Goal: Task Accomplishment & Management: Manage account settings

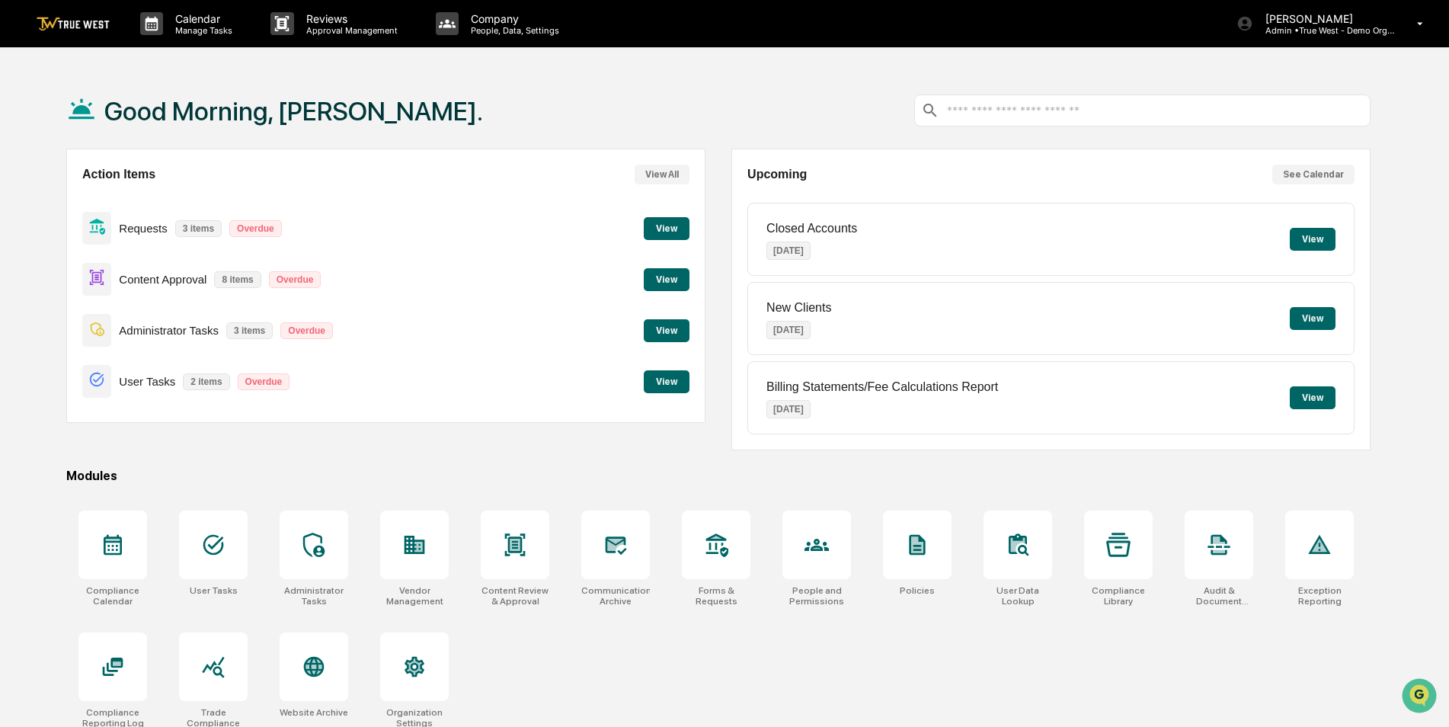
click at [615, 92] on div "Good Morning, [PERSON_NAME]." at bounding box center [718, 110] width 1305 height 76
click at [206, 544] on icon at bounding box center [213, 545] width 24 height 24
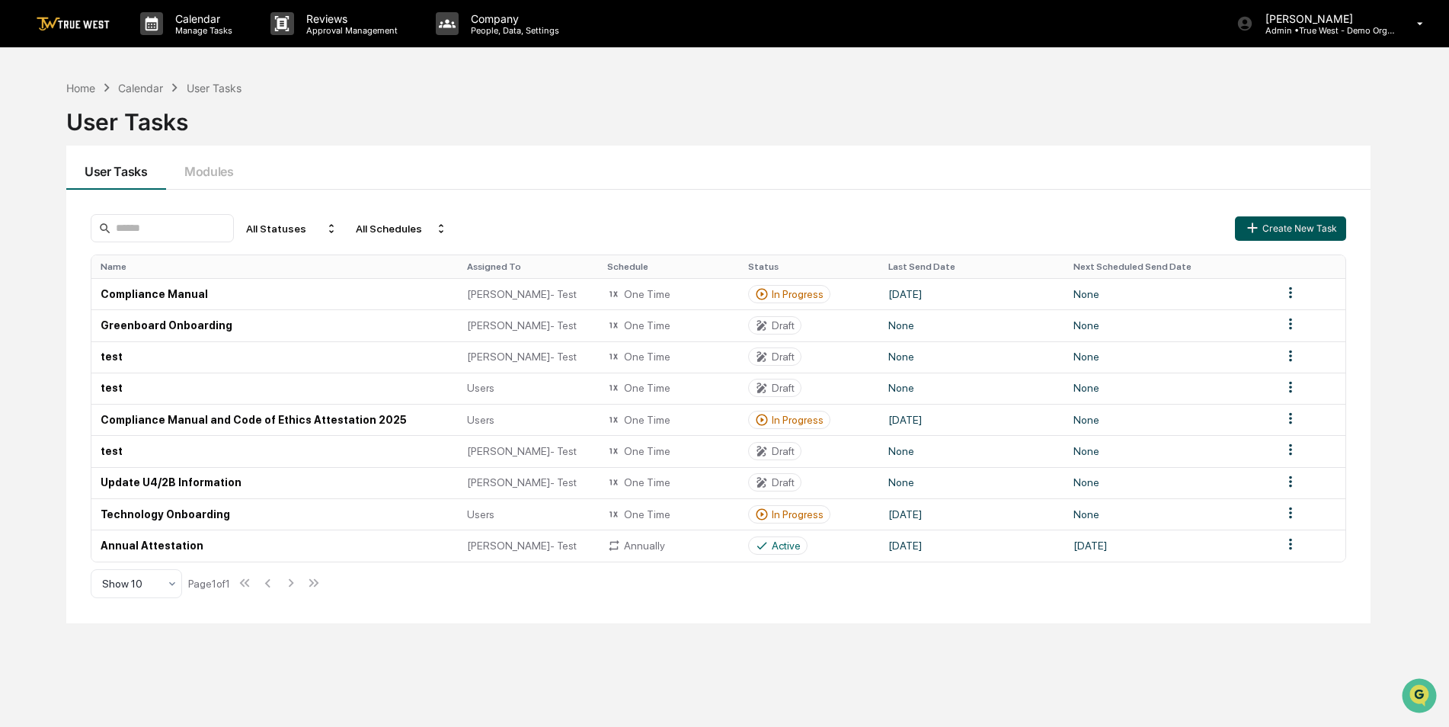
click at [1276, 228] on button "Create New Task" at bounding box center [1290, 228] width 111 height 24
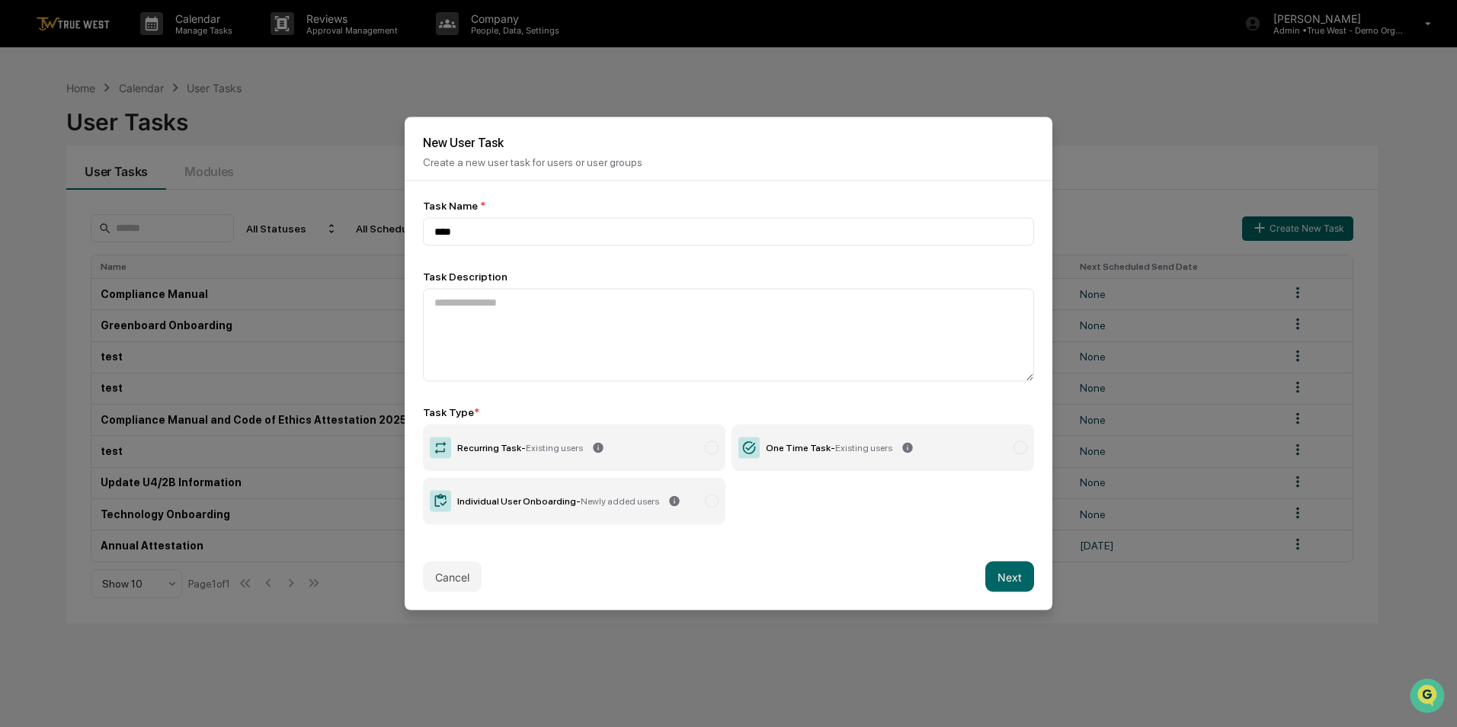
type input "****"
click at [978, 440] on label "One Time Task - Existing users" at bounding box center [883, 447] width 303 height 47
click at [1005, 577] on button "Next" at bounding box center [1009, 577] width 49 height 30
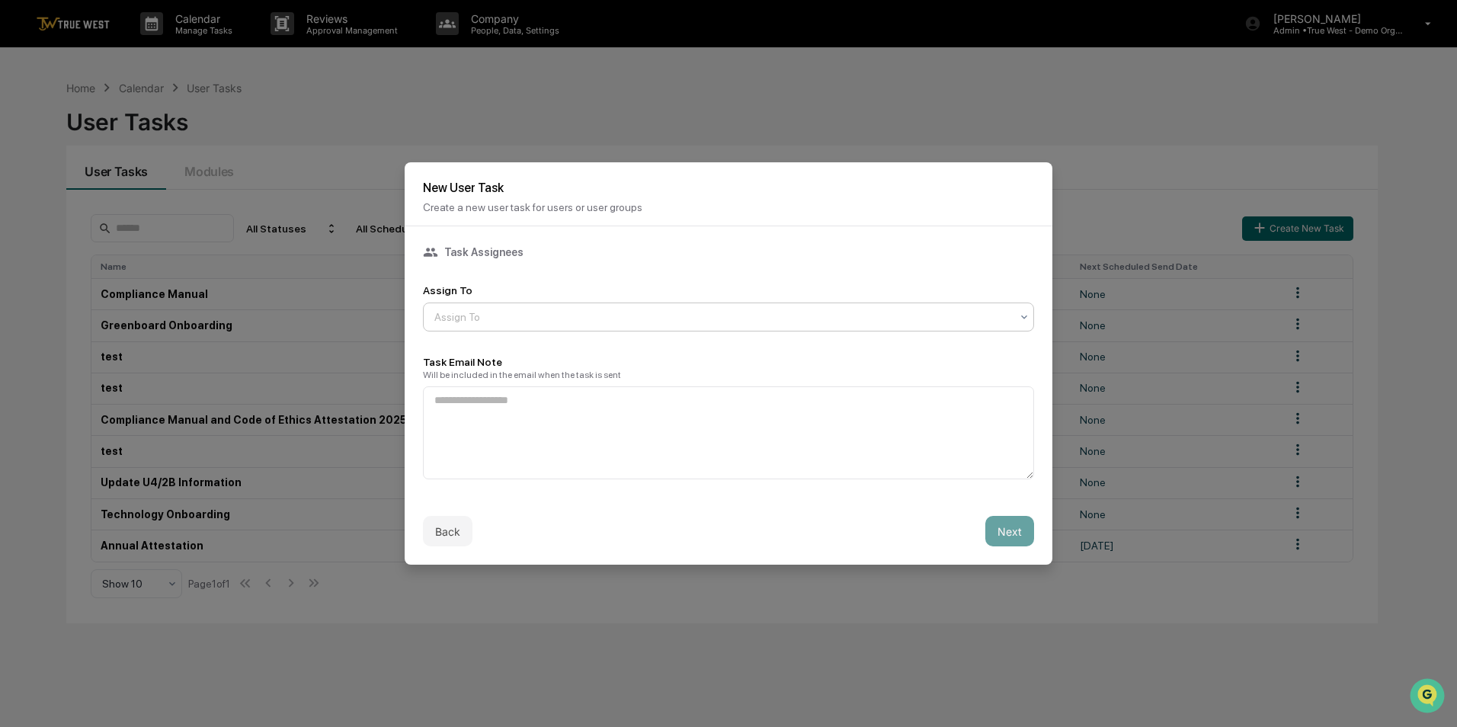
click at [581, 320] on div at bounding box center [722, 316] width 576 height 15
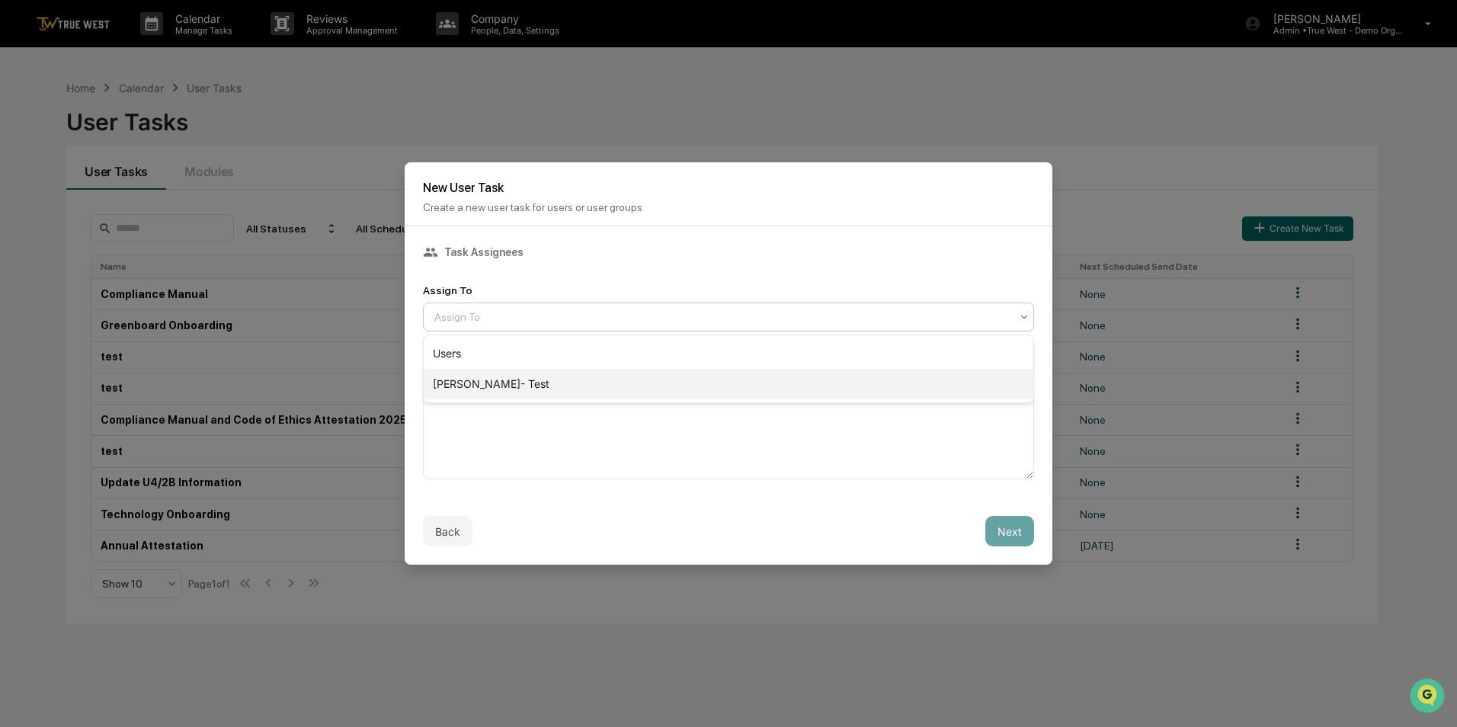
click at [557, 386] on div "Caroline- Test" at bounding box center [729, 384] width 610 height 30
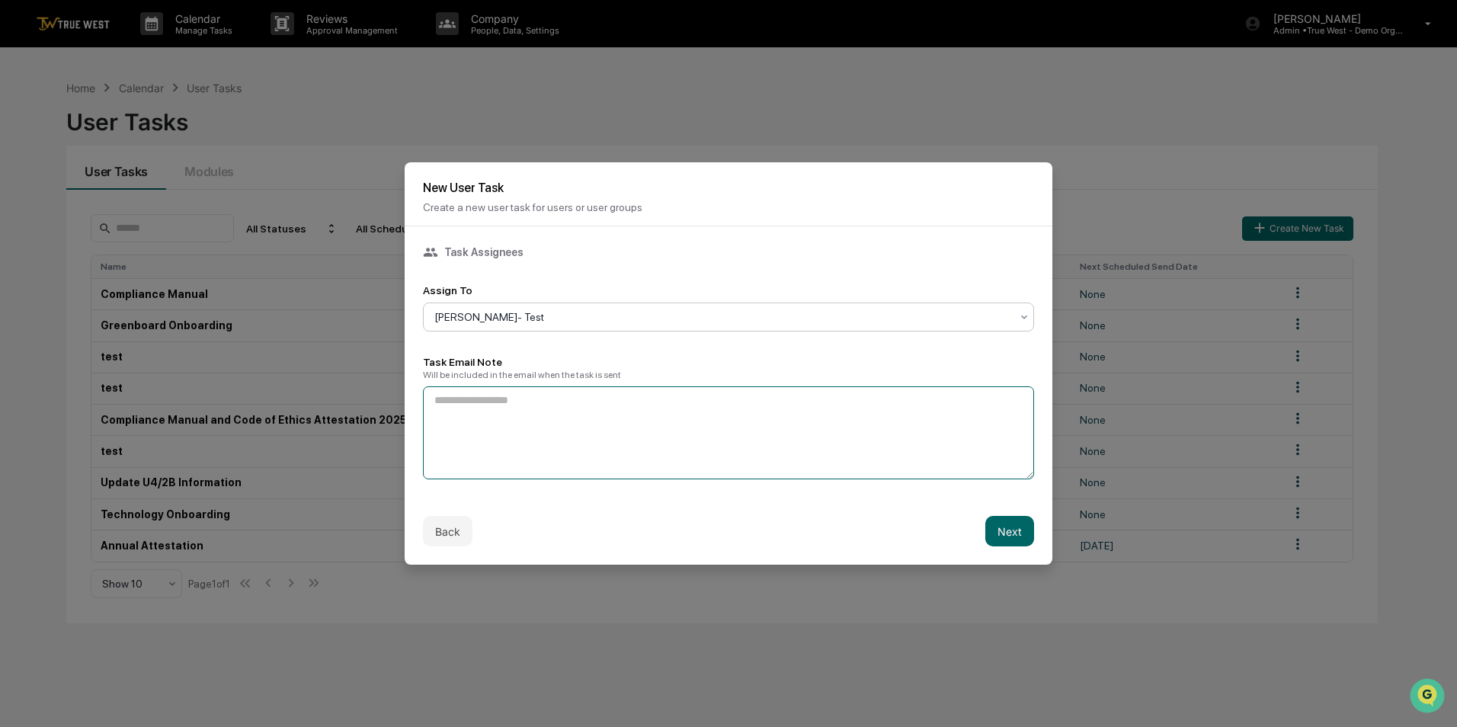
click at [583, 440] on textarea at bounding box center [728, 432] width 611 height 93
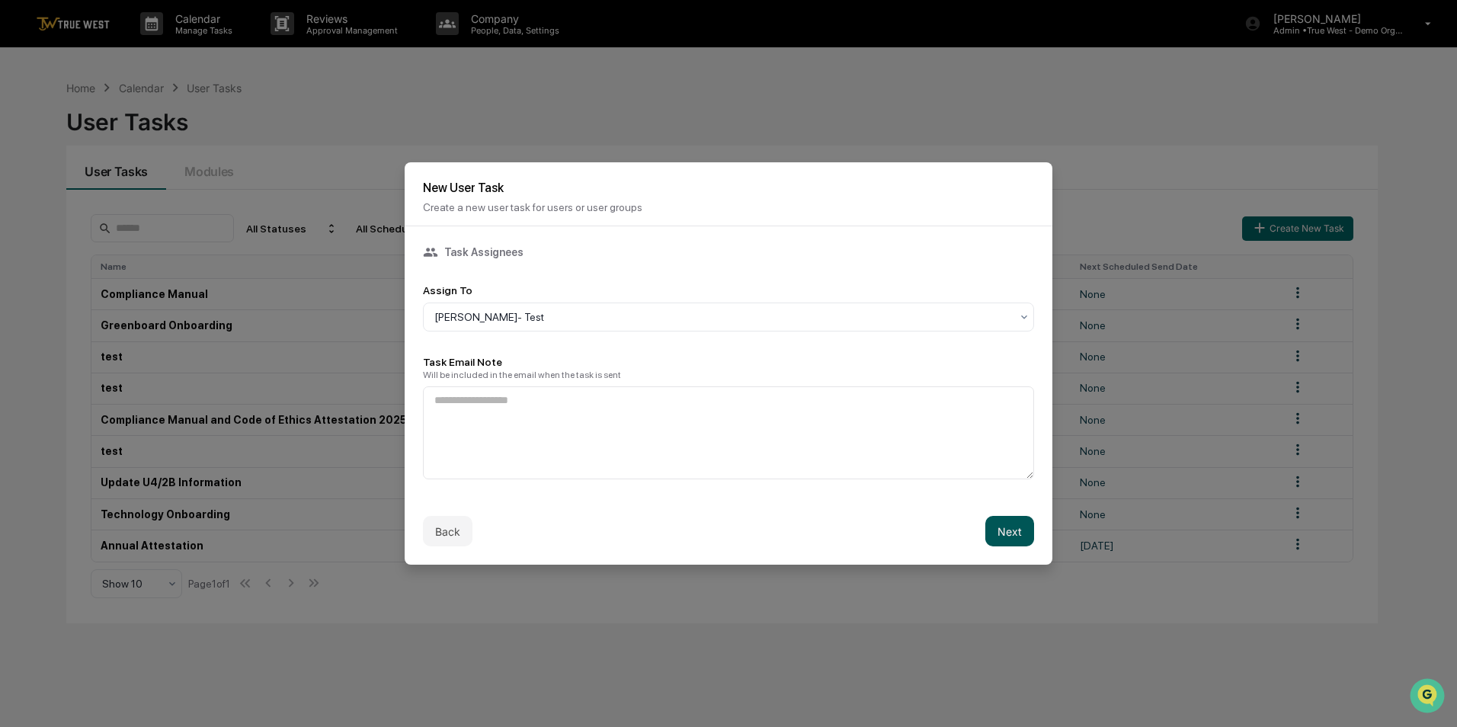
click at [1010, 530] on button "Next" at bounding box center [1009, 531] width 49 height 30
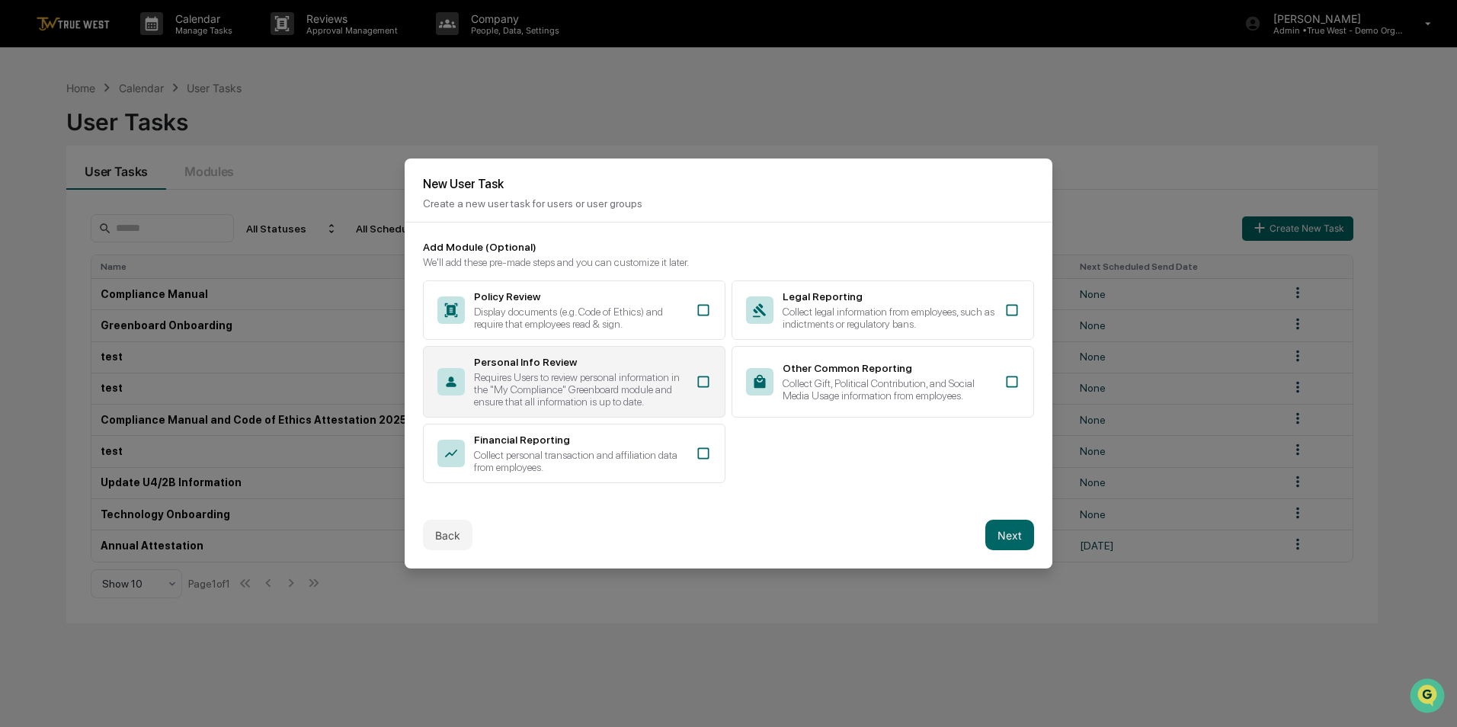
click at [700, 379] on icon at bounding box center [703, 381] width 15 height 15
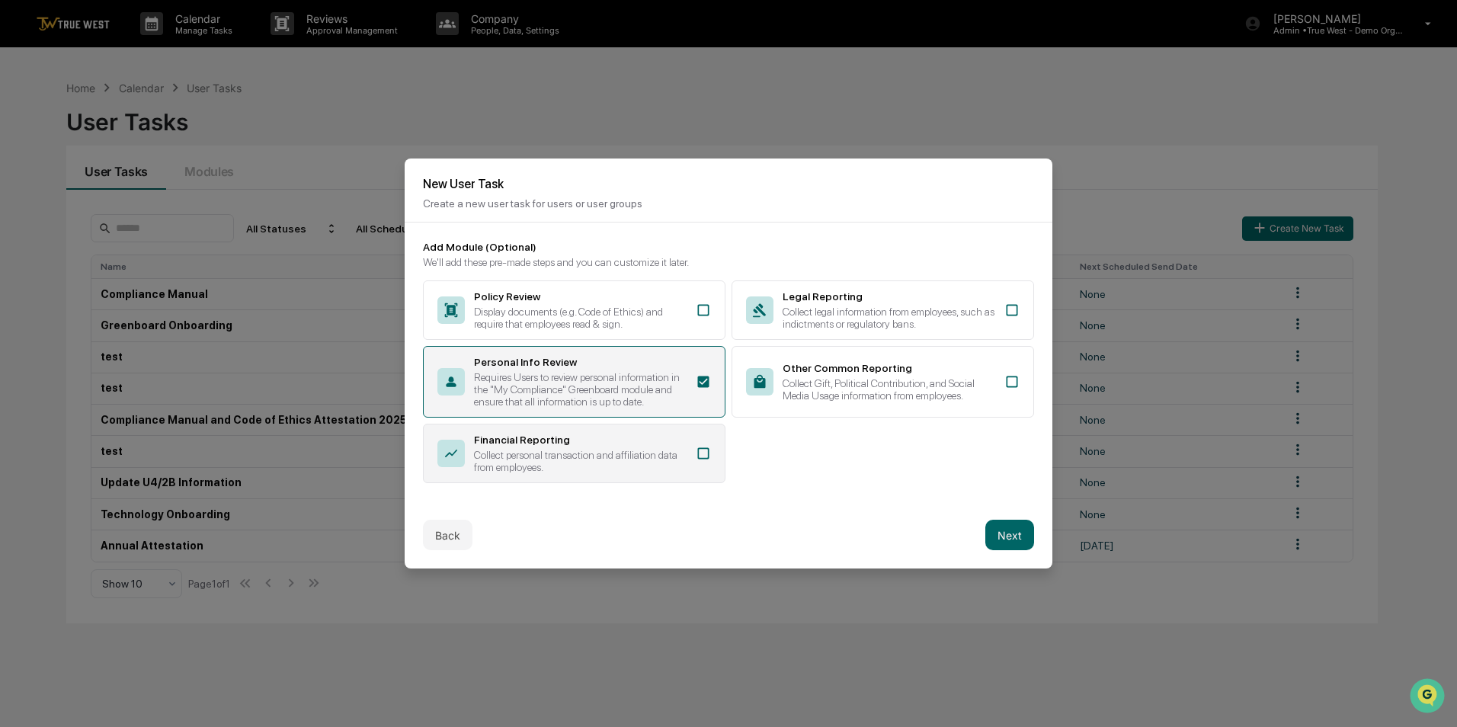
click at [702, 450] on icon at bounding box center [703, 453] width 15 height 15
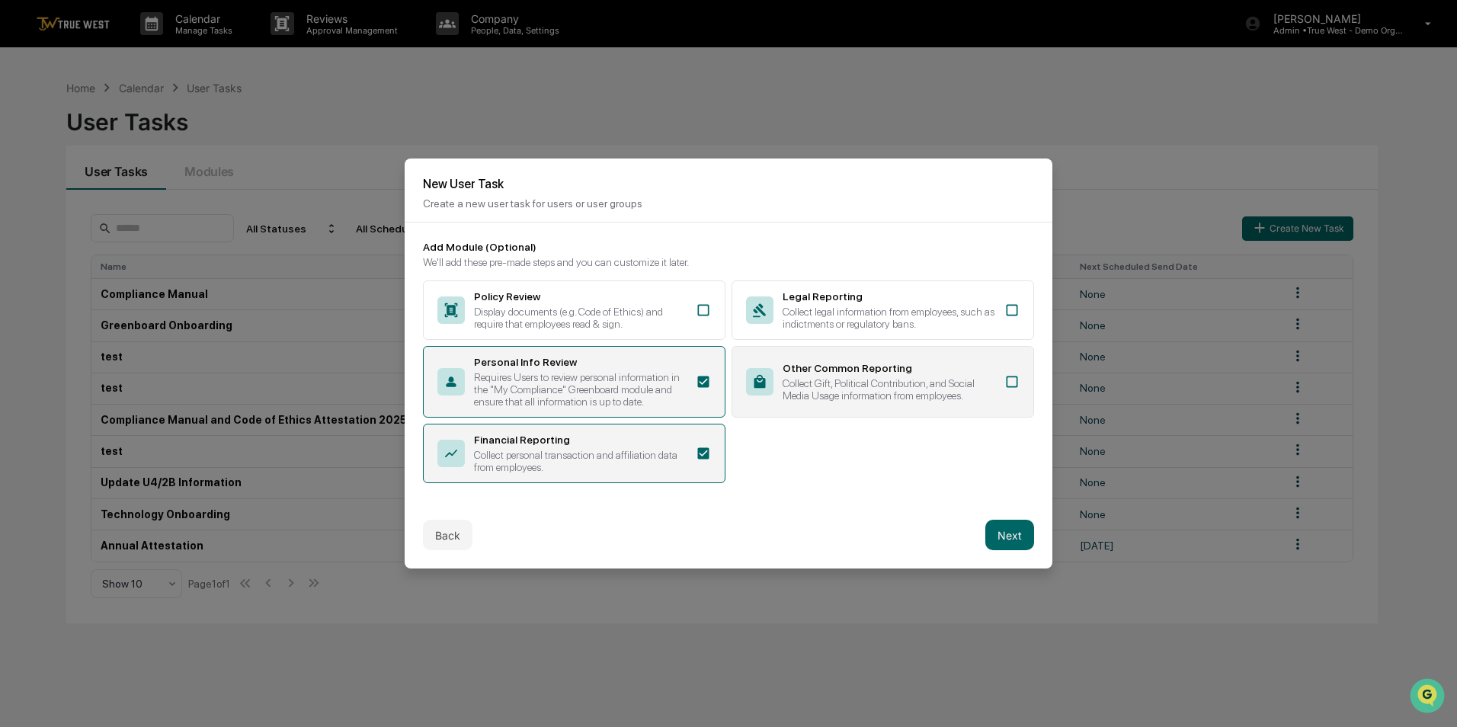
click at [1013, 385] on icon at bounding box center [1011, 381] width 15 height 15
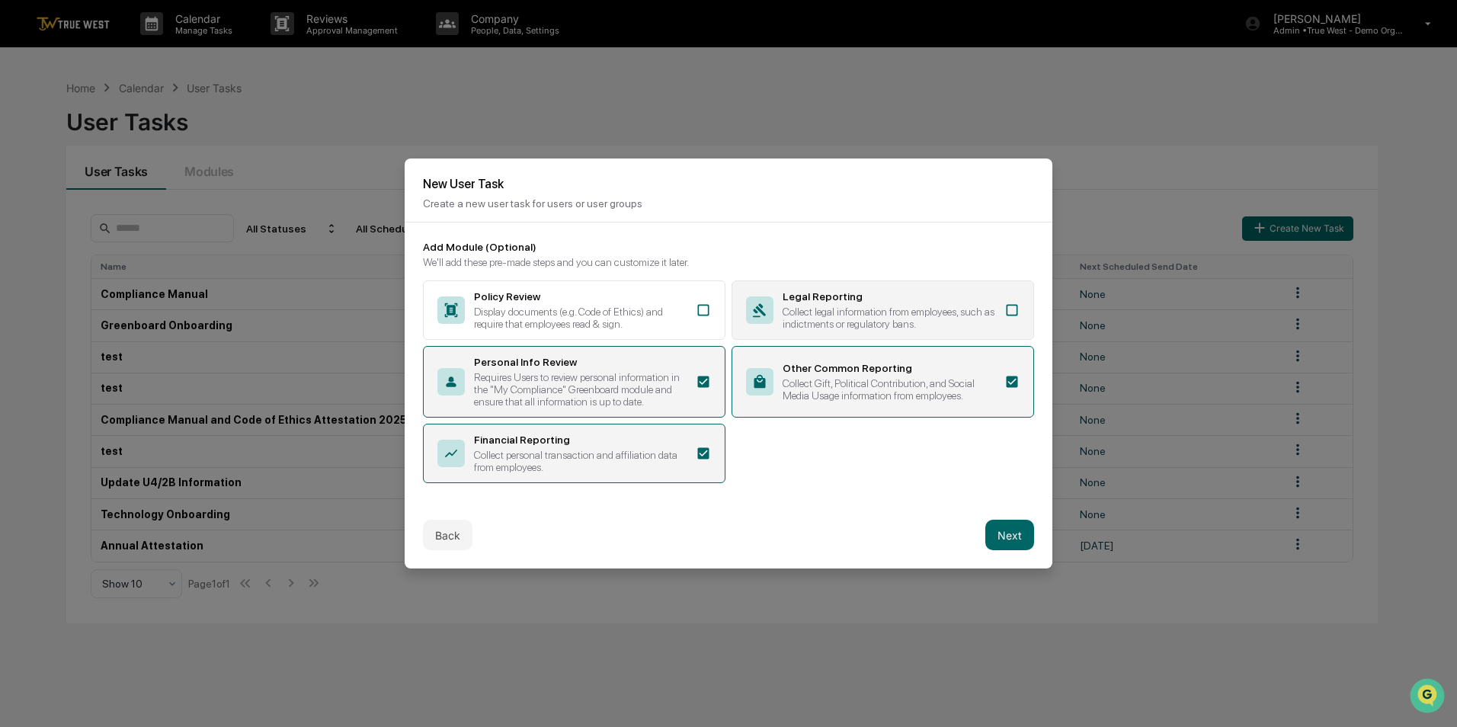
click at [1007, 303] on icon at bounding box center [1011, 310] width 15 height 15
click at [1018, 532] on button "Next" at bounding box center [1009, 535] width 49 height 30
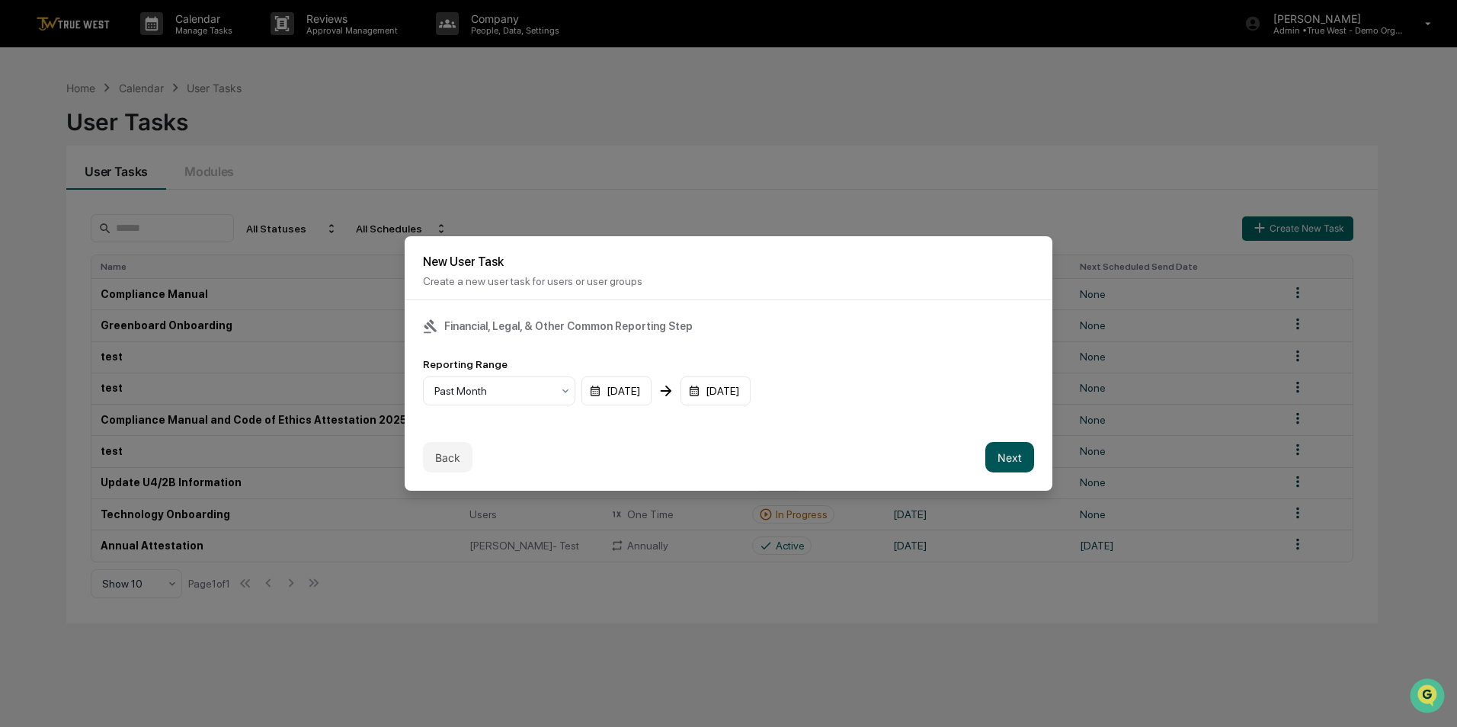
click at [1007, 456] on button "Next" at bounding box center [1009, 457] width 49 height 30
click at [481, 383] on div "mm/dd/yyyy" at bounding box center [470, 390] width 94 height 29
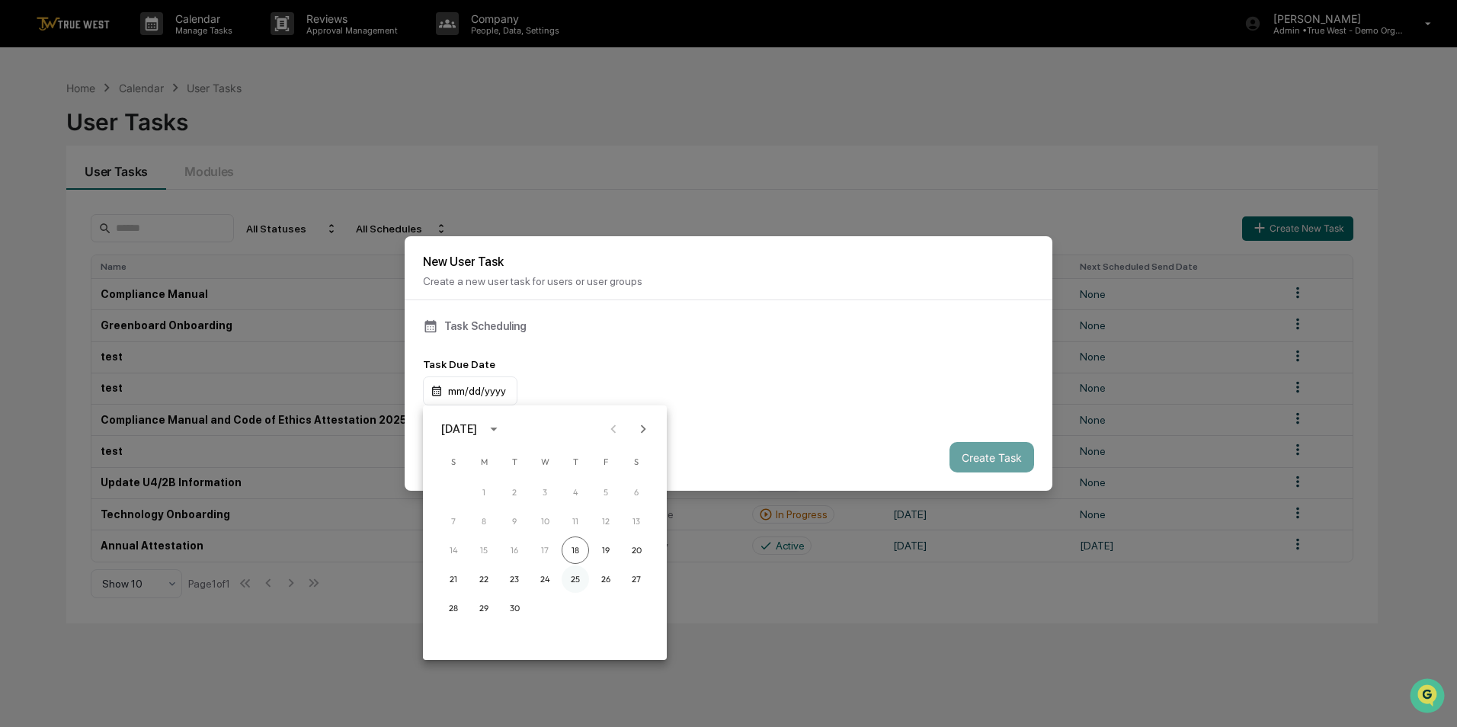
click at [579, 587] on button "25" at bounding box center [575, 578] width 27 height 27
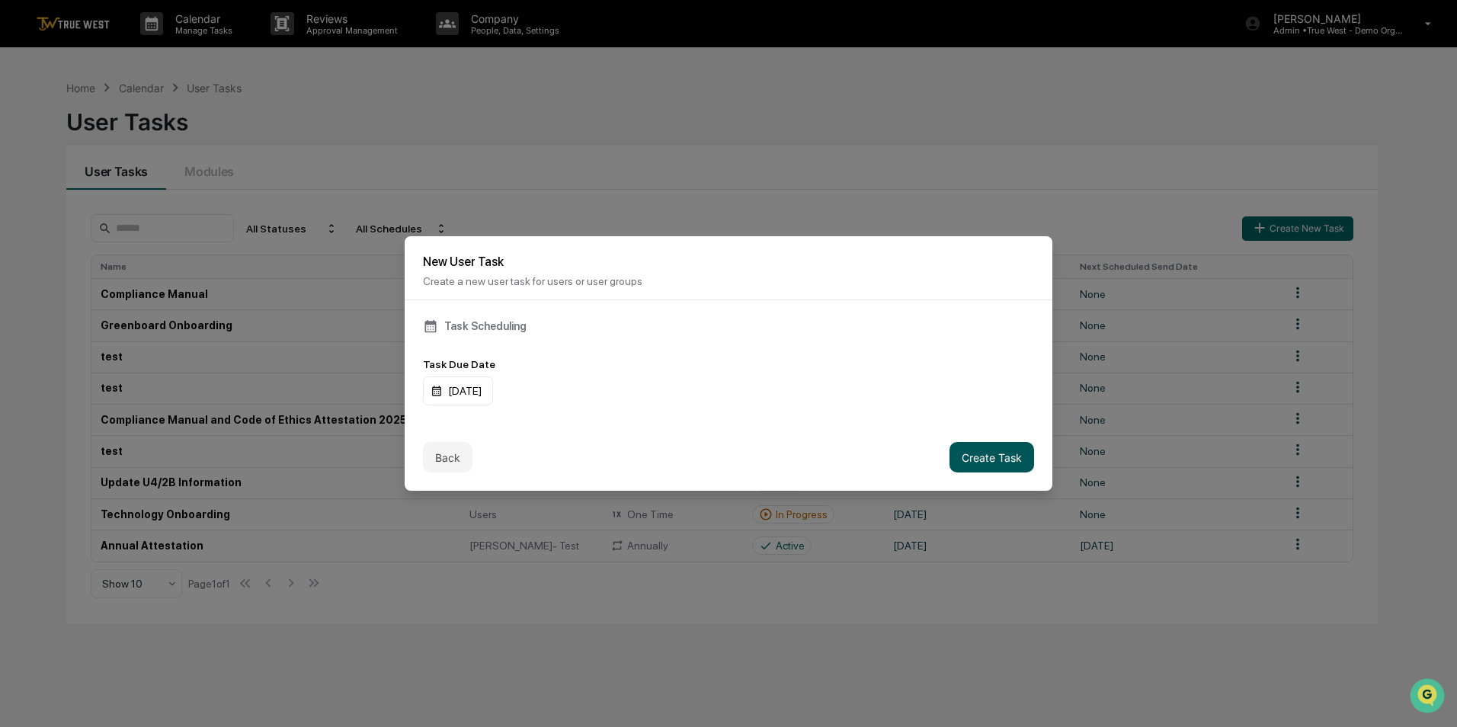
click at [982, 456] on button "Create Task" at bounding box center [991, 457] width 85 height 30
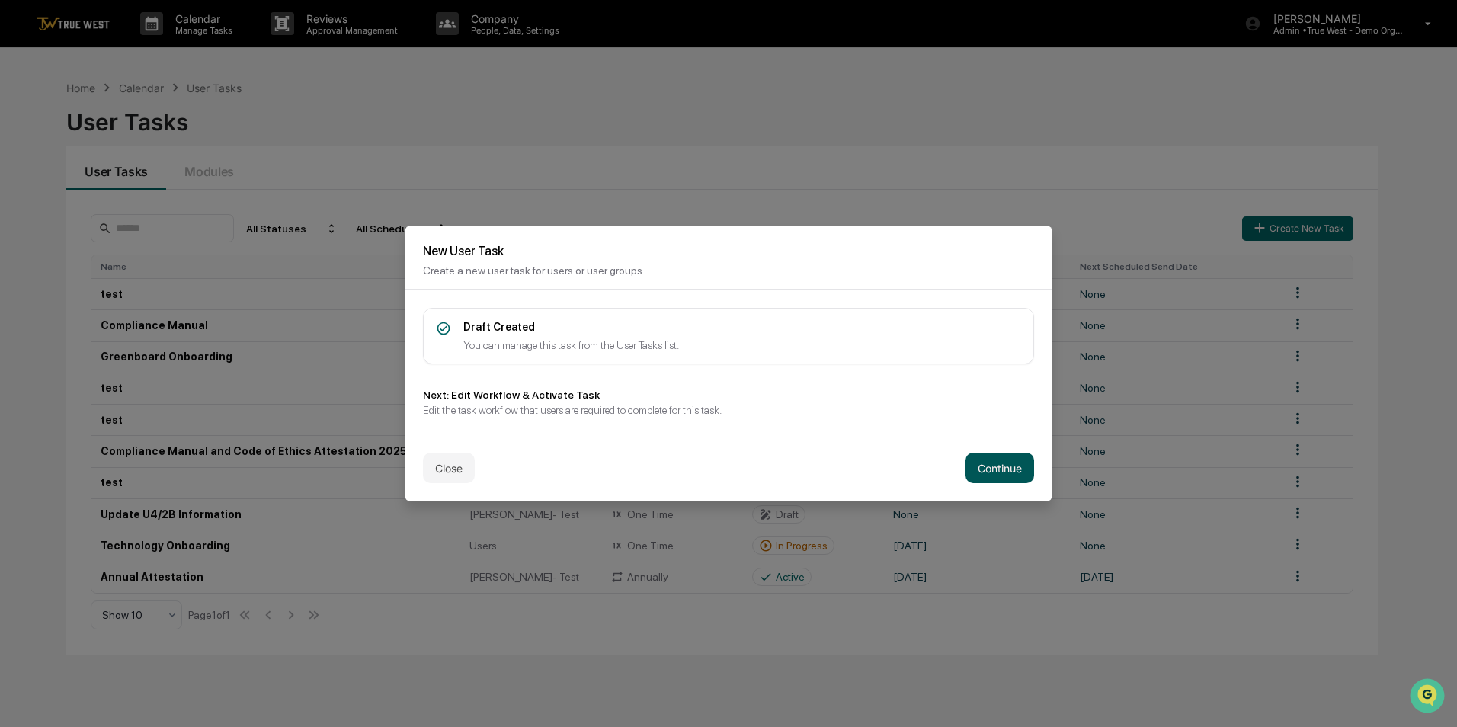
click at [1002, 469] on button "Continue" at bounding box center [999, 468] width 69 height 30
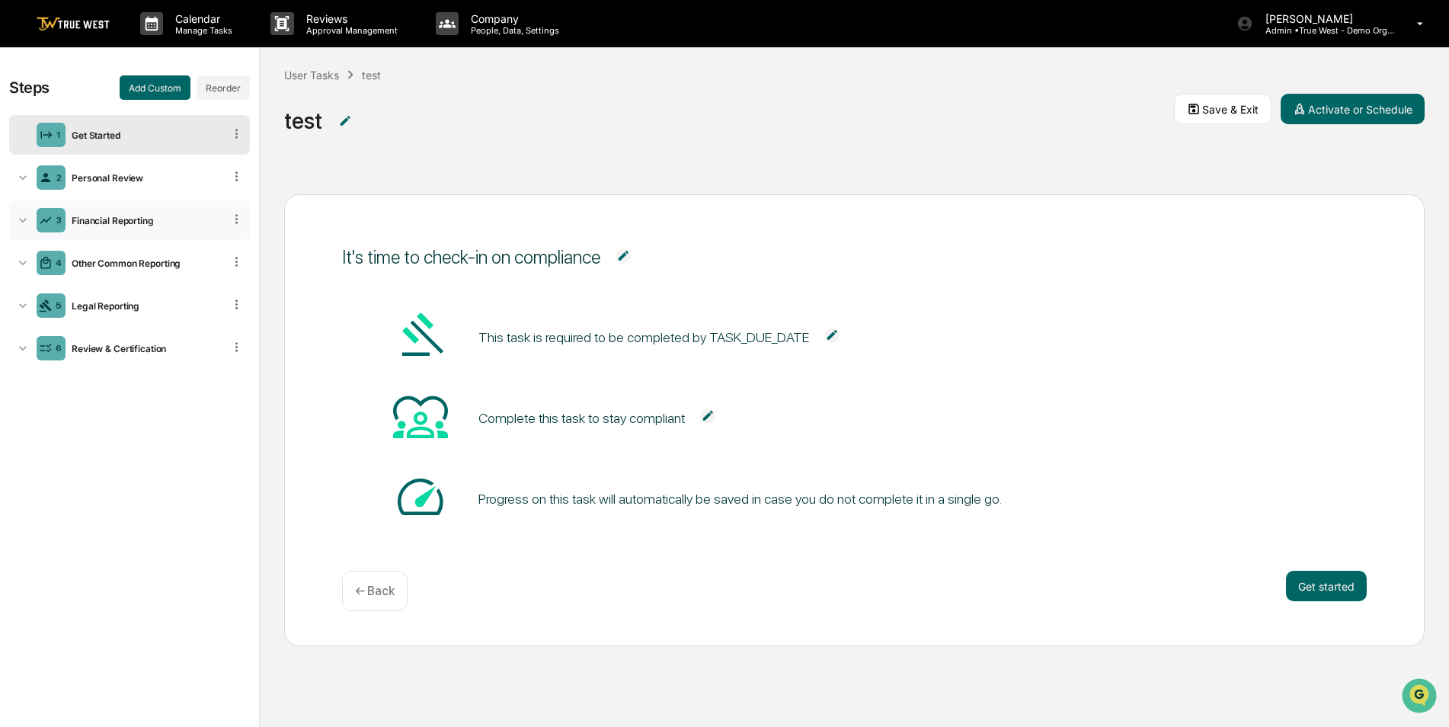
click at [231, 210] on div "3 Financial Reporting" at bounding box center [129, 220] width 241 height 40
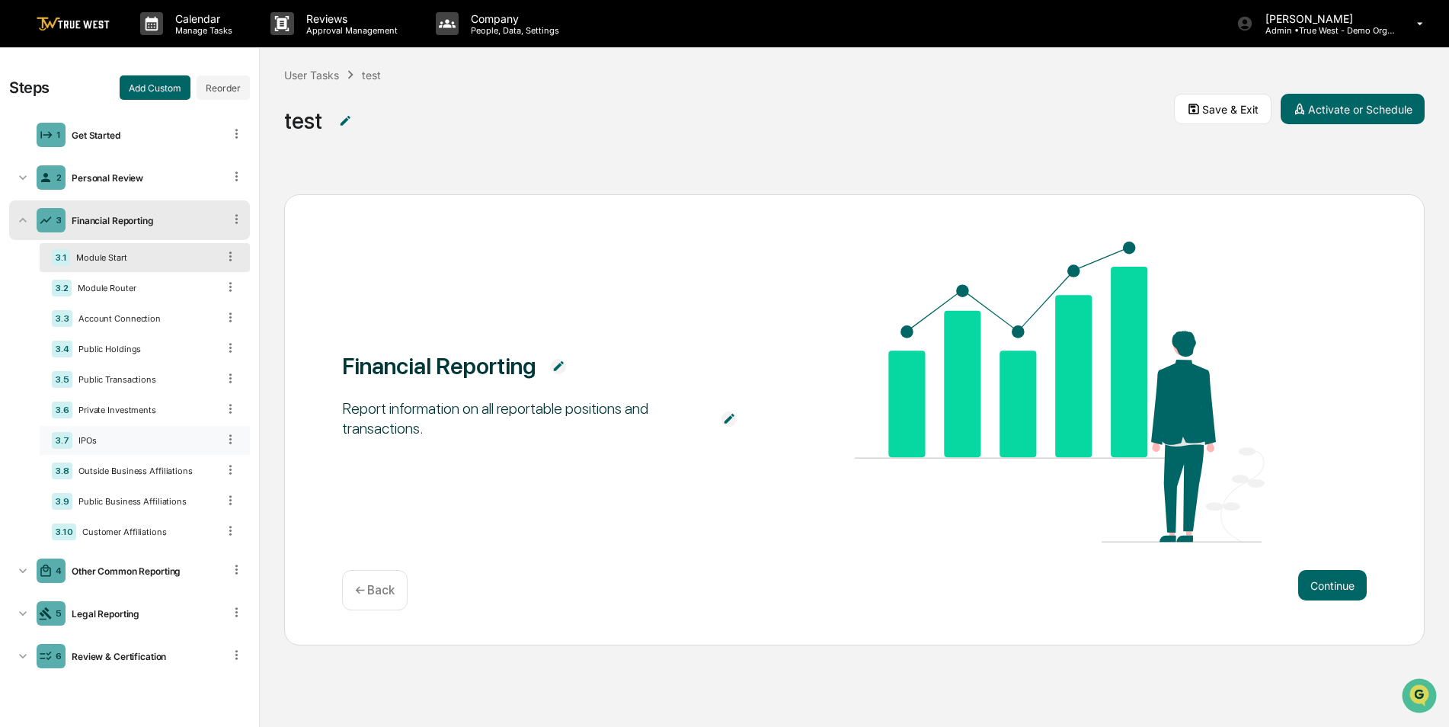
scroll to position [1, 0]
click at [123, 315] on div "Account Connection" at bounding box center [144, 317] width 145 height 11
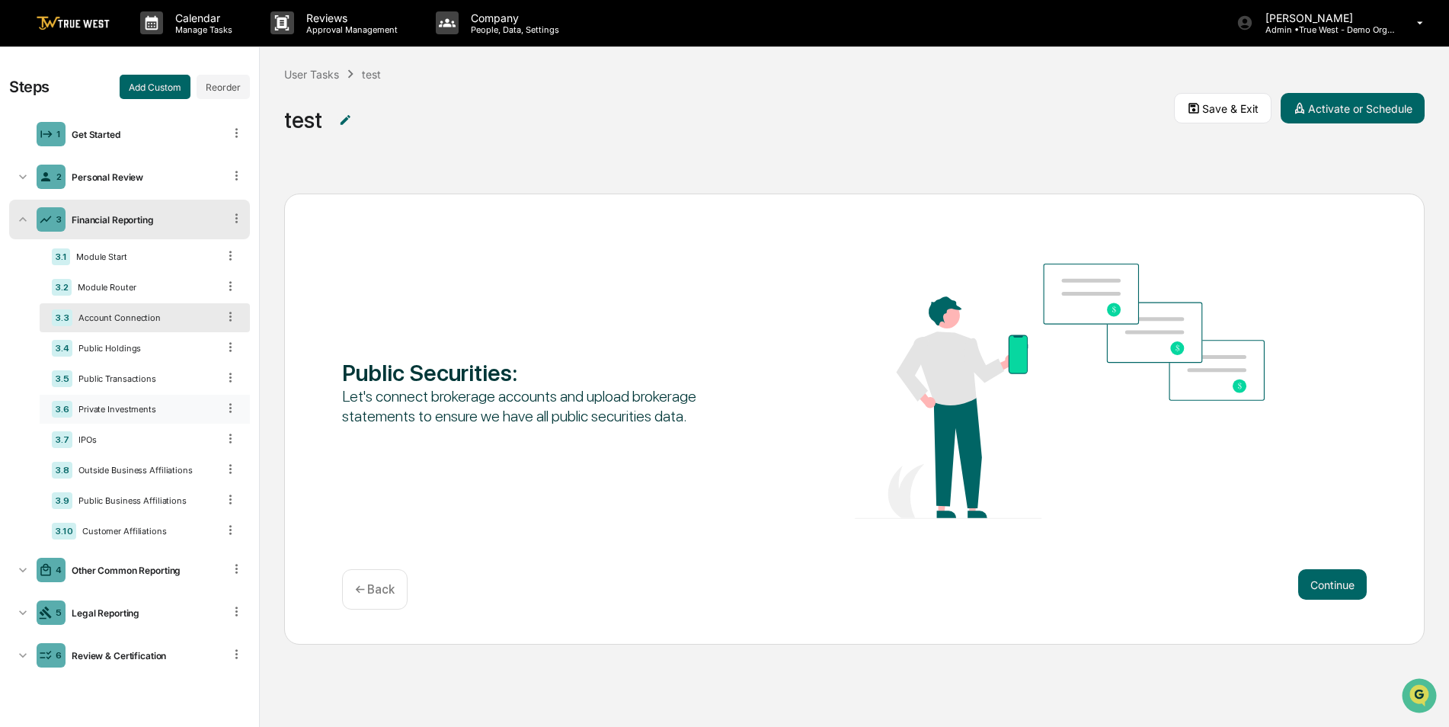
click at [123, 410] on div "Private Investments" at bounding box center [144, 409] width 145 height 11
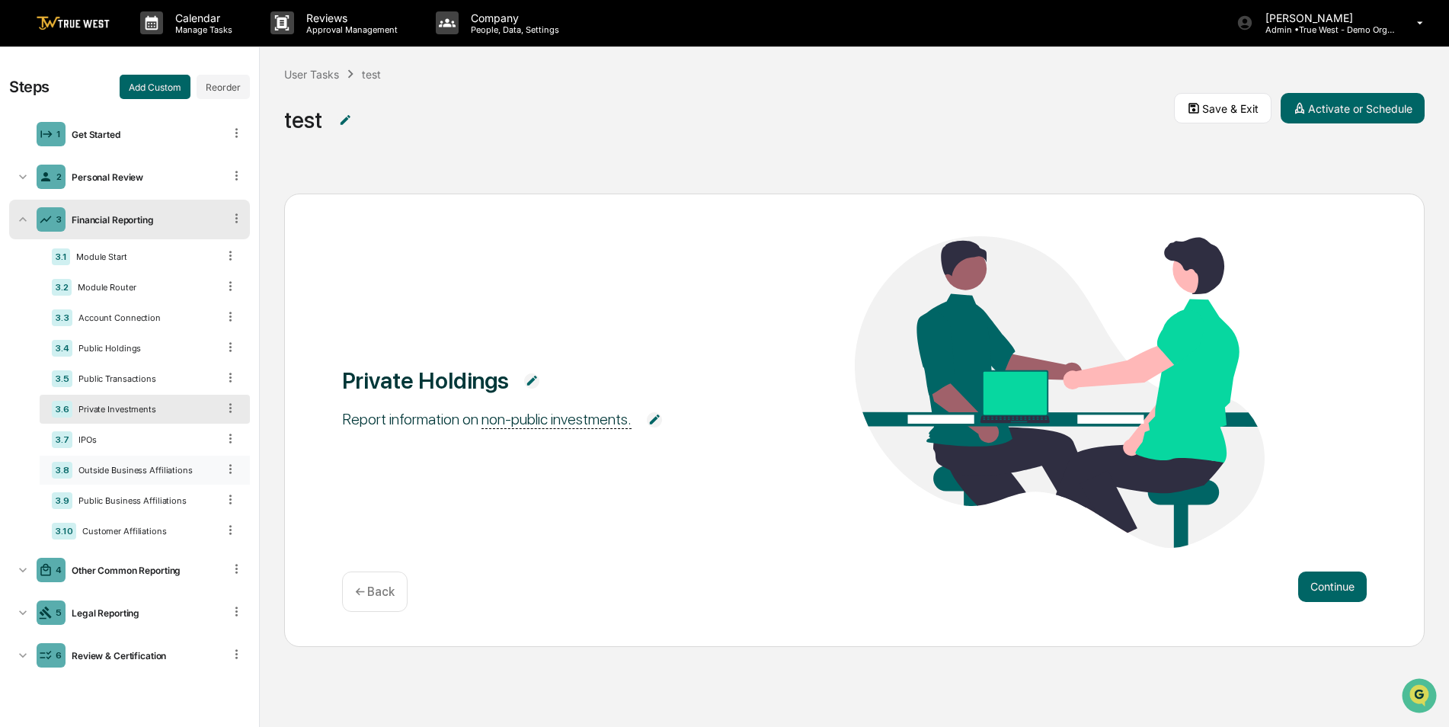
click at [127, 469] on div "Outside Business Affiliations" at bounding box center [144, 470] width 145 height 11
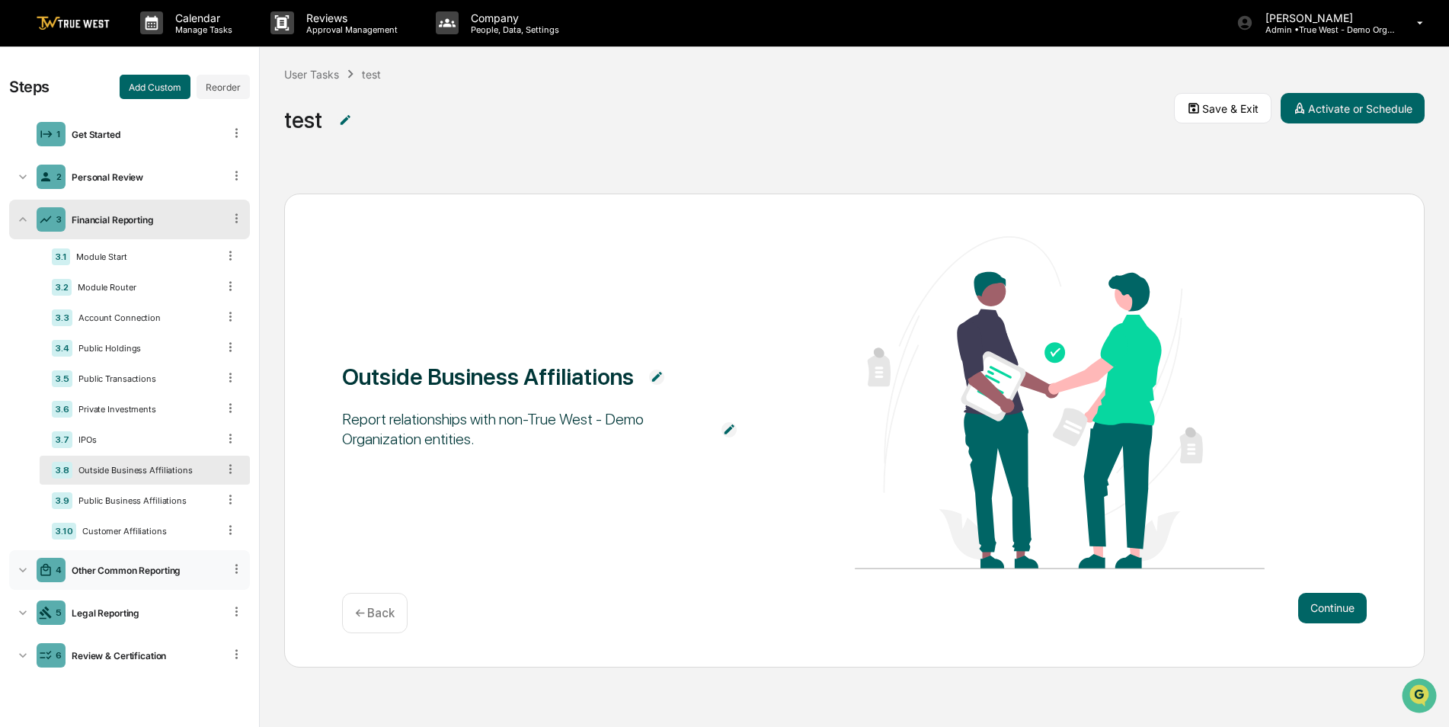
click at [232, 566] on icon at bounding box center [236, 569] width 14 height 14
click at [170, 575] on div "Other Common Reporting" at bounding box center [145, 570] width 158 height 11
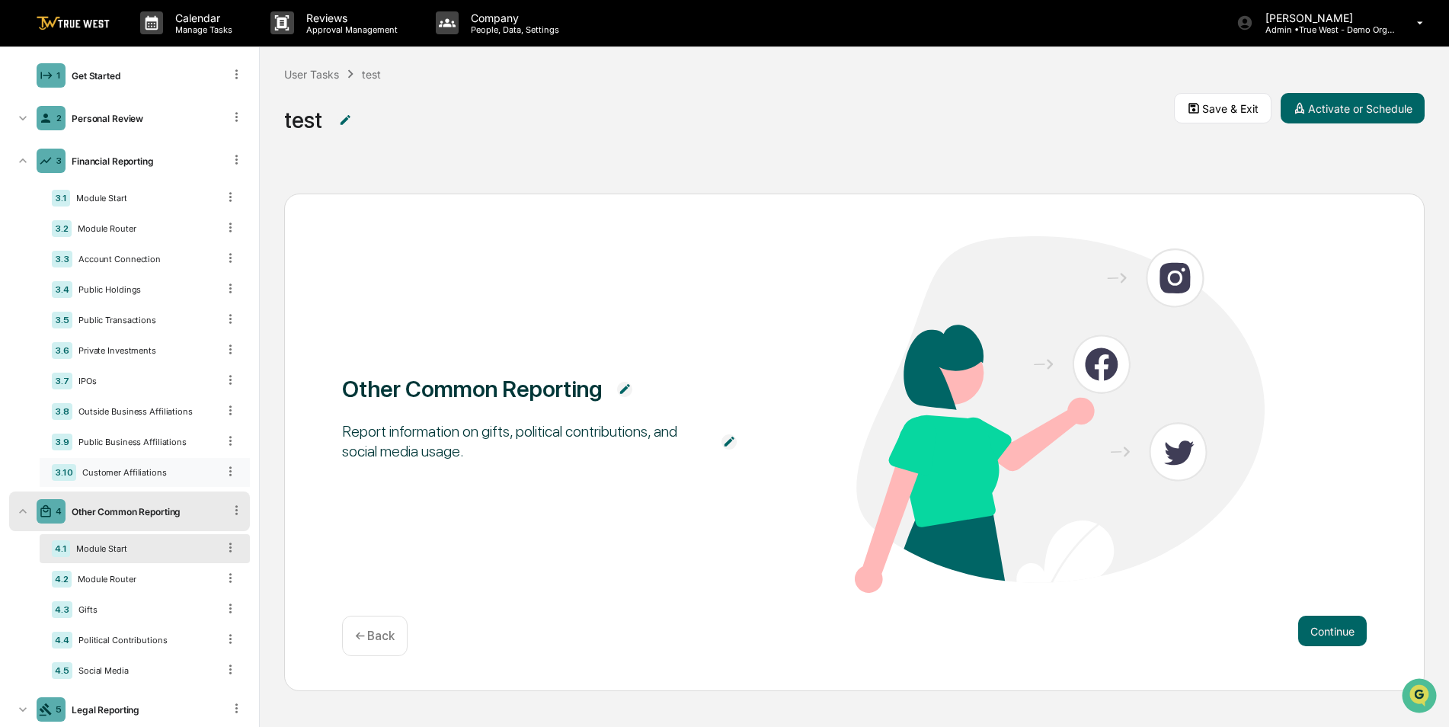
scroll to position [134, 0]
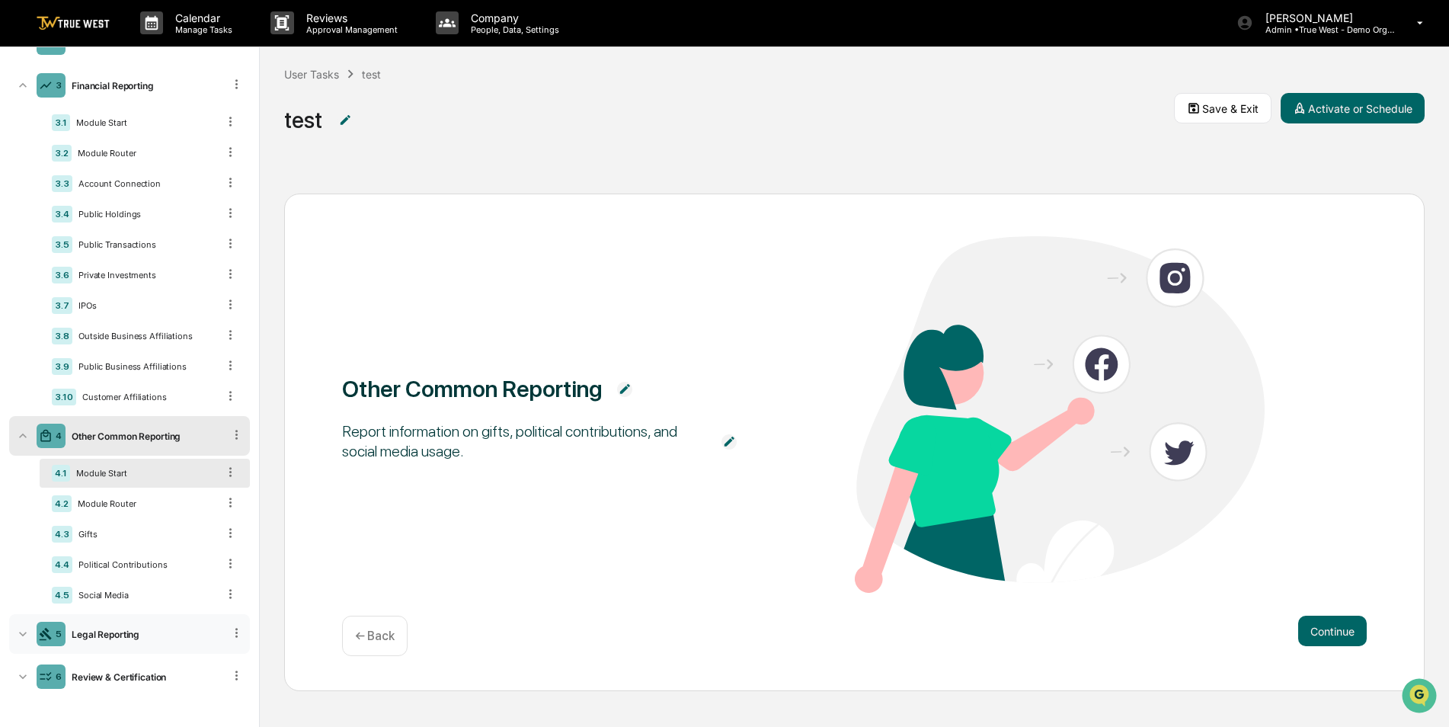
click at [134, 632] on div "Legal Reporting" at bounding box center [145, 634] width 158 height 11
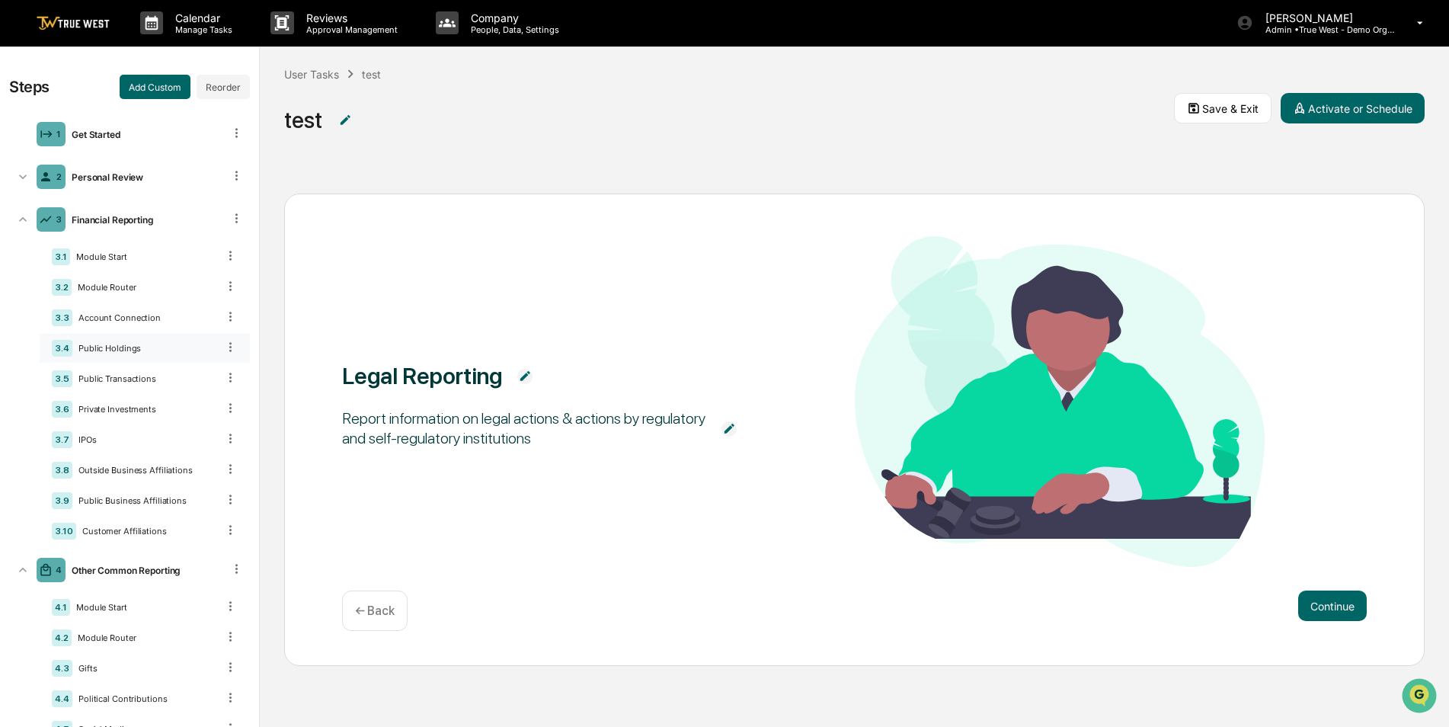
scroll to position [0, 0]
click at [139, 88] on button "Add Custom" at bounding box center [155, 87] width 71 height 24
click at [63, 15] on link at bounding box center [82, 23] width 91 height 47
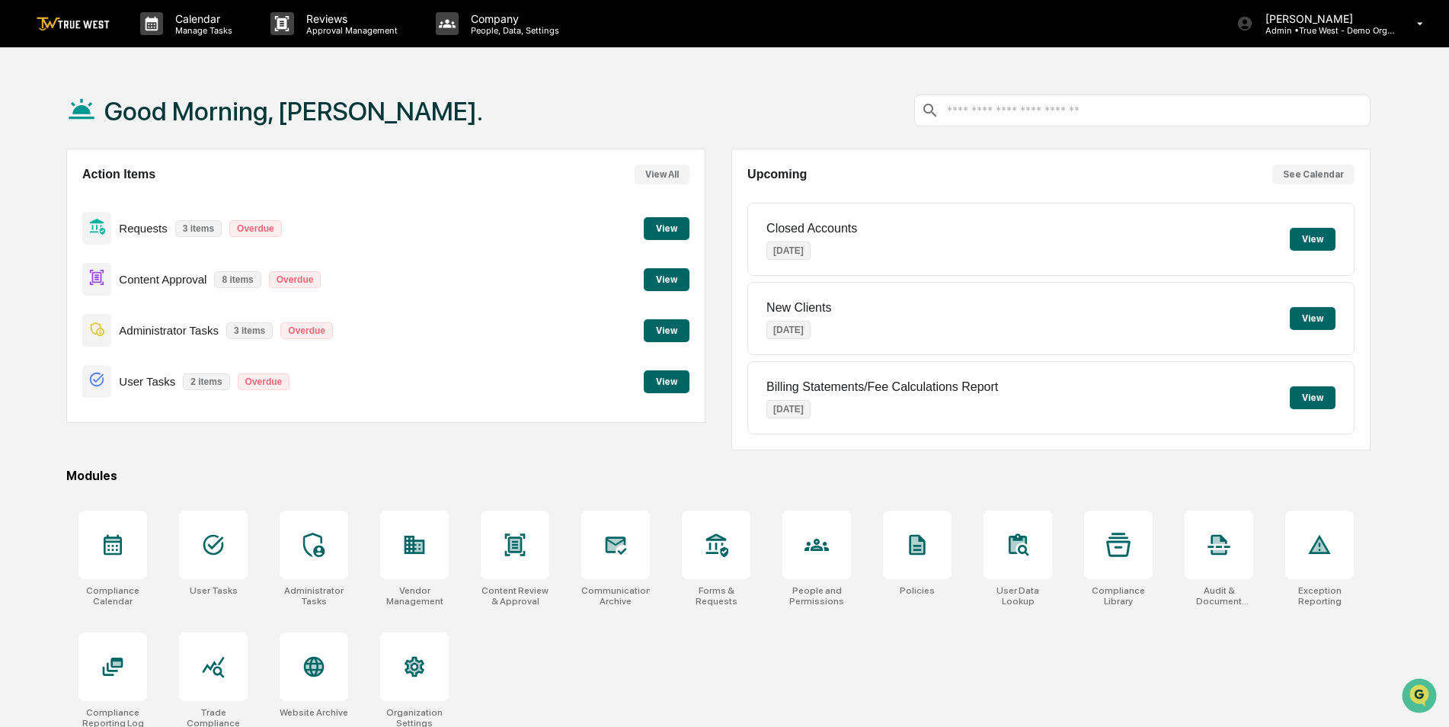
click at [1304, 181] on button "See Calendar" at bounding box center [1314, 175] width 82 height 20
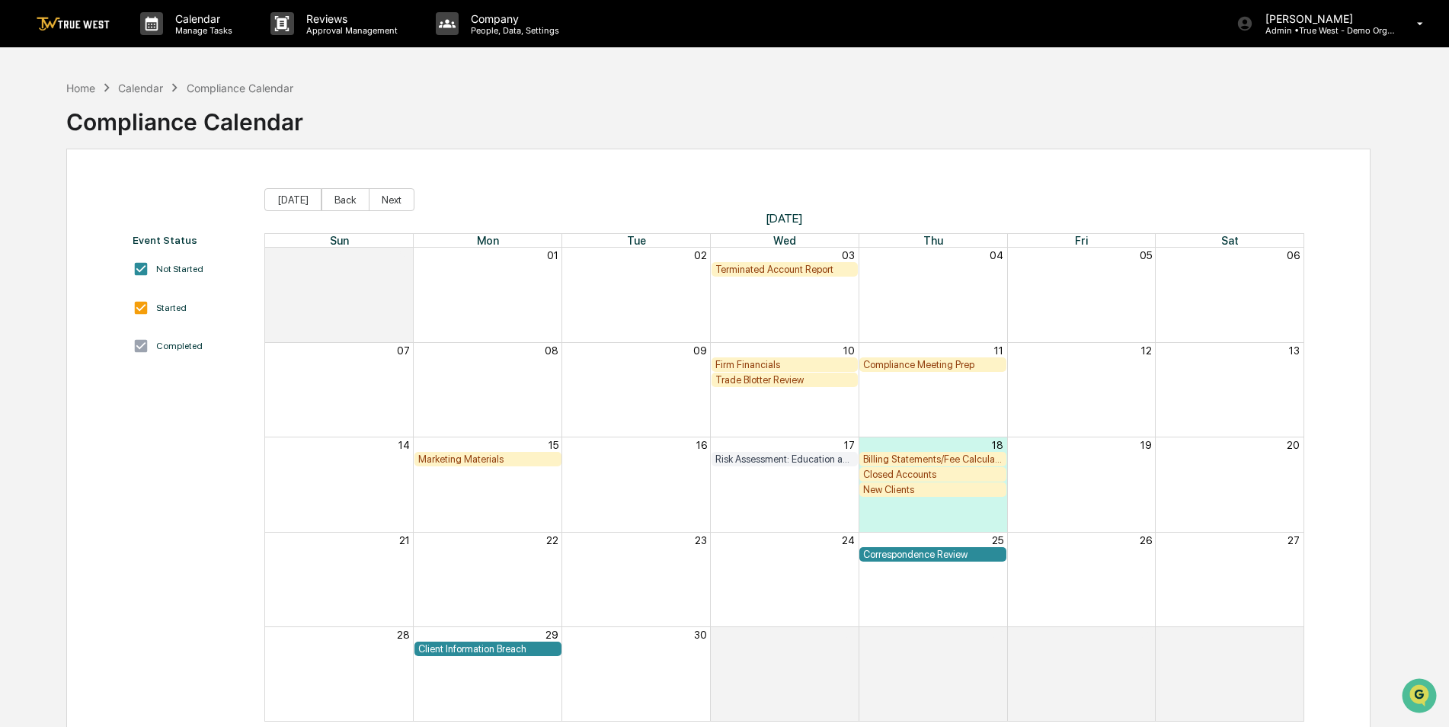
scroll to position [72, 0]
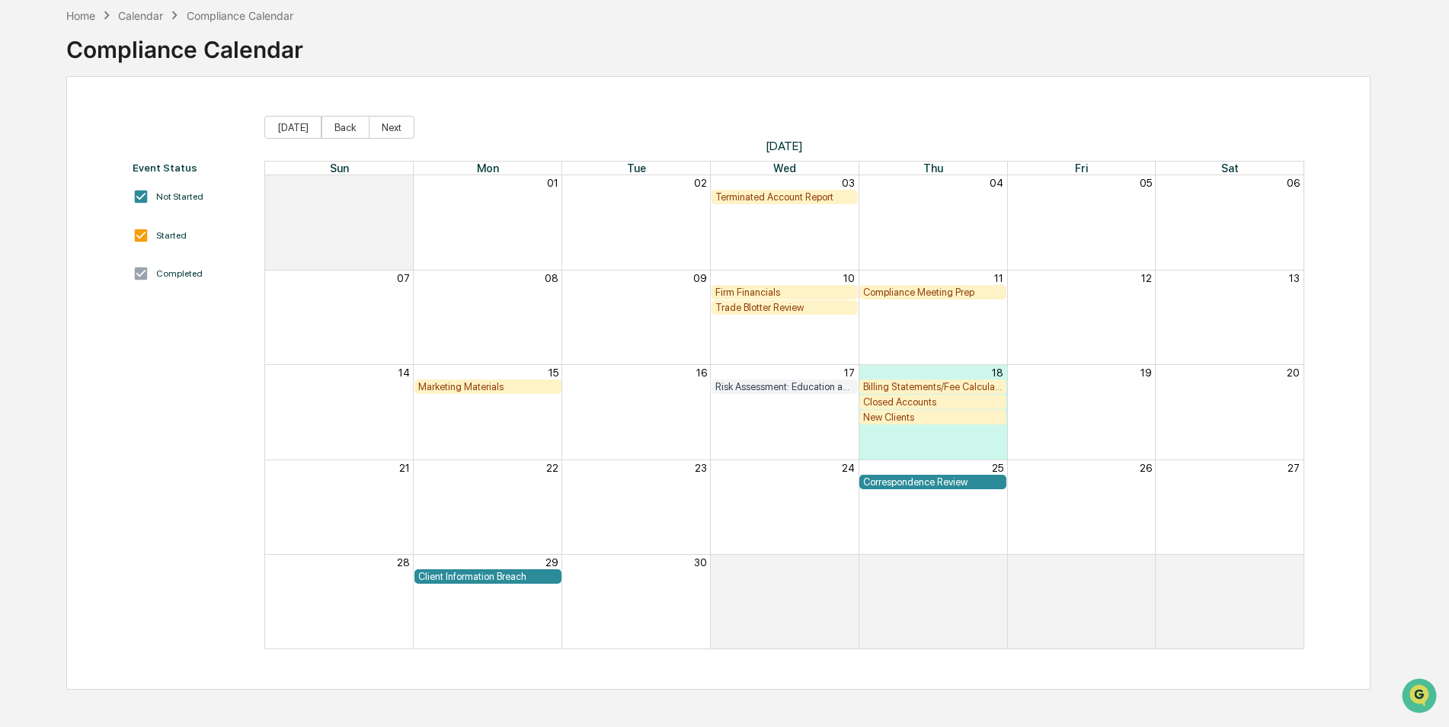
click at [485, 385] on div "Marketing Materials" at bounding box center [487, 386] width 139 height 11
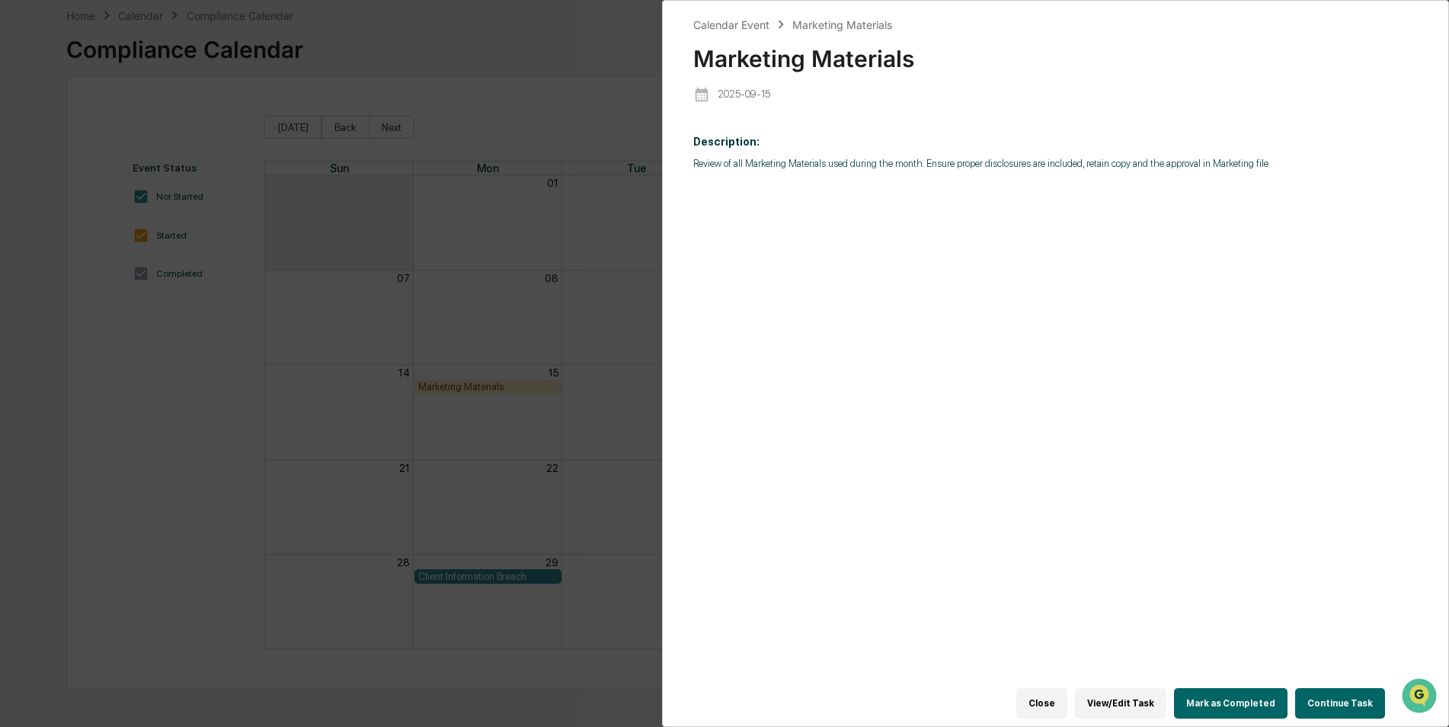
click at [1344, 696] on button "Continue Task" at bounding box center [1340, 703] width 90 height 30
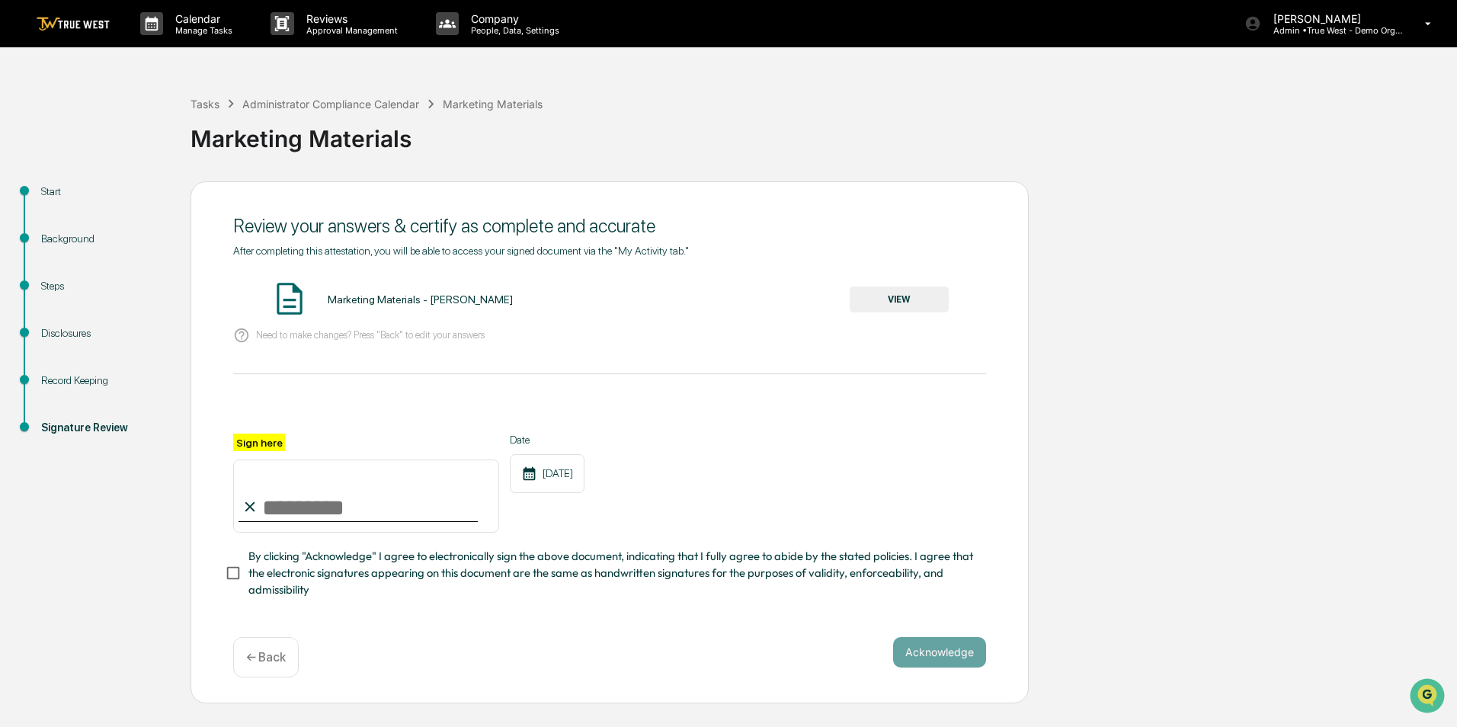
click at [82, 31] on link at bounding box center [82, 23] width 91 height 47
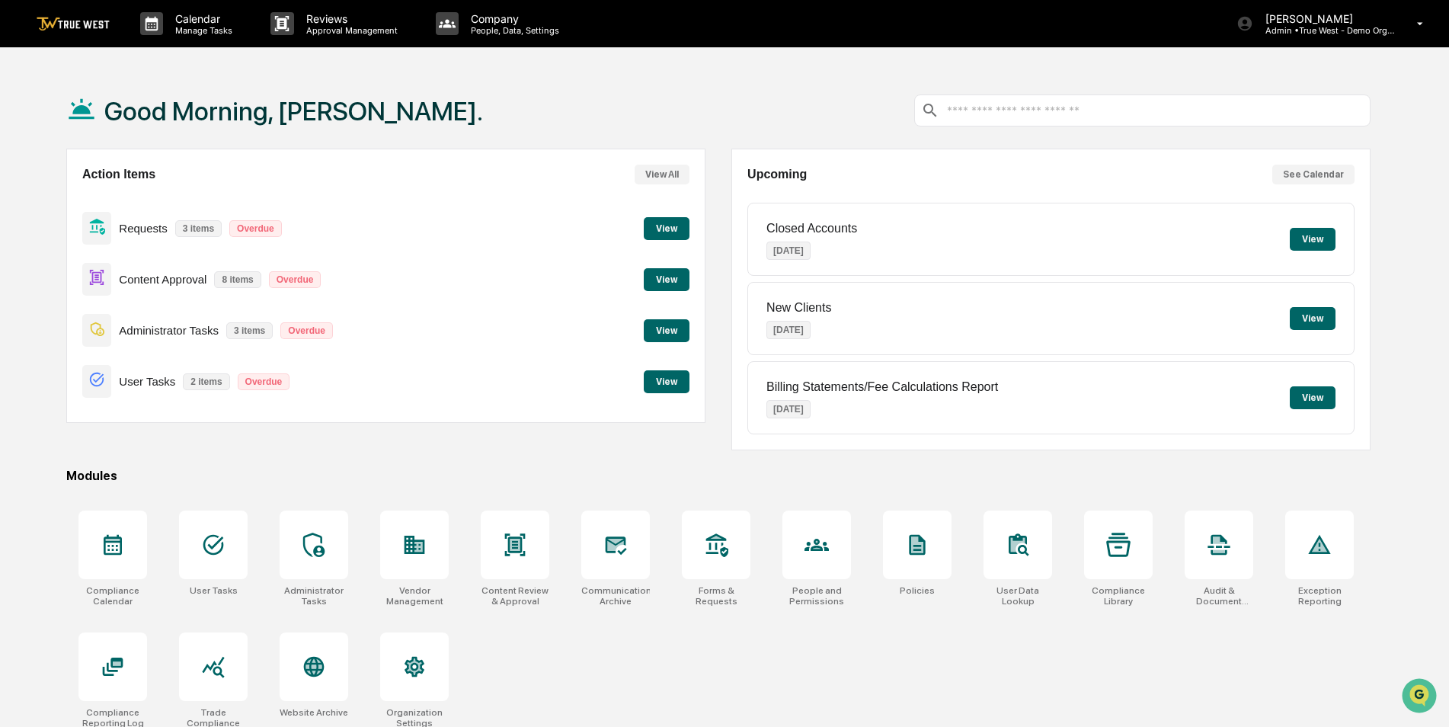
click at [1330, 172] on button "See Calendar" at bounding box center [1314, 175] width 82 height 20
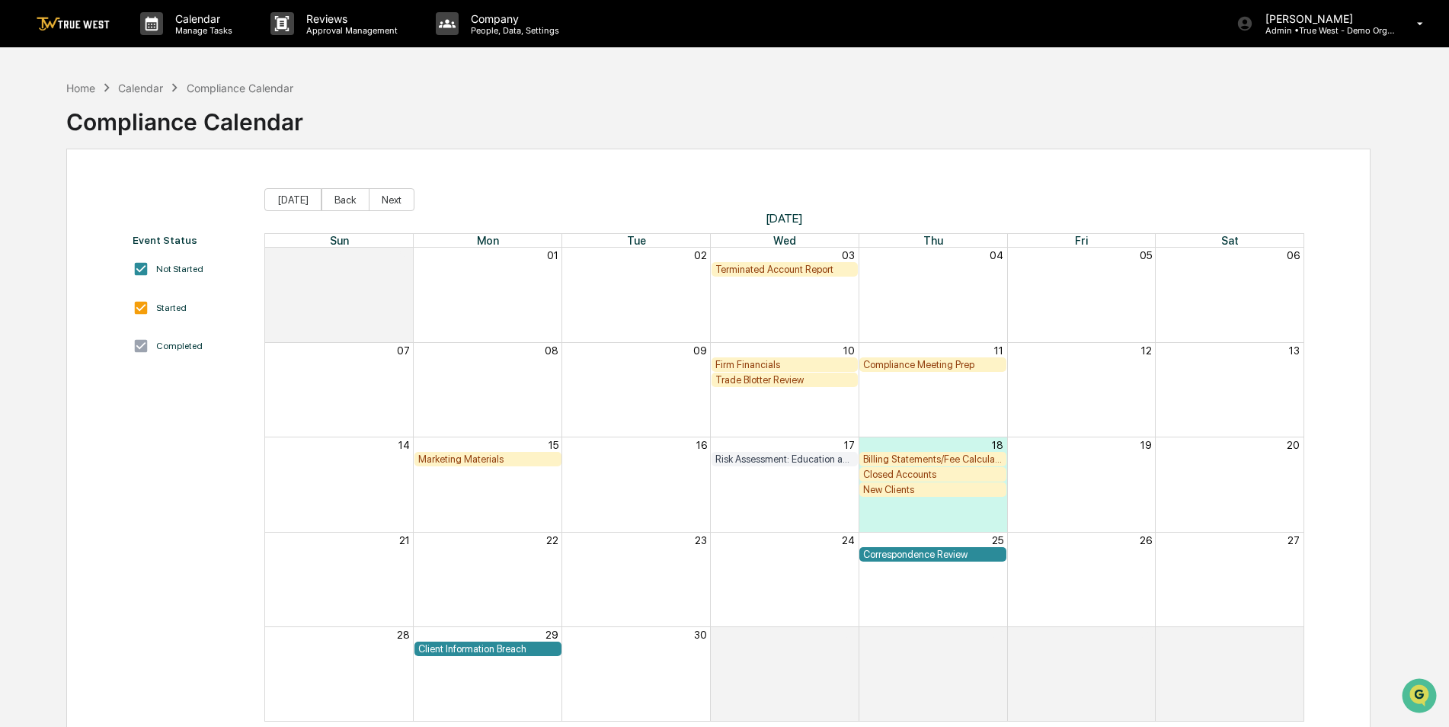
click at [905, 556] on div "Correspondence Review" at bounding box center [932, 554] width 139 height 11
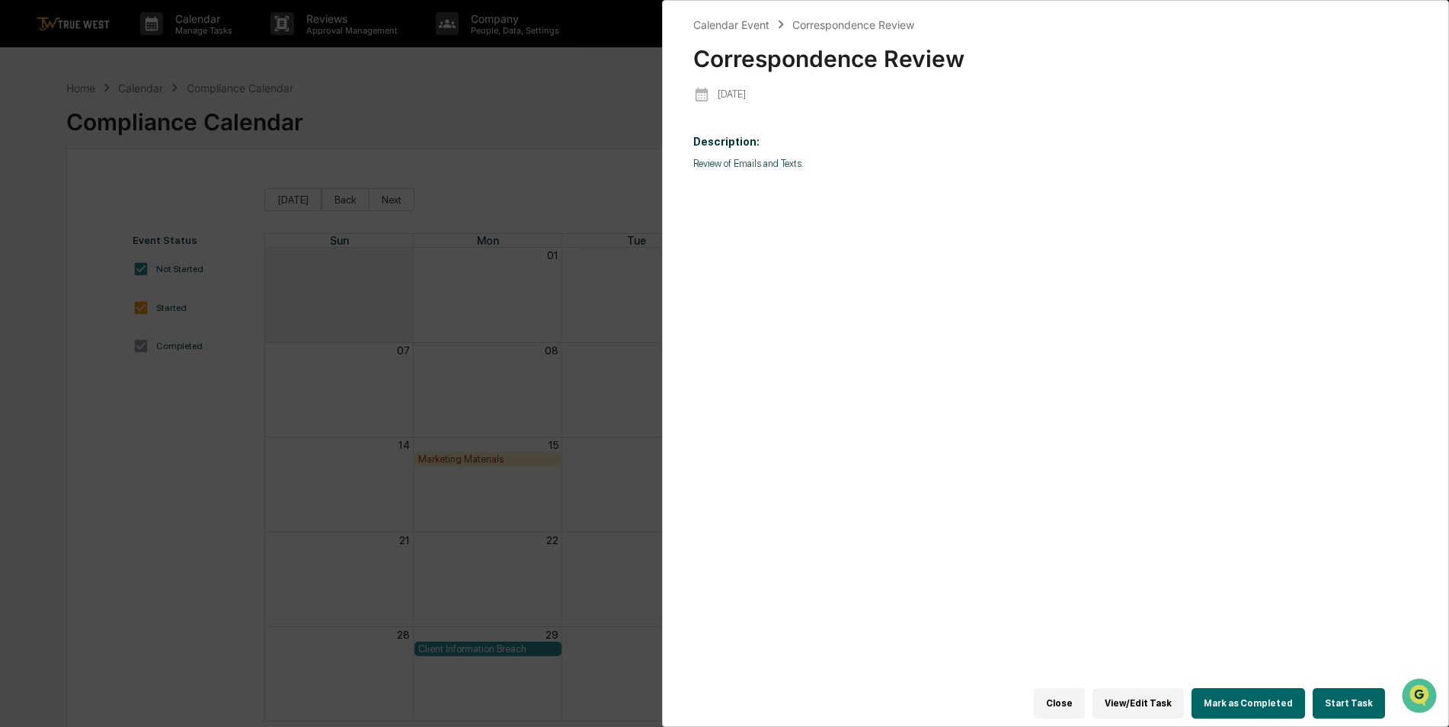
click at [1341, 695] on button "Start Task" at bounding box center [1349, 703] width 72 height 30
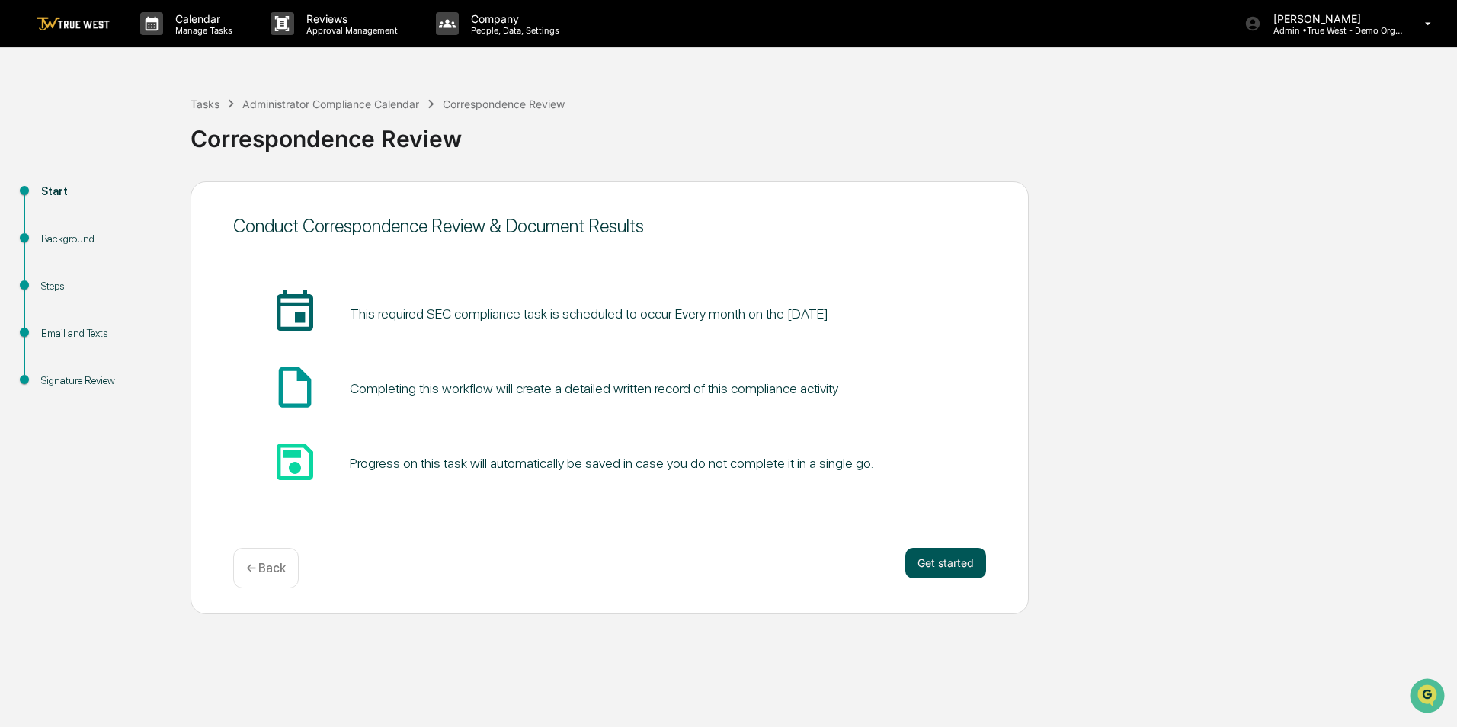
click at [961, 557] on button "Get started" at bounding box center [945, 563] width 81 height 30
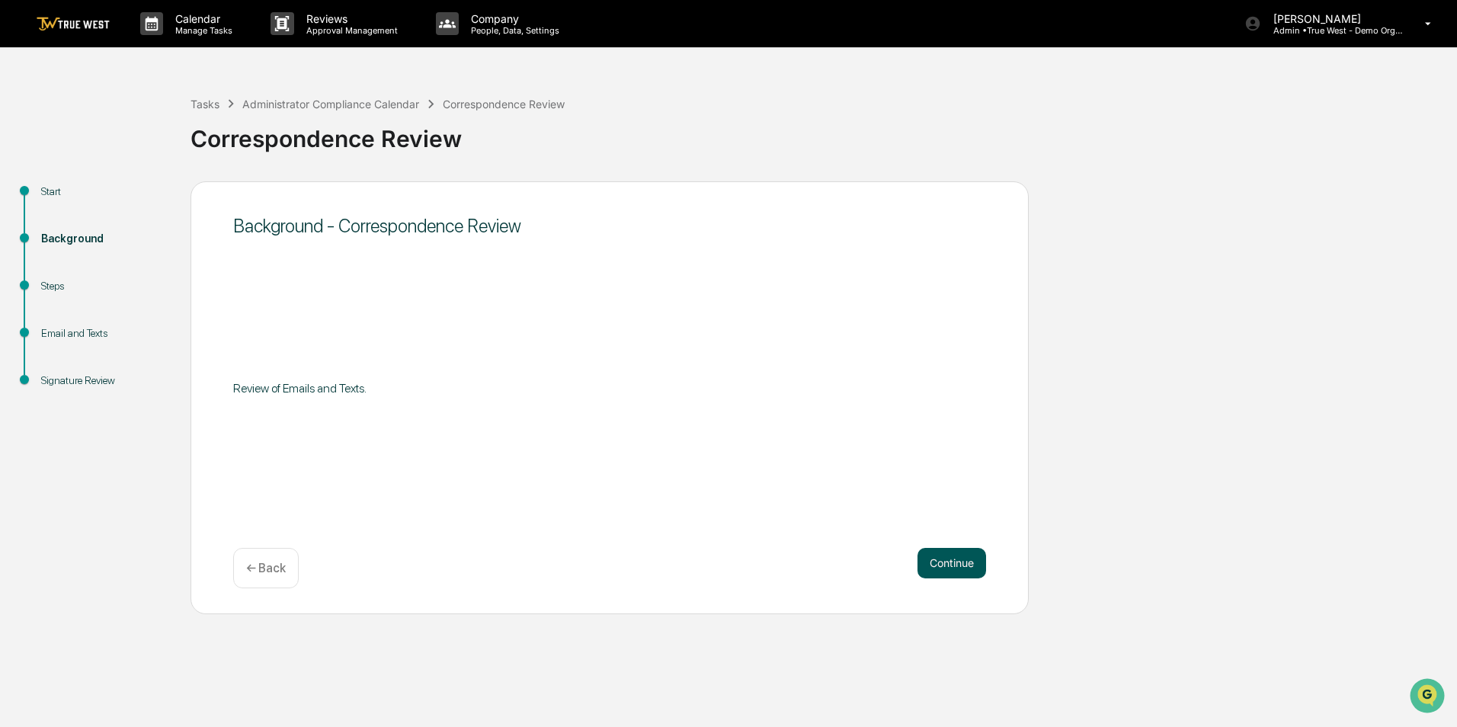
click at [950, 569] on button "Continue" at bounding box center [951, 563] width 69 height 30
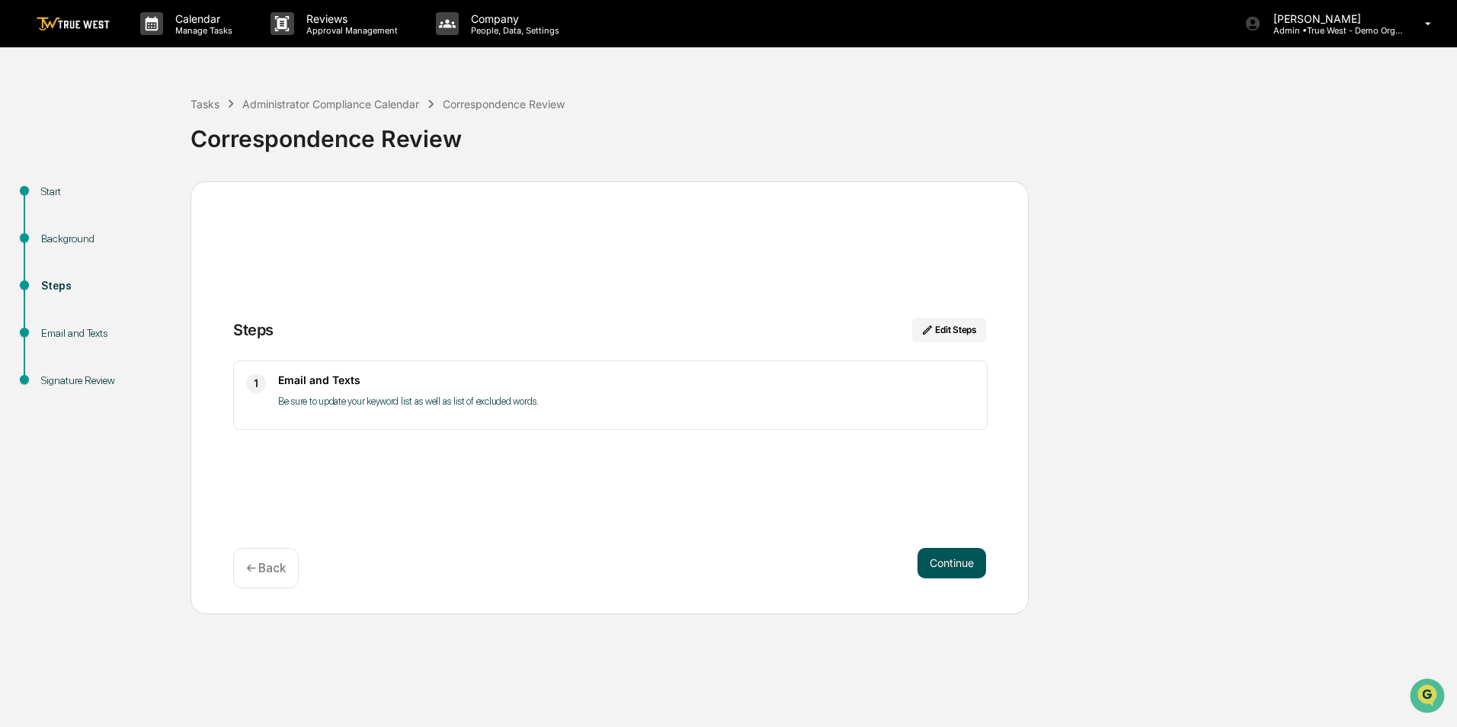
click at [946, 562] on button "Continue" at bounding box center [951, 563] width 69 height 30
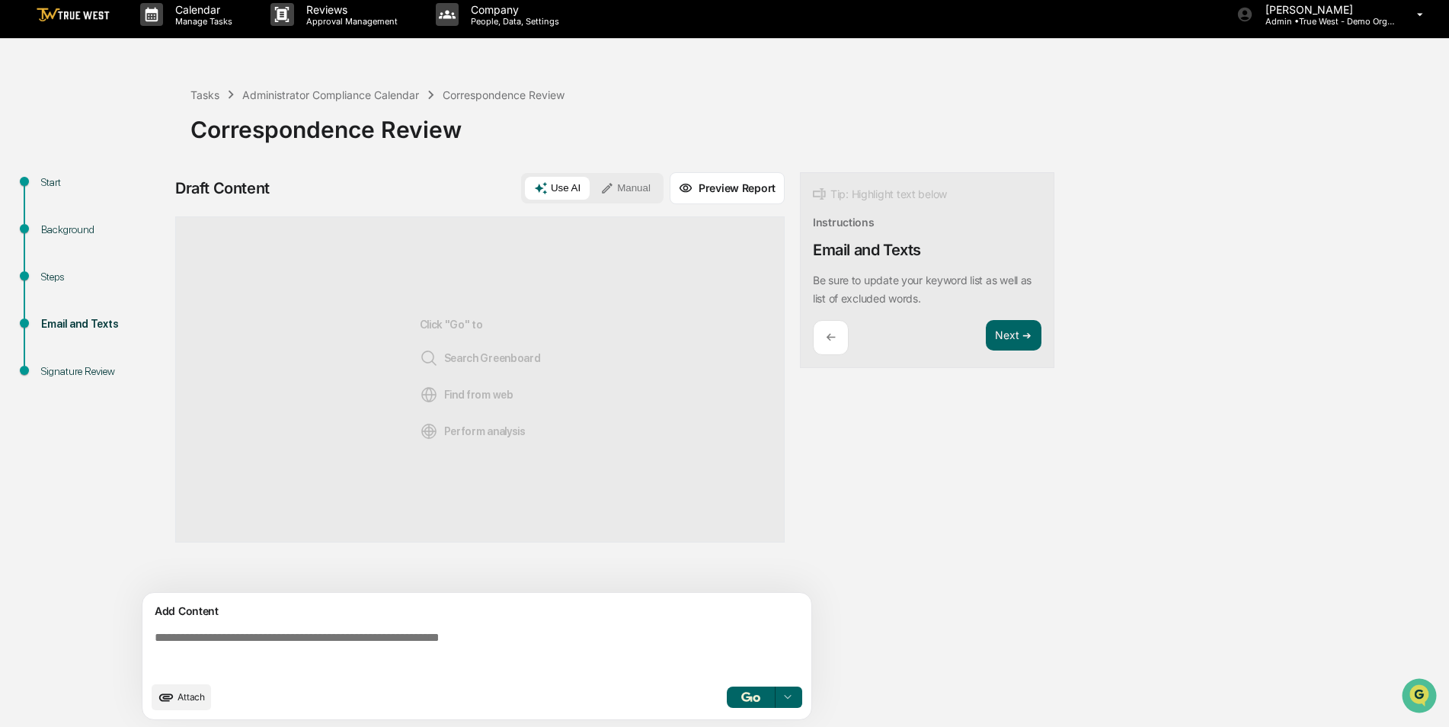
scroll to position [11, 0]
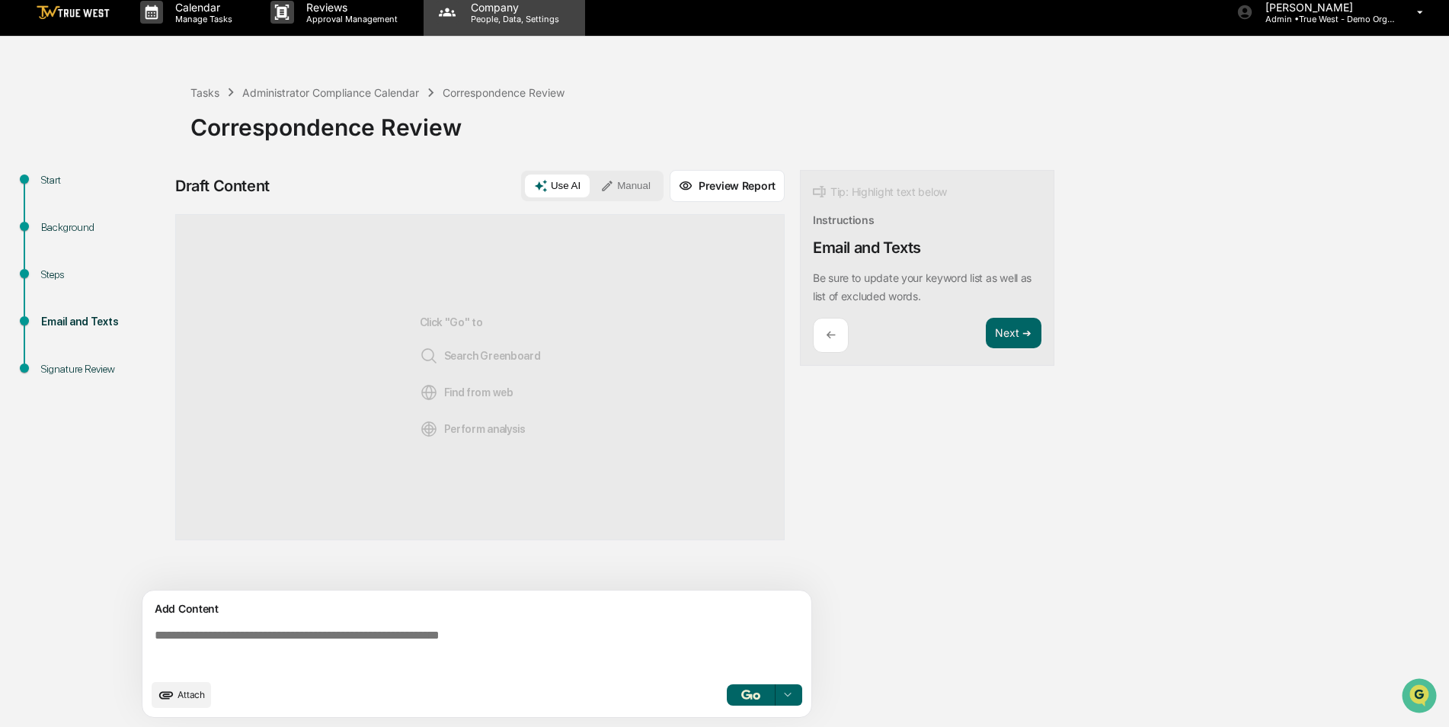
click at [501, 11] on p "Company" at bounding box center [513, 7] width 108 height 13
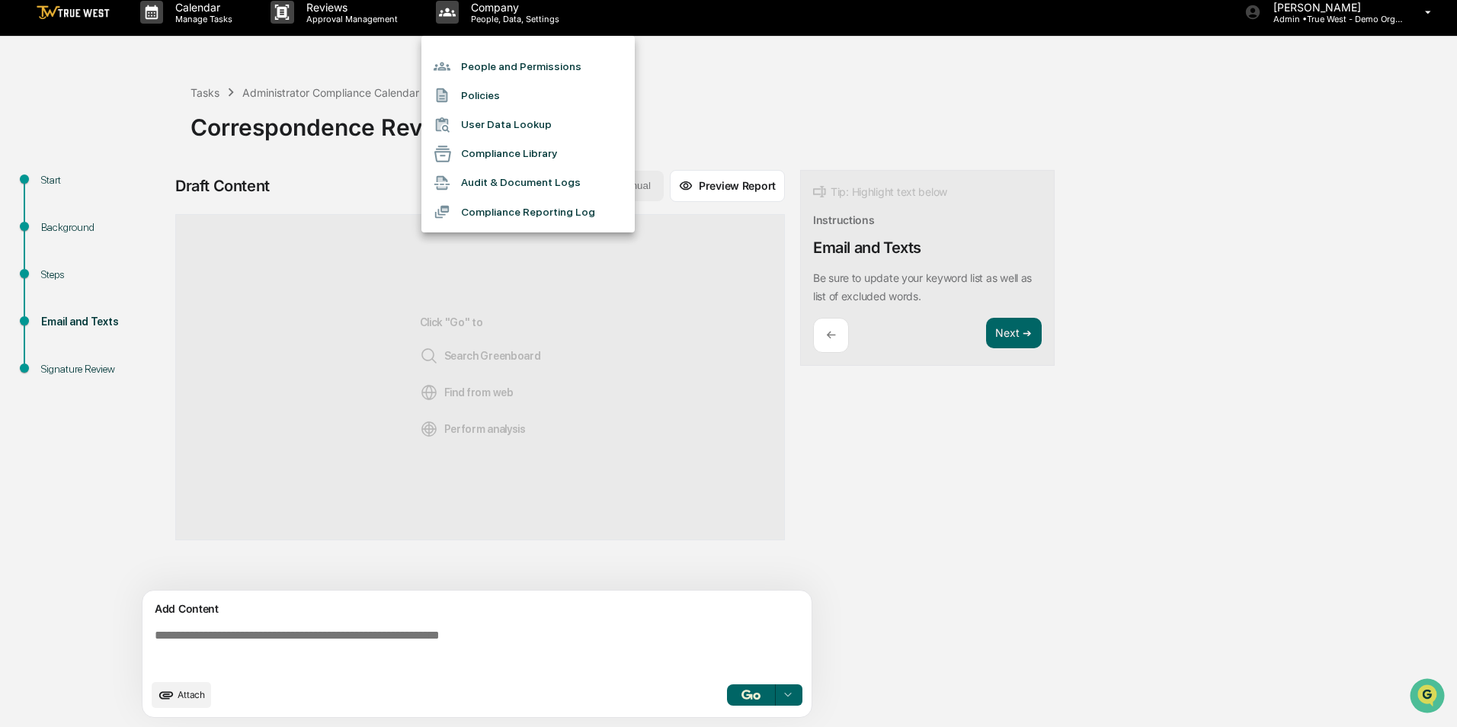
click at [631, 414] on div at bounding box center [728, 363] width 1457 height 727
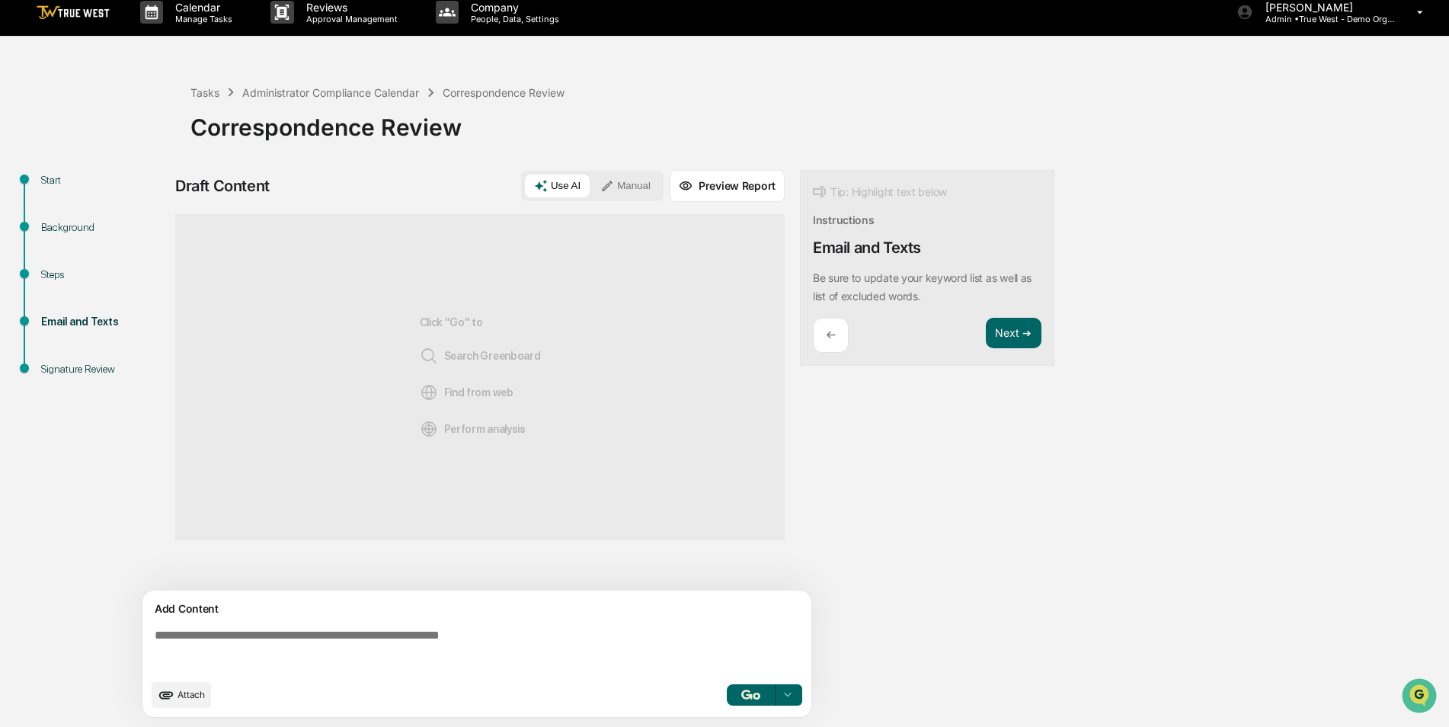
click at [626, 187] on button "Manual" at bounding box center [625, 185] width 69 height 23
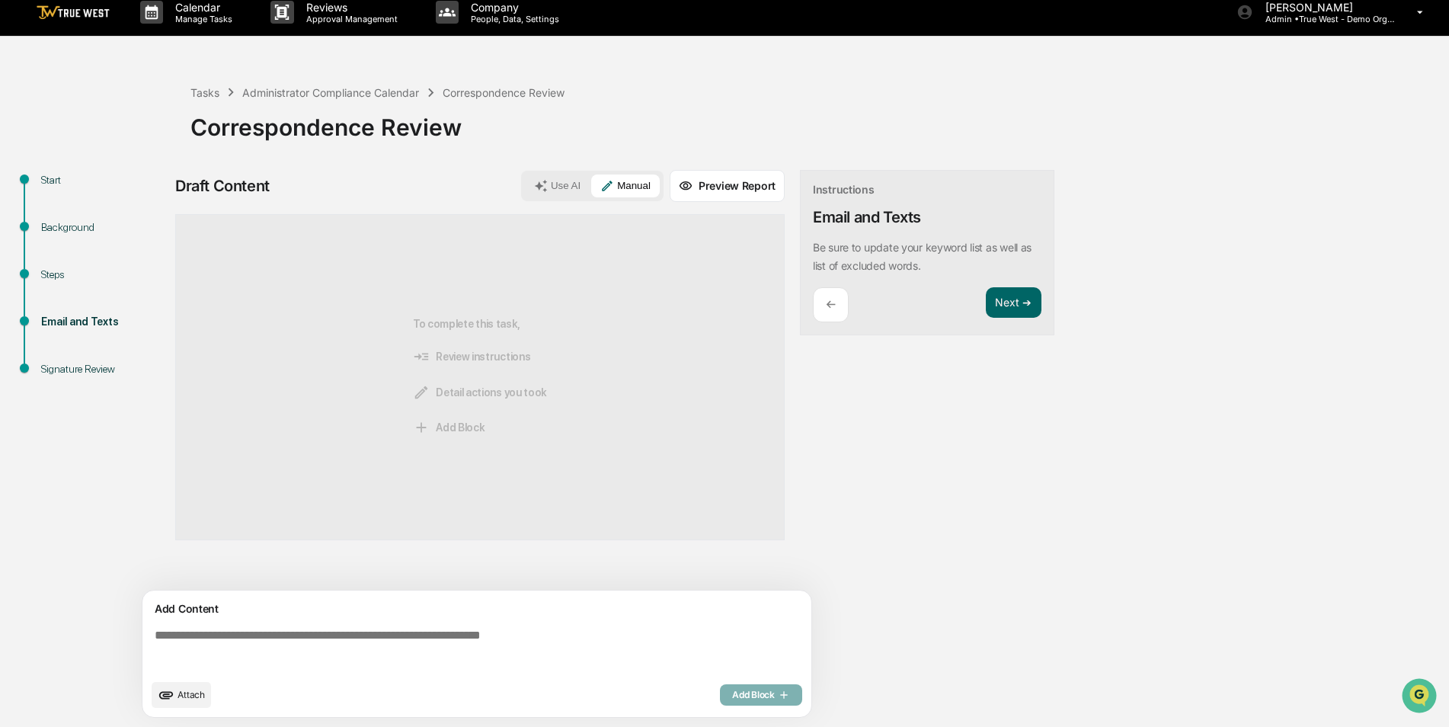
click at [364, 619] on div "Add Content Attach Add Block" at bounding box center [476, 654] width 669 height 126
click at [319, 642] on textarea at bounding box center [480, 650] width 663 height 55
click at [1003, 310] on button "Next ➔" at bounding box center [1014, 302] width 56 height 31
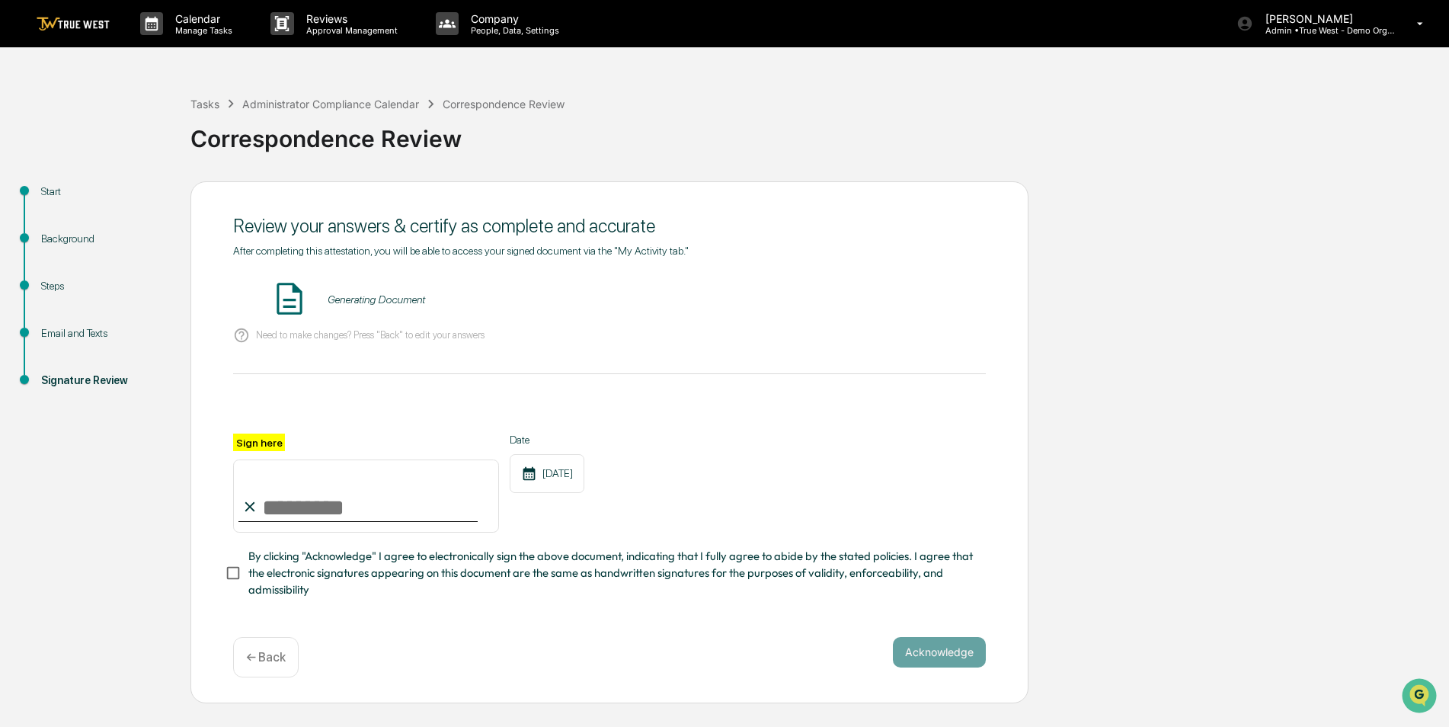
scroll to position [0, 0]
click at [287, 506] on input "Sign here" at bounding box center [366, 495] width 266 height 73
click at [779, 443] on div "Sign here Date 09/18/2025" at bounding box center [609, 483] width 753 height 99
click at [82, 26] on img at bounding box center [73, 24] width 73 height 14
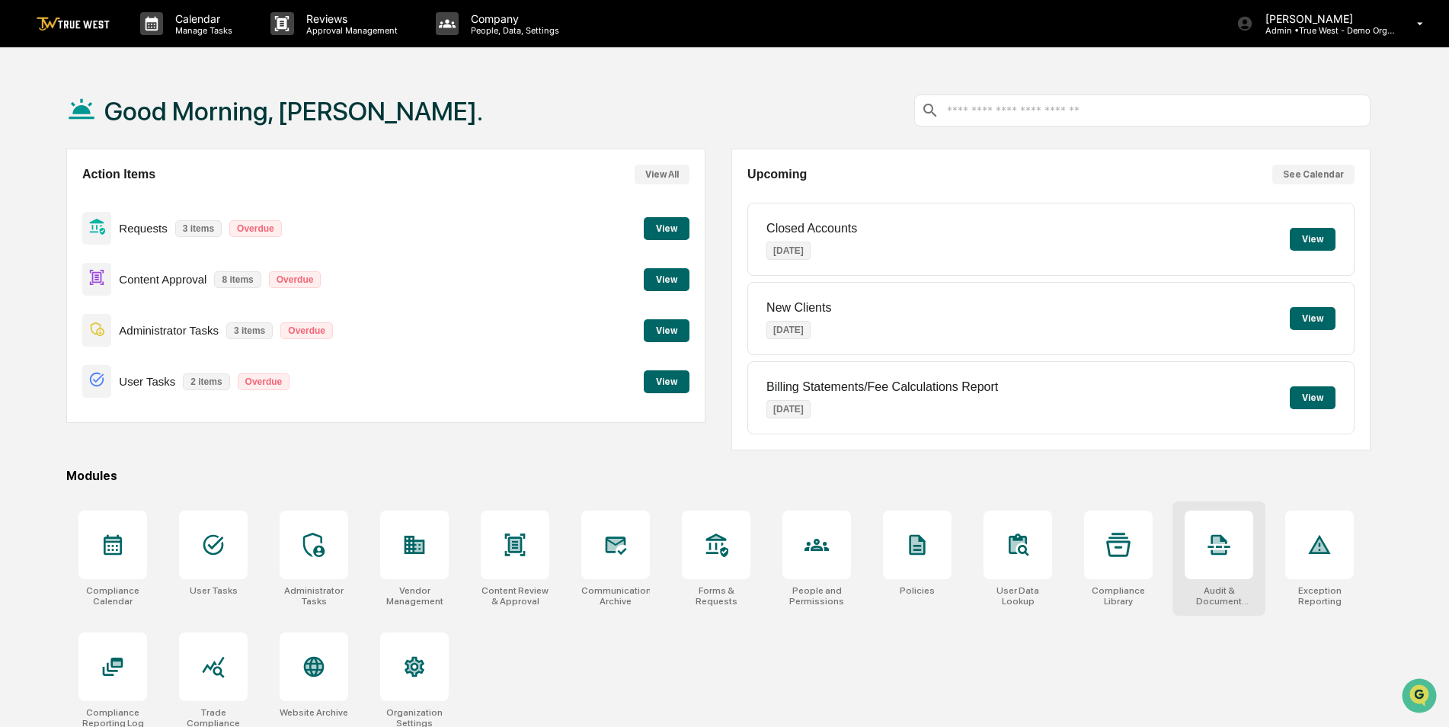
click at [1217, 549] on icon at bounding box center [1219, 545] width 24 height 24
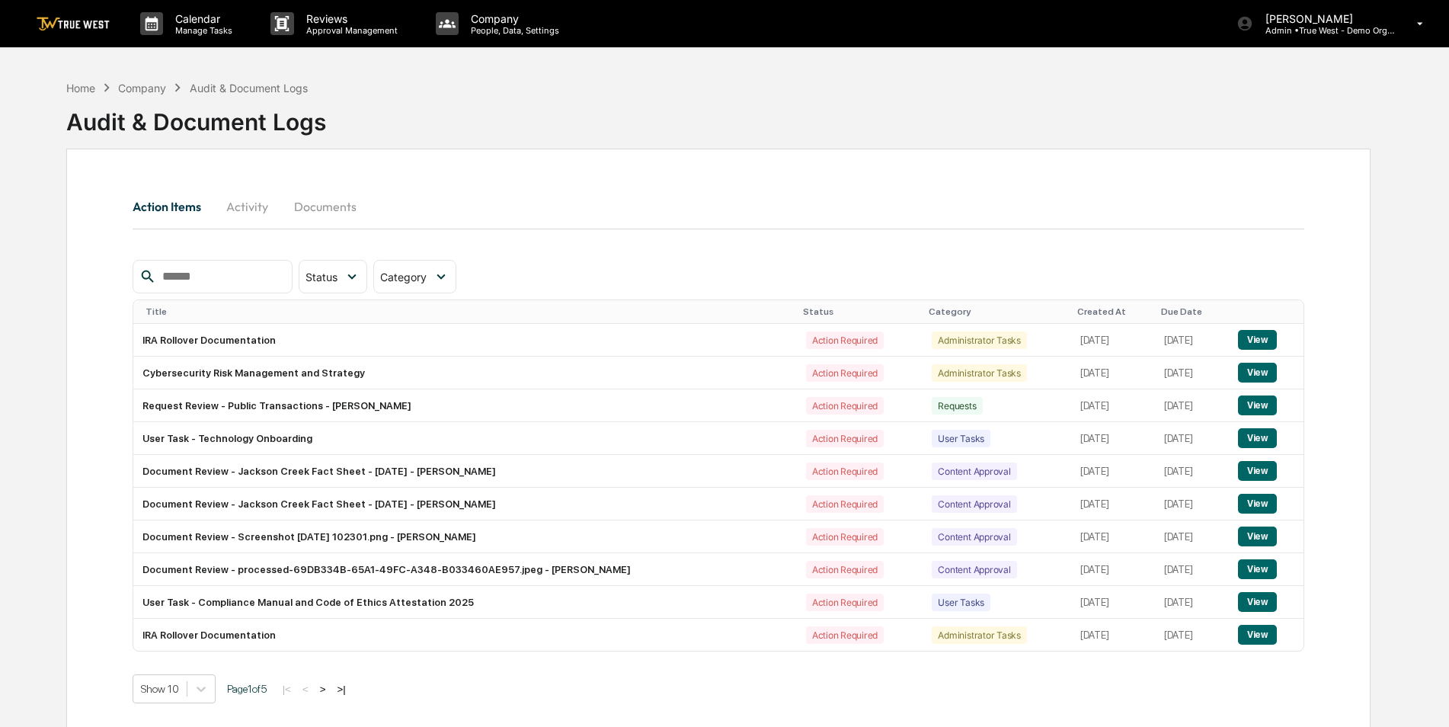
click at [337, 207] on button "Documents" at bounding box center [325, 206] width 87 height 37
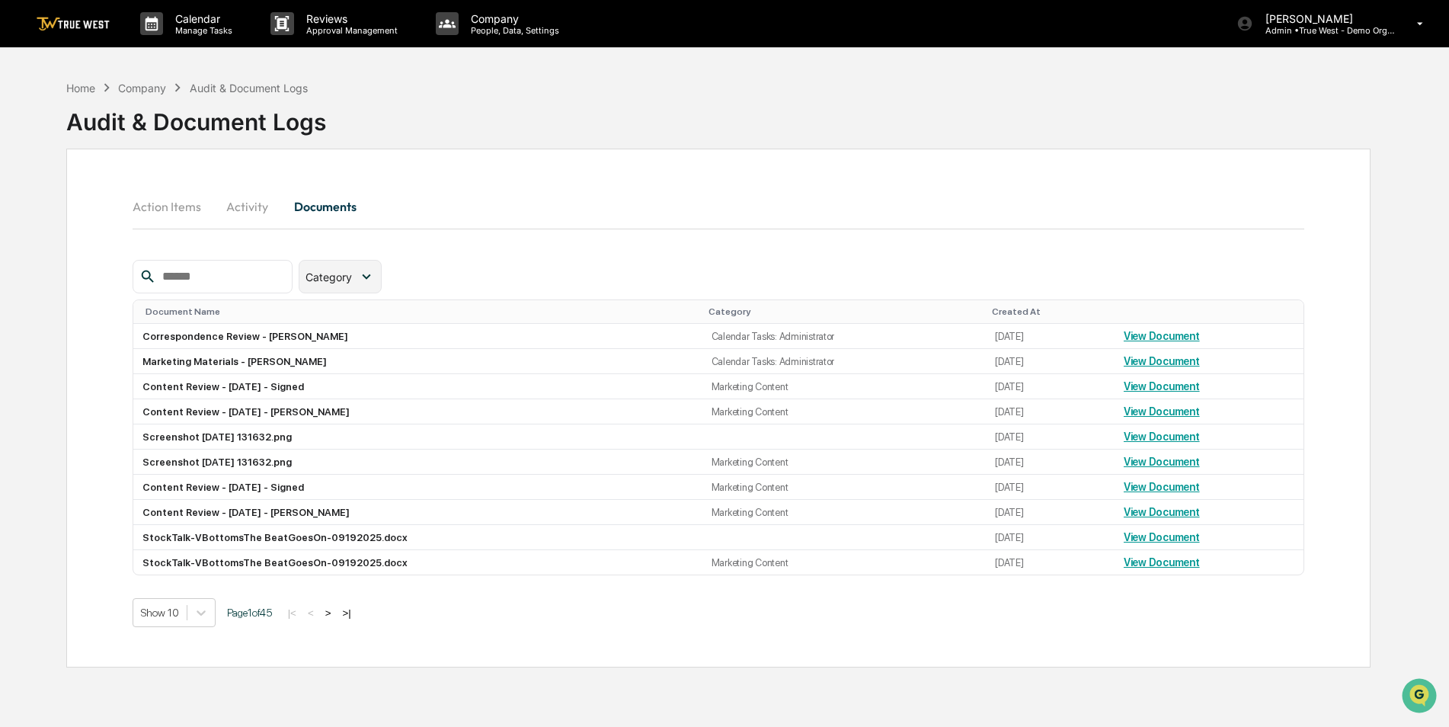
click at [375, 279] on icon at bounding box center [366, 276] width 17 height 17
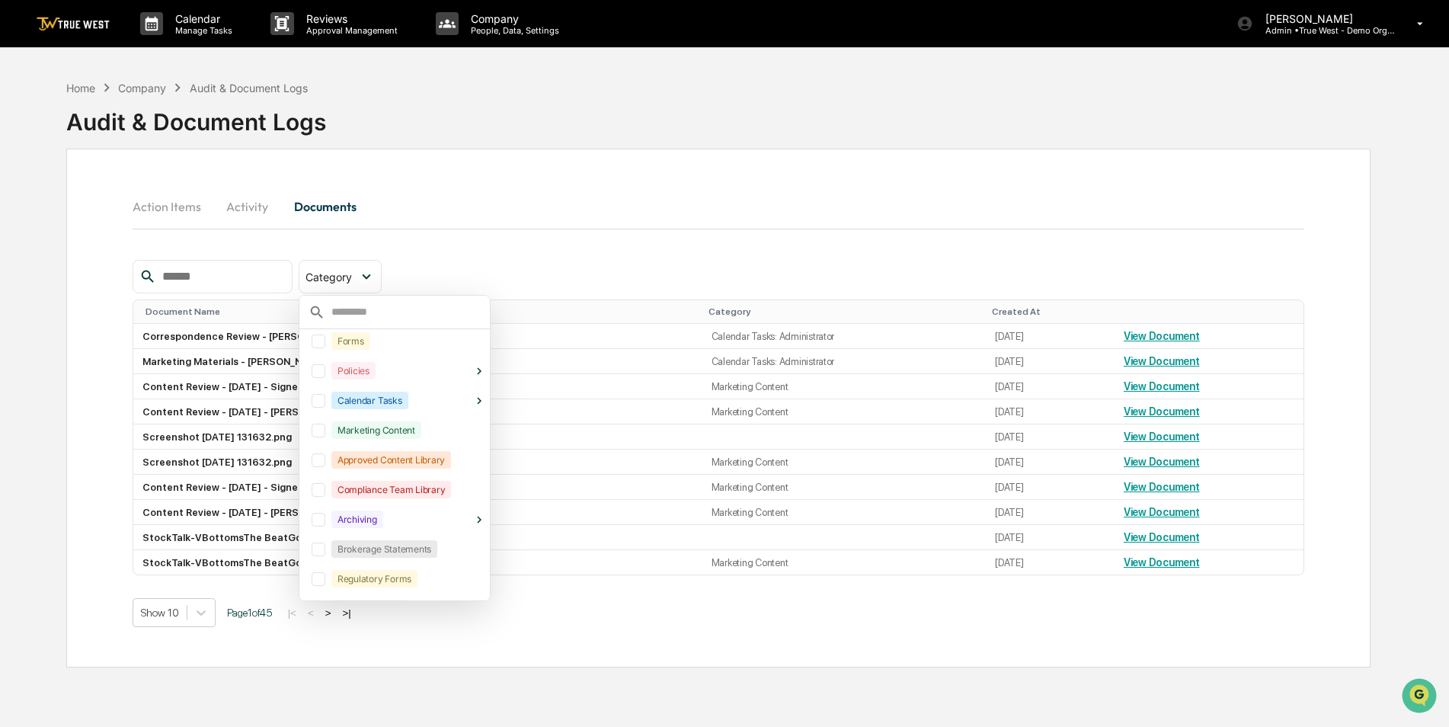
click at [325, 435] on div at bounding box center [319, 431] width 14 height 14
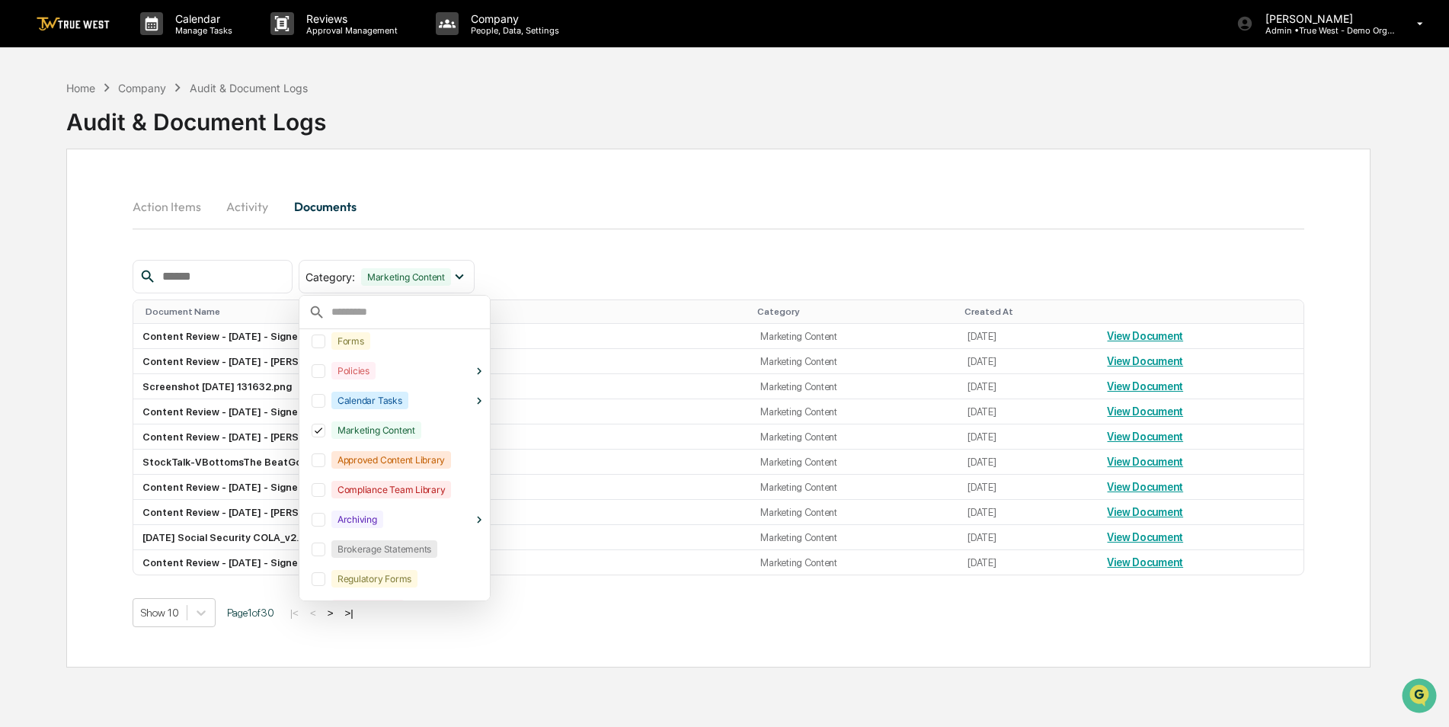
click at [642, 215] on div "Action Items Activity Documents" at bounding box center [719, 206] width 1173 height 37
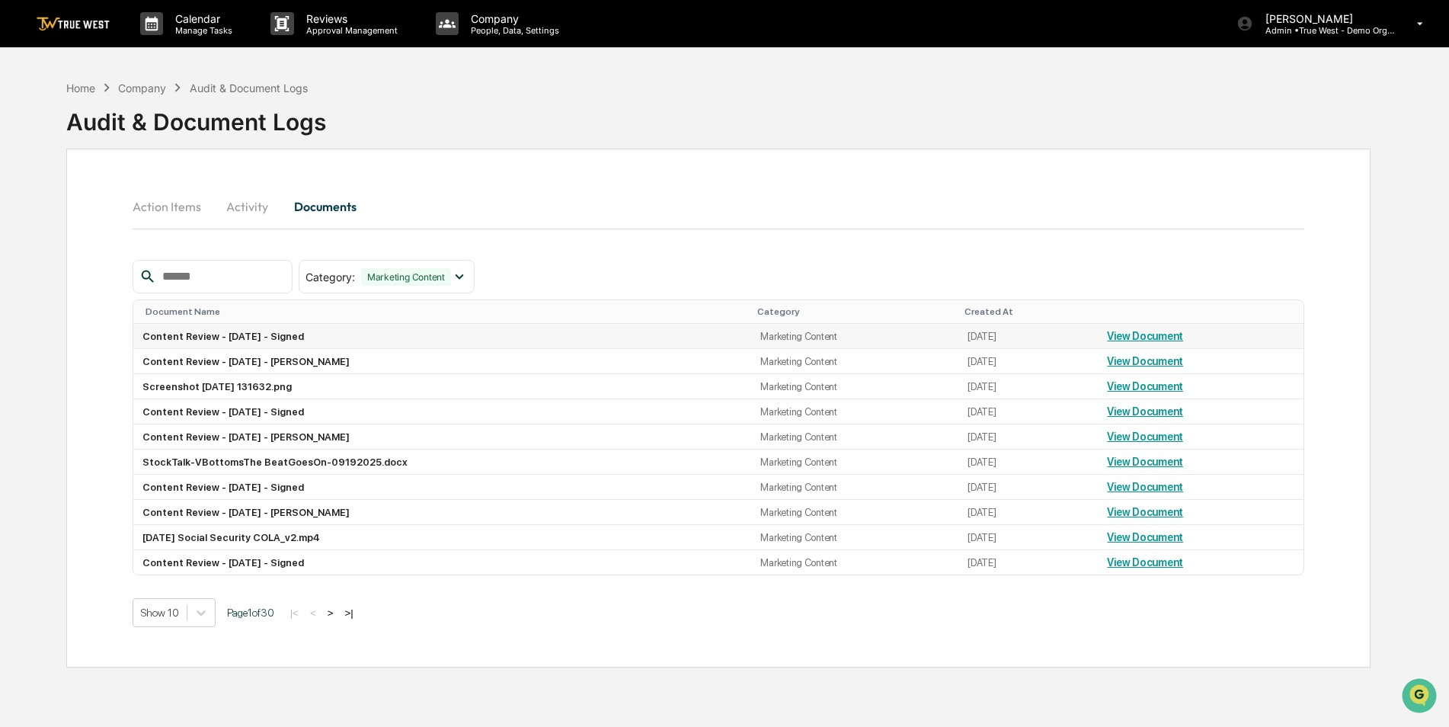
click at [1122, 331] on link "View Document" at bounding box center [1145, 336] width 76 height 12
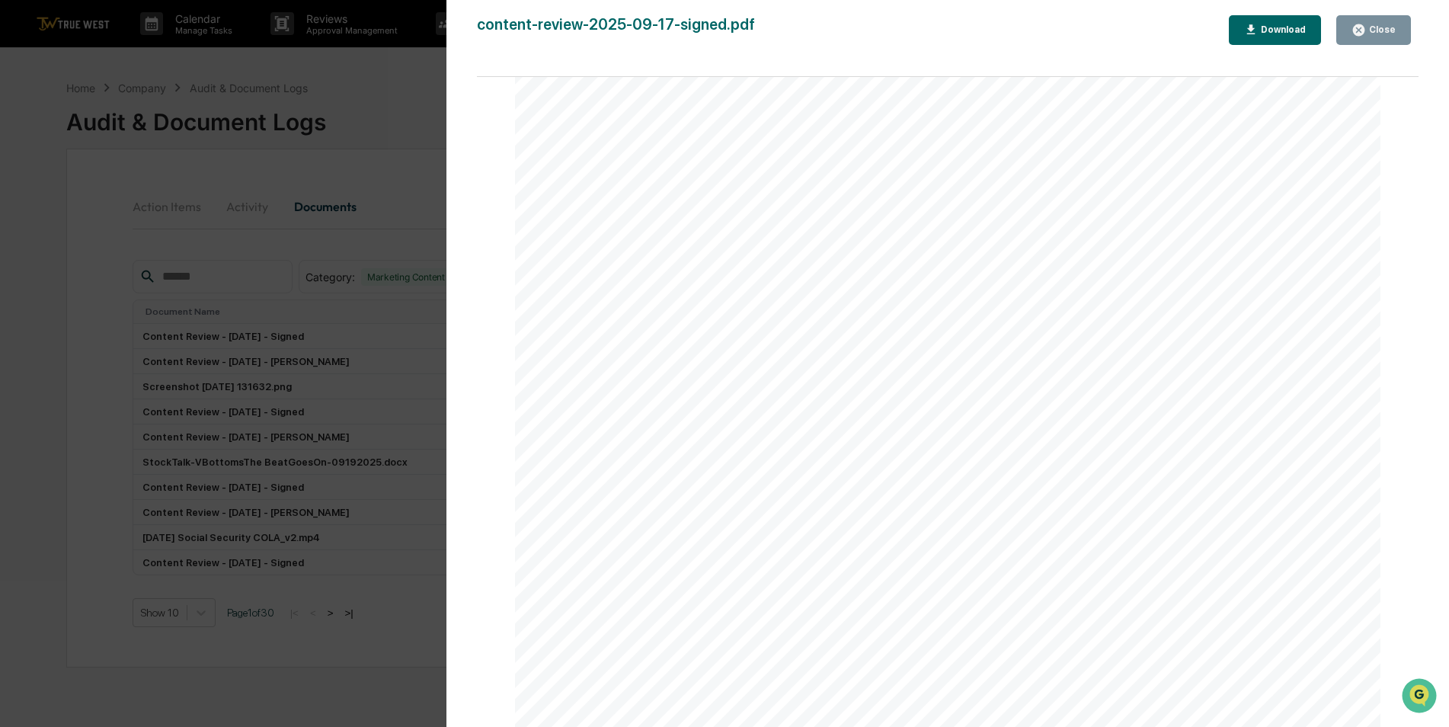
scroll to position [2743, 0]
click at [37, 191] on div "Version History 09/17/2025, 08:10 PM Sigrid Alegria content-review-2025-09-17-s…" at bounding box center [724, 363] width 1449 height 727
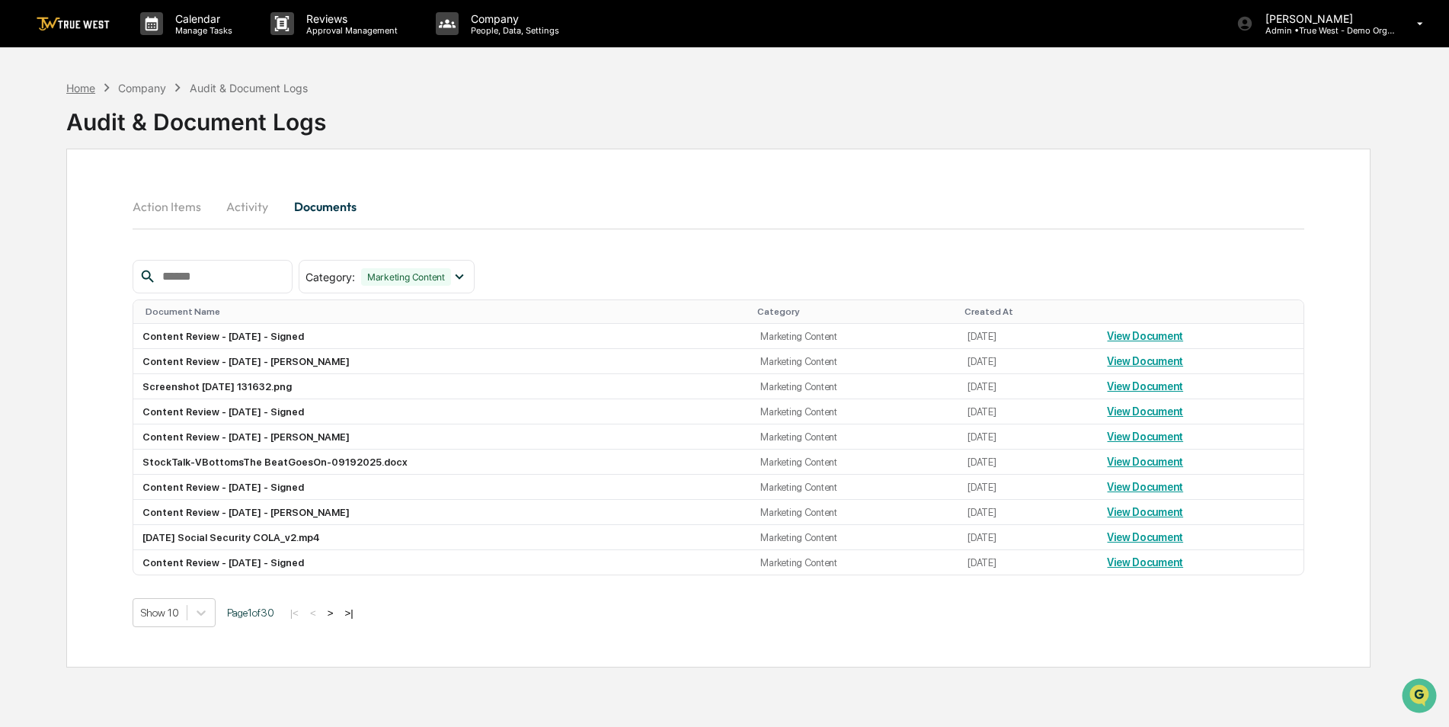
click at [79, 88] on div "Home" at bounding box center [80, 88] width 29 height 13
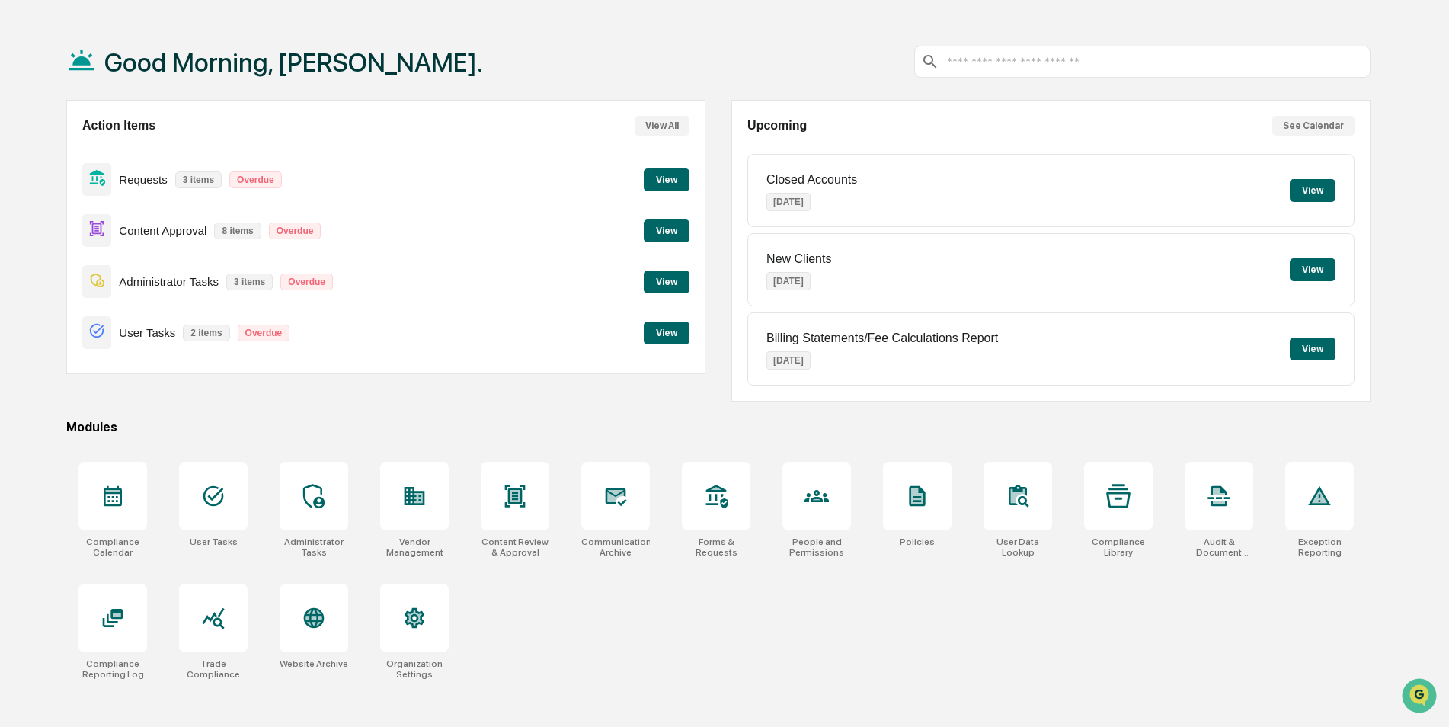
scroll to position [72, 0]
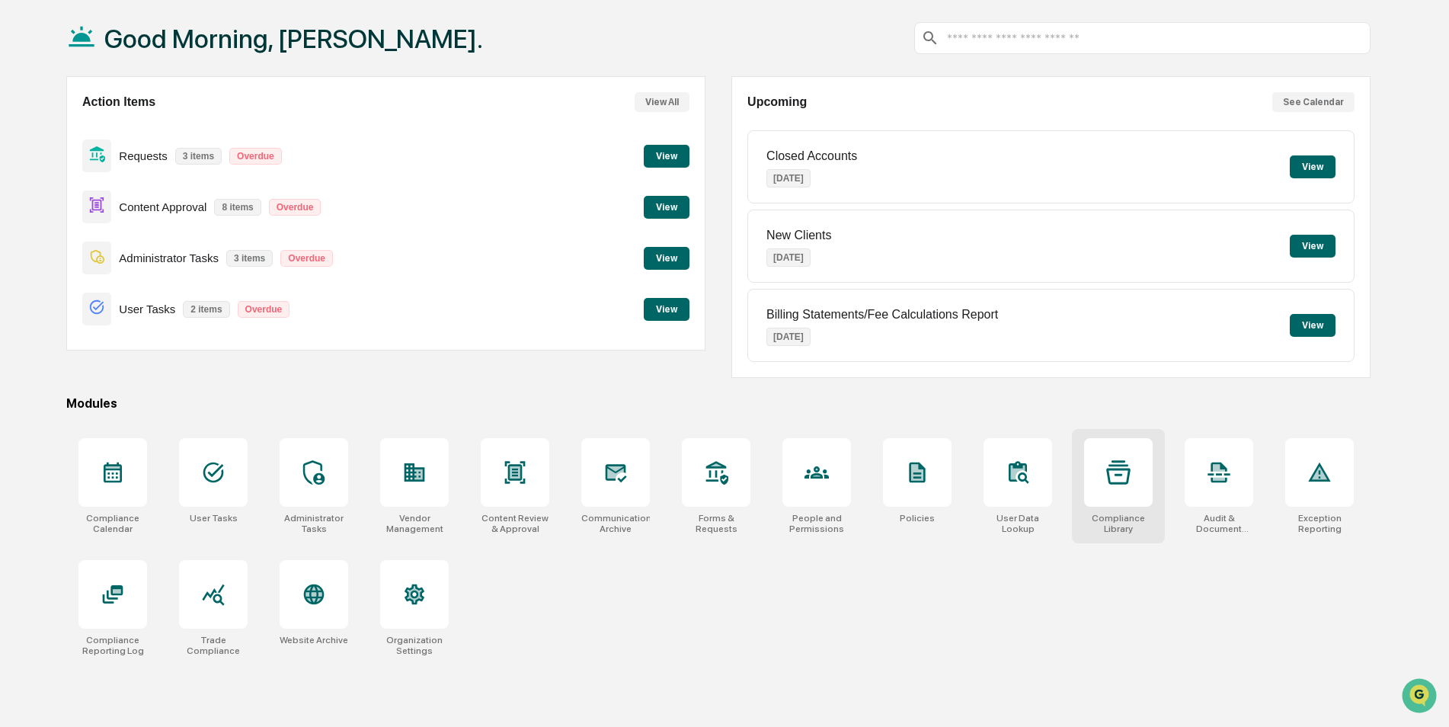
click at [1124, 476] on icon at bounding box center [1118, 472] width 24 height 24
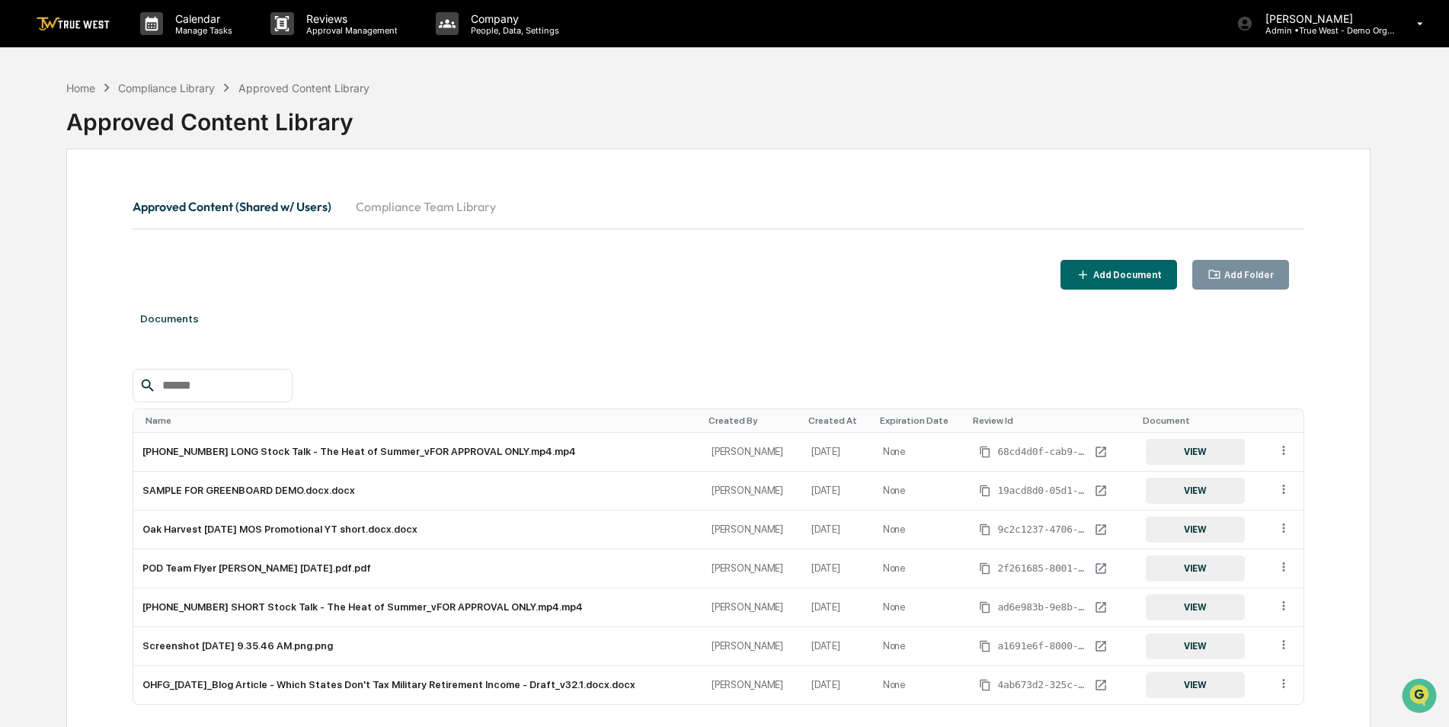
click at [459, 209] on button "Compliance Team Library" at bounding box center [426, 206] width 165 height 37
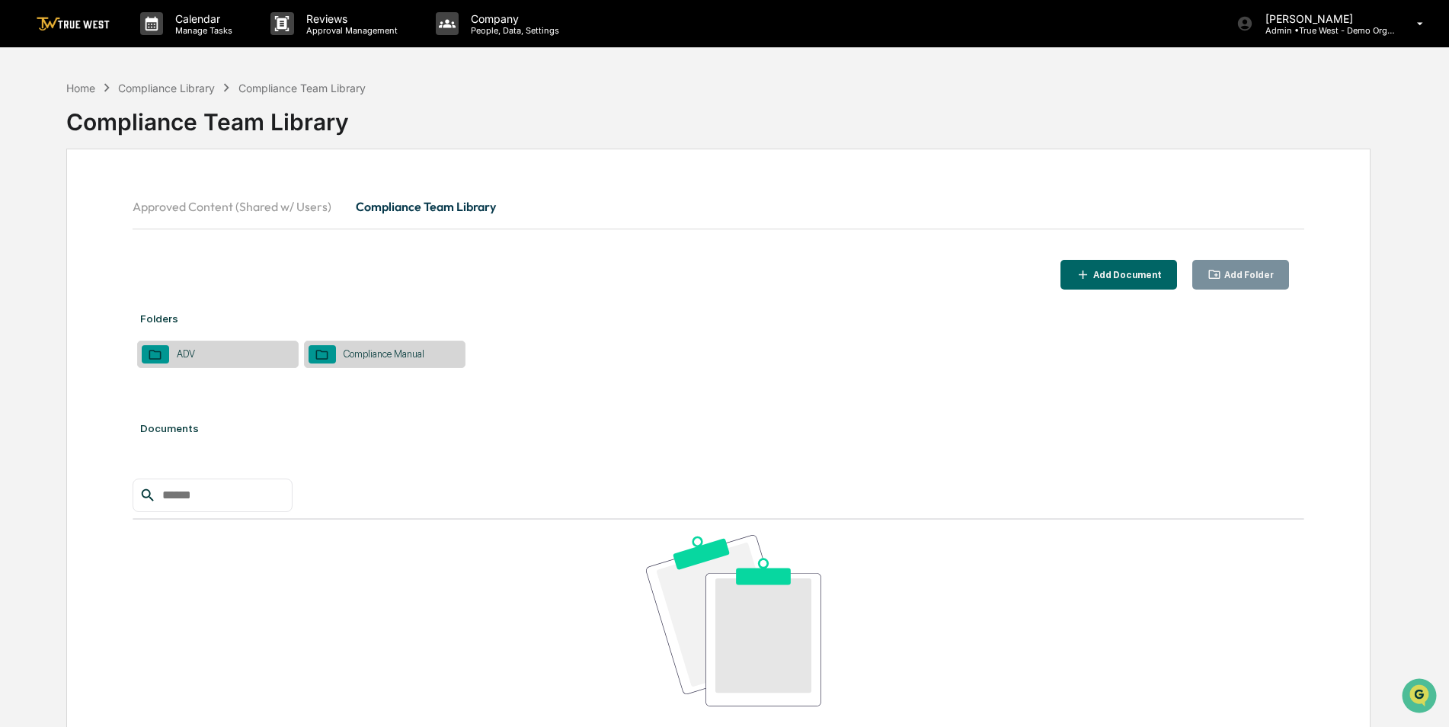
click at [240, 208] on button "Approved Content (Shared w/ Users)" at bounding box center [238, 206] width 211 height 37
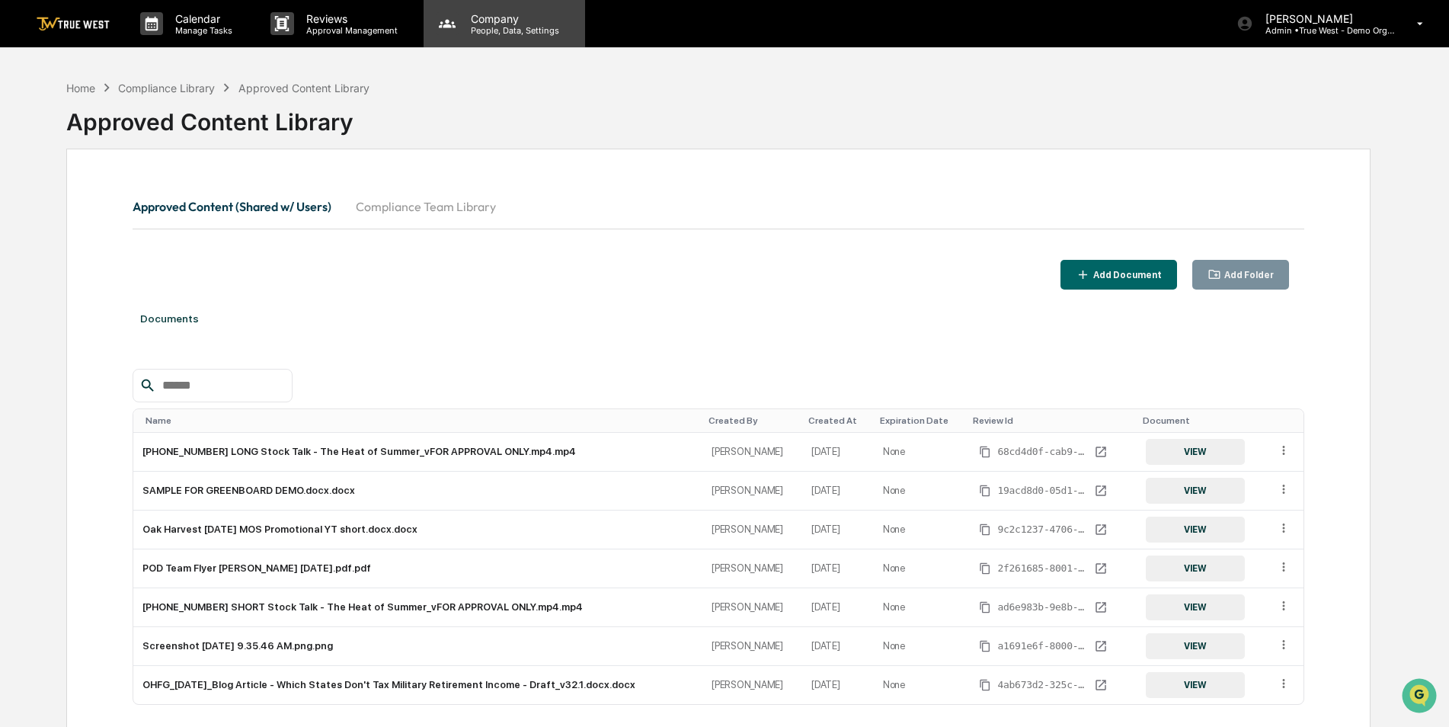
click at [484, 24] on p "Company" at bounding box center [513, 18] width 108 height 13
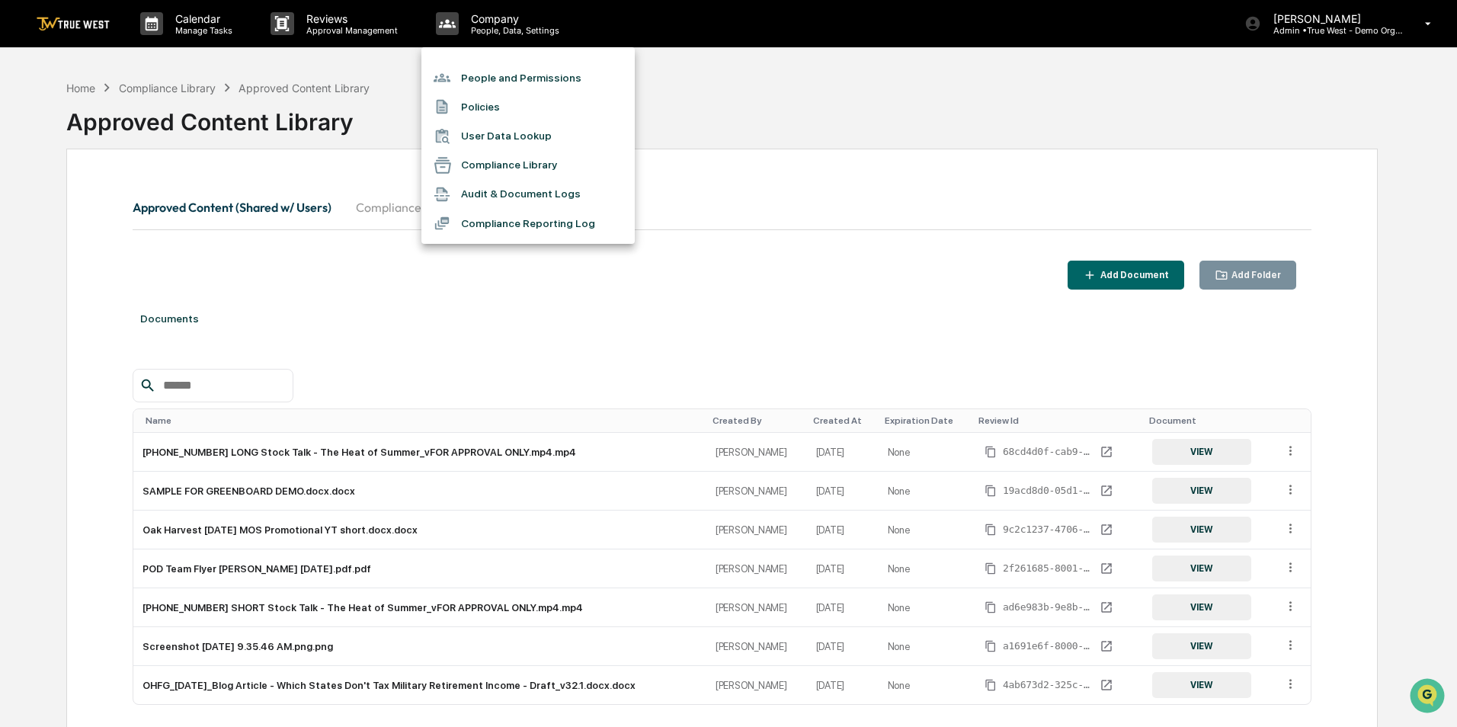
click at [335, 33] on div at bounding box center [728, 363] width 1457 height 727
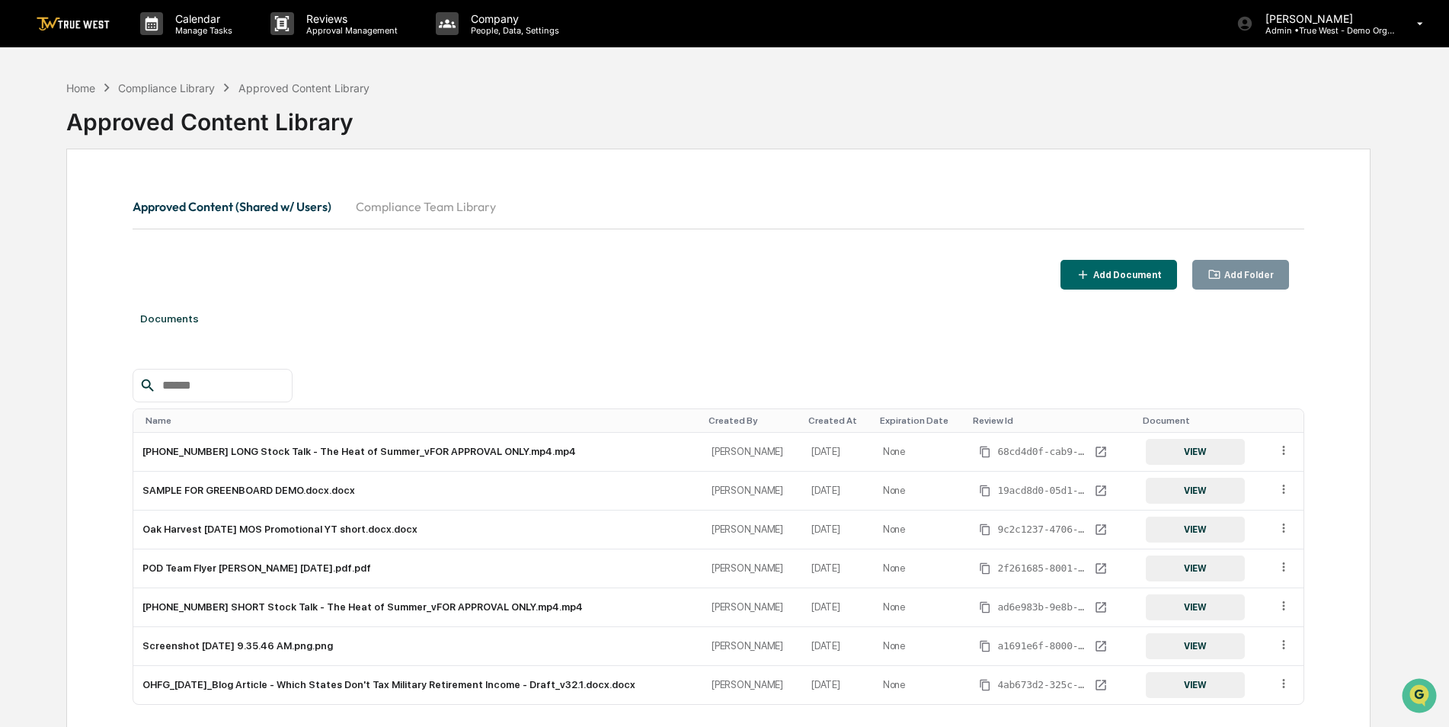
click at [326, 28] on p "Approval Management" at bounding box center [349, 30] width 111 height 11
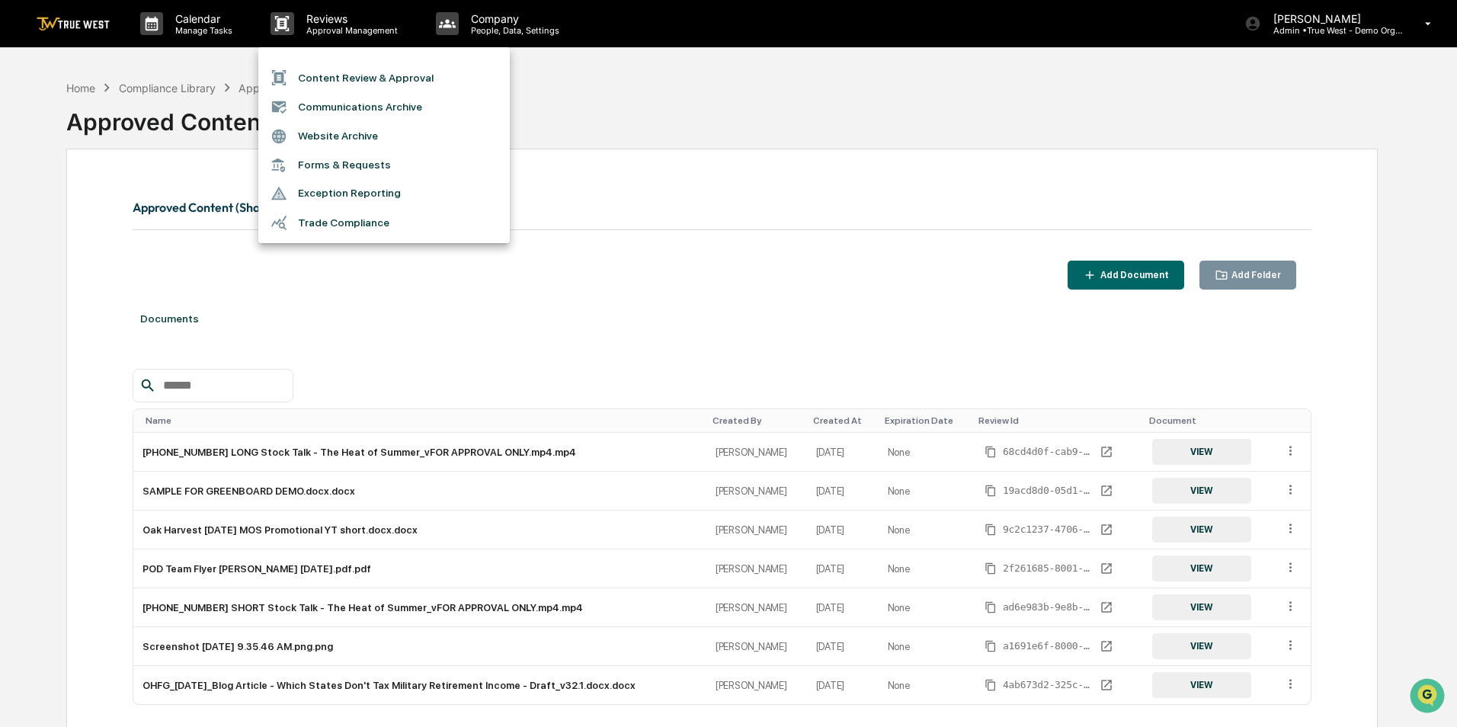
click at [623, 98] on div at bounding box center [728, 363] width 1457 height 727
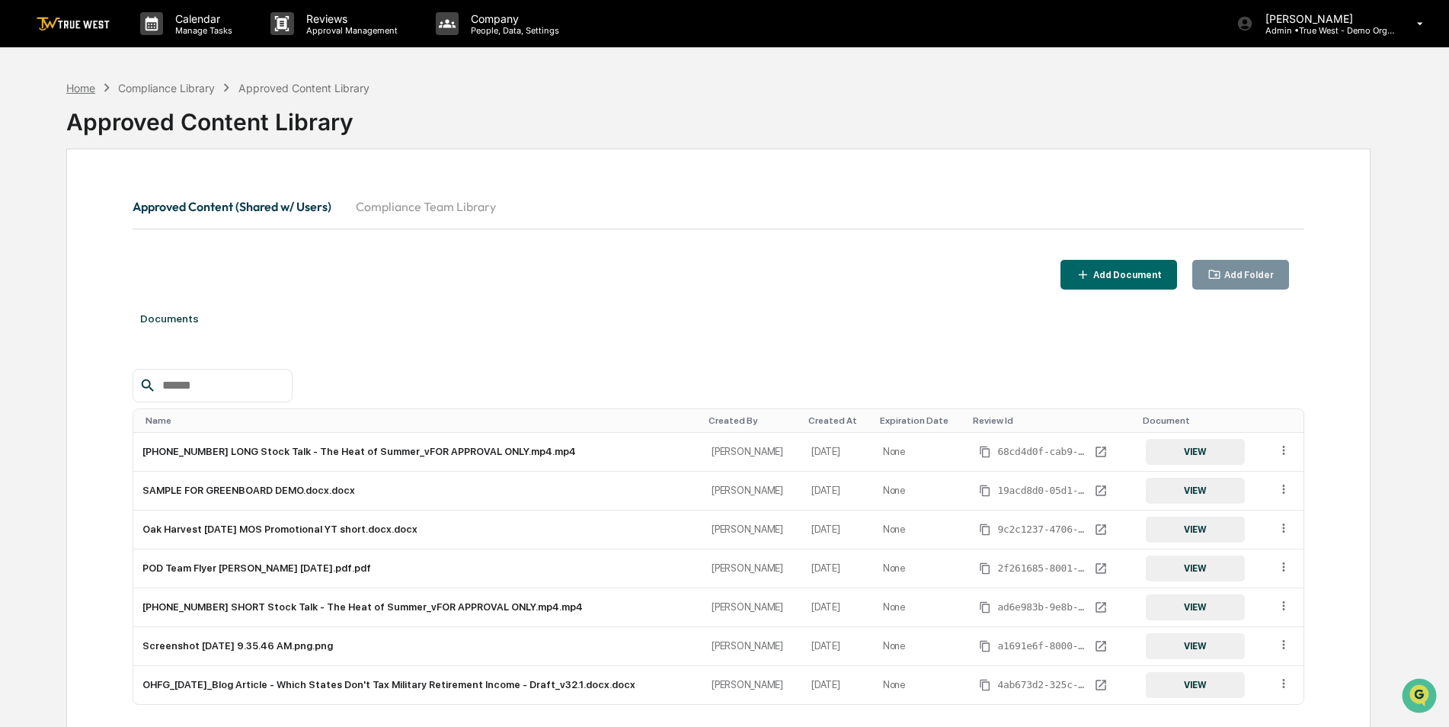
click at [78, 87] on div "Home" at bounding box center [80, 88] width 29 height 13
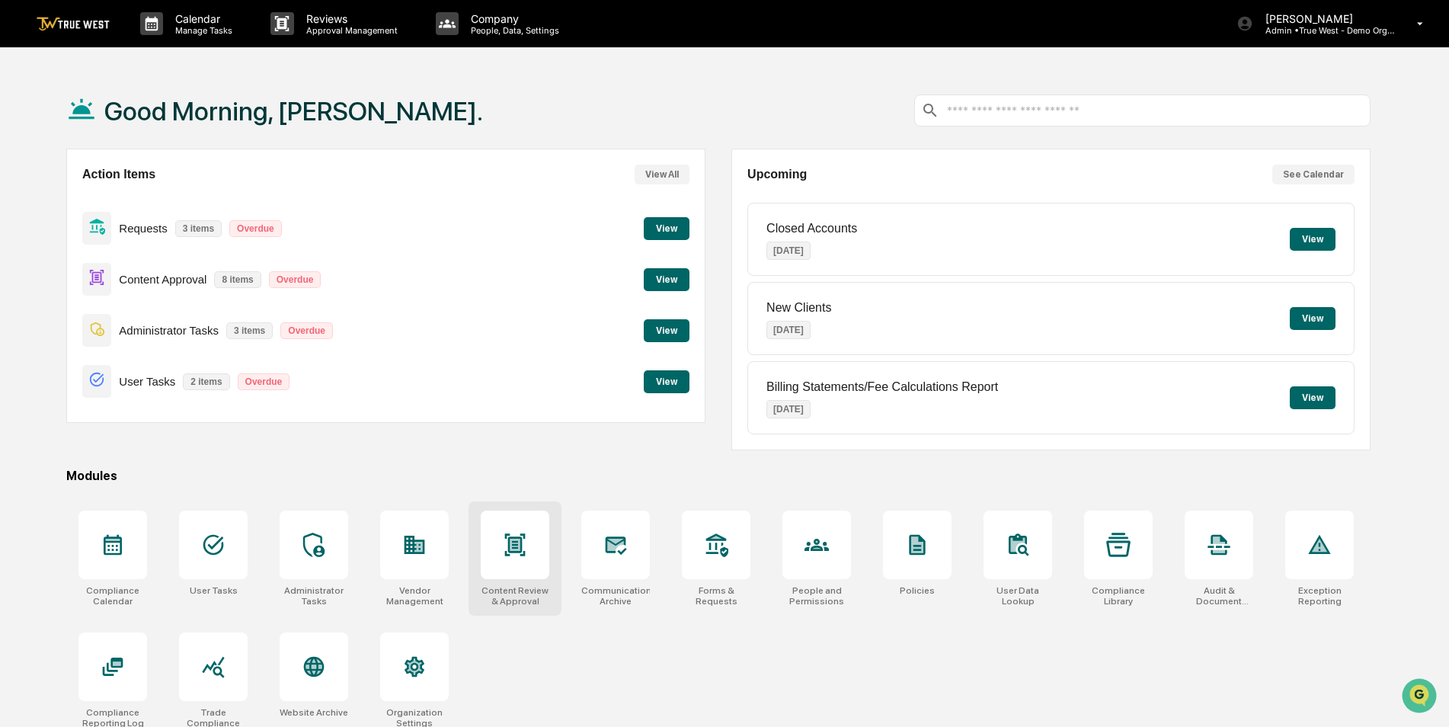
click at [504, 568] on div at bounding box center [515, 545] width 69 height 69
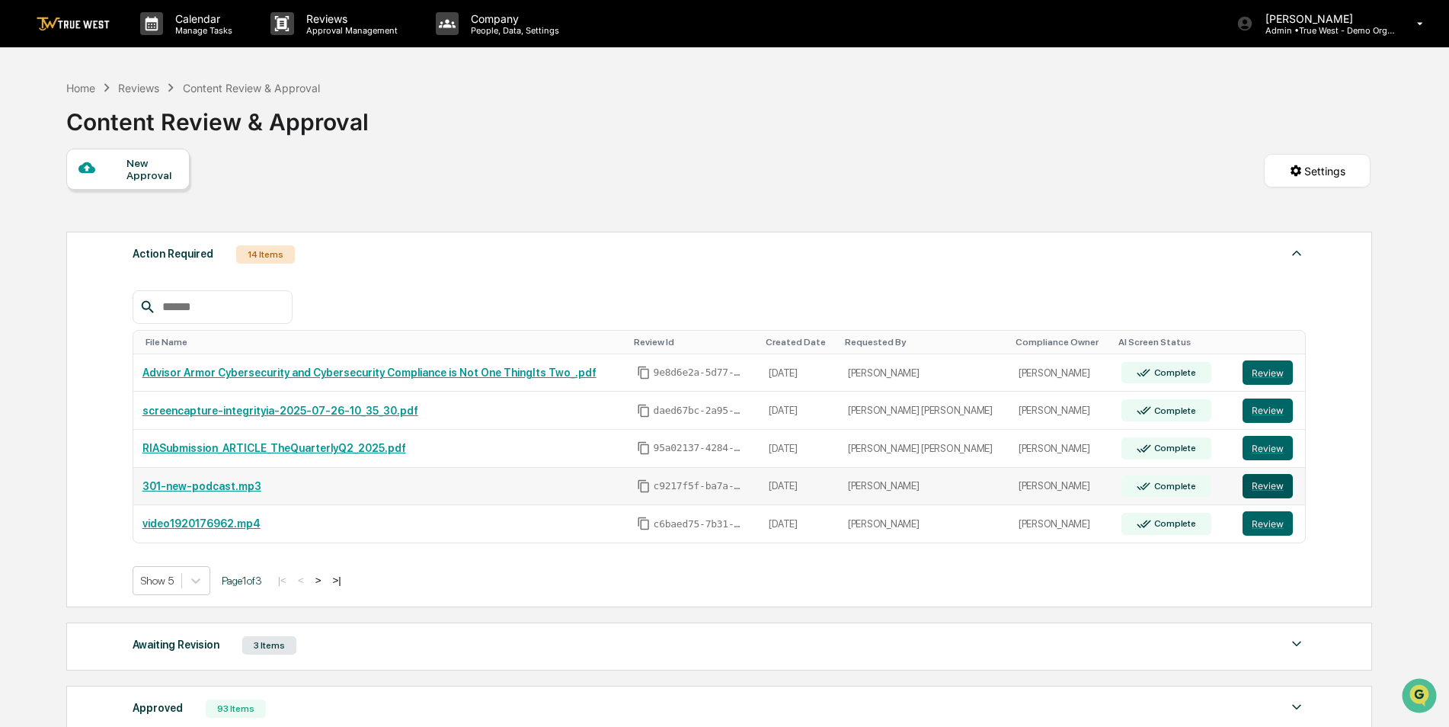
click at [1263, 486] on button "Review" at bounding box center [1268, 486] width 50 height 24
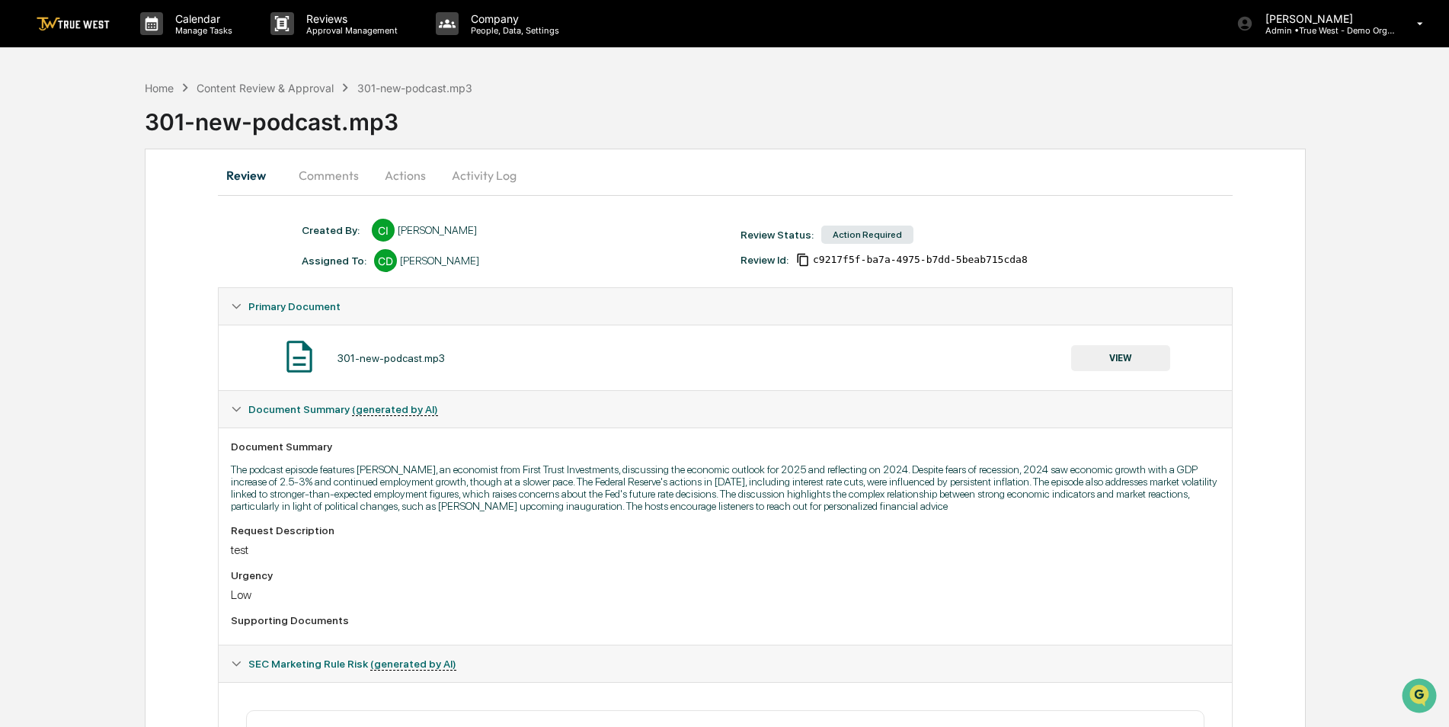
click at [402, 173] on button "Actions" at bounding box center [405, 175] width 69 height 37
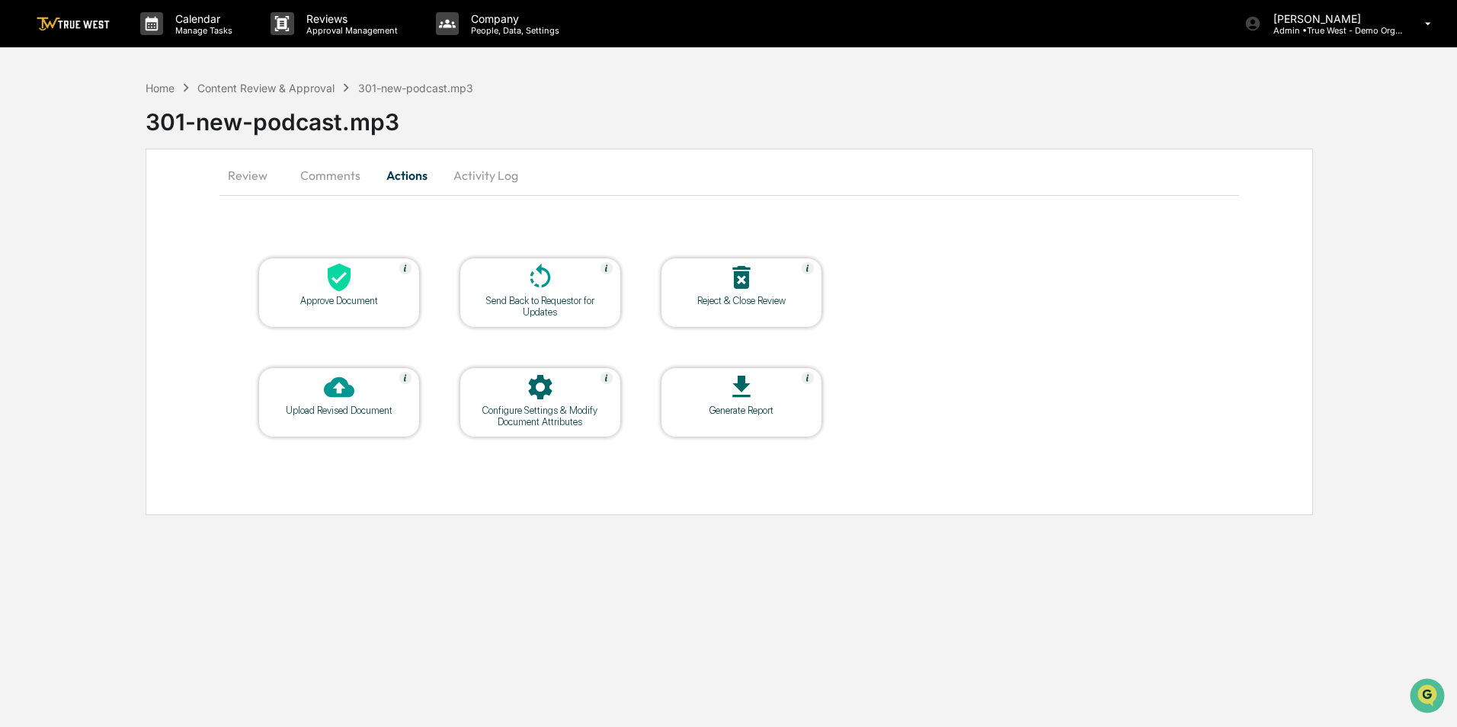
click at [248, 173] on button "Review" at bounding box center [253, 175] width 69 height 37
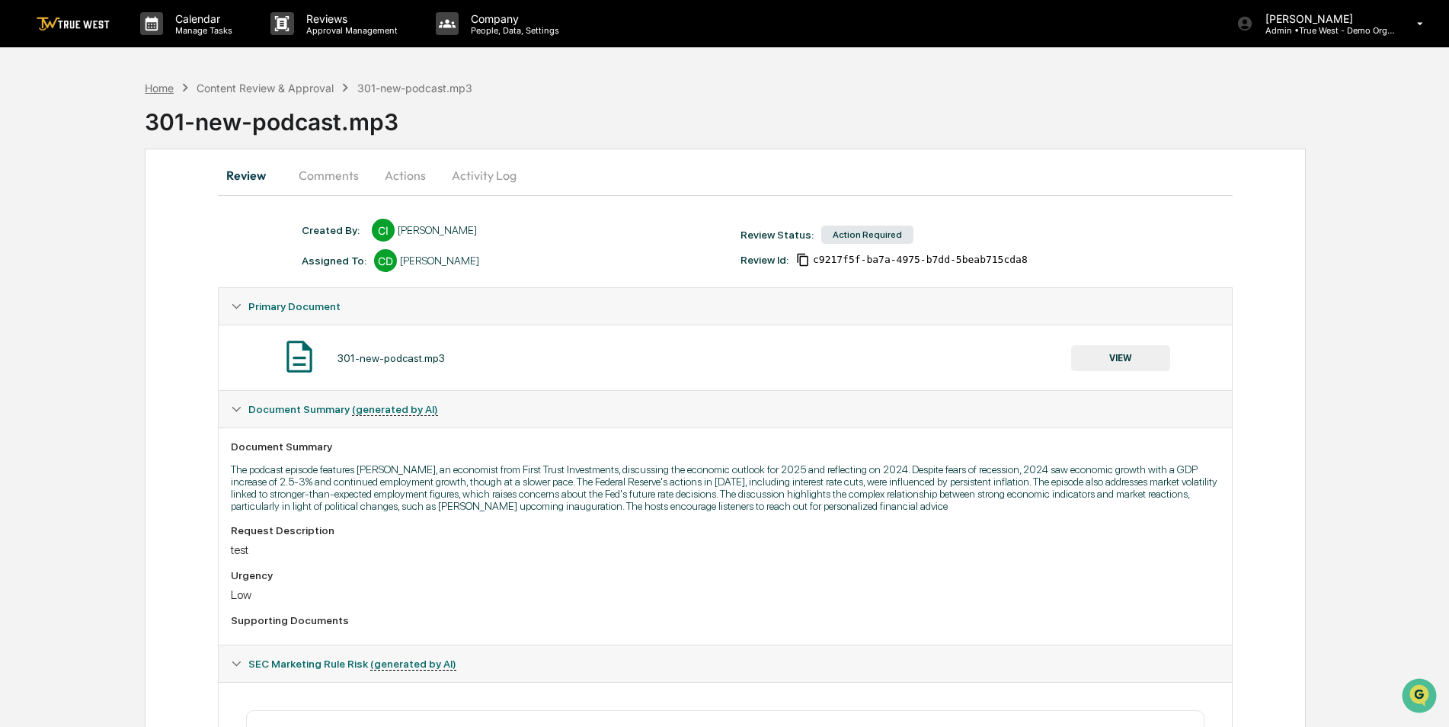
click at [160, 91] on div "Home" at bounding box center [159, 88] width 29 height 13
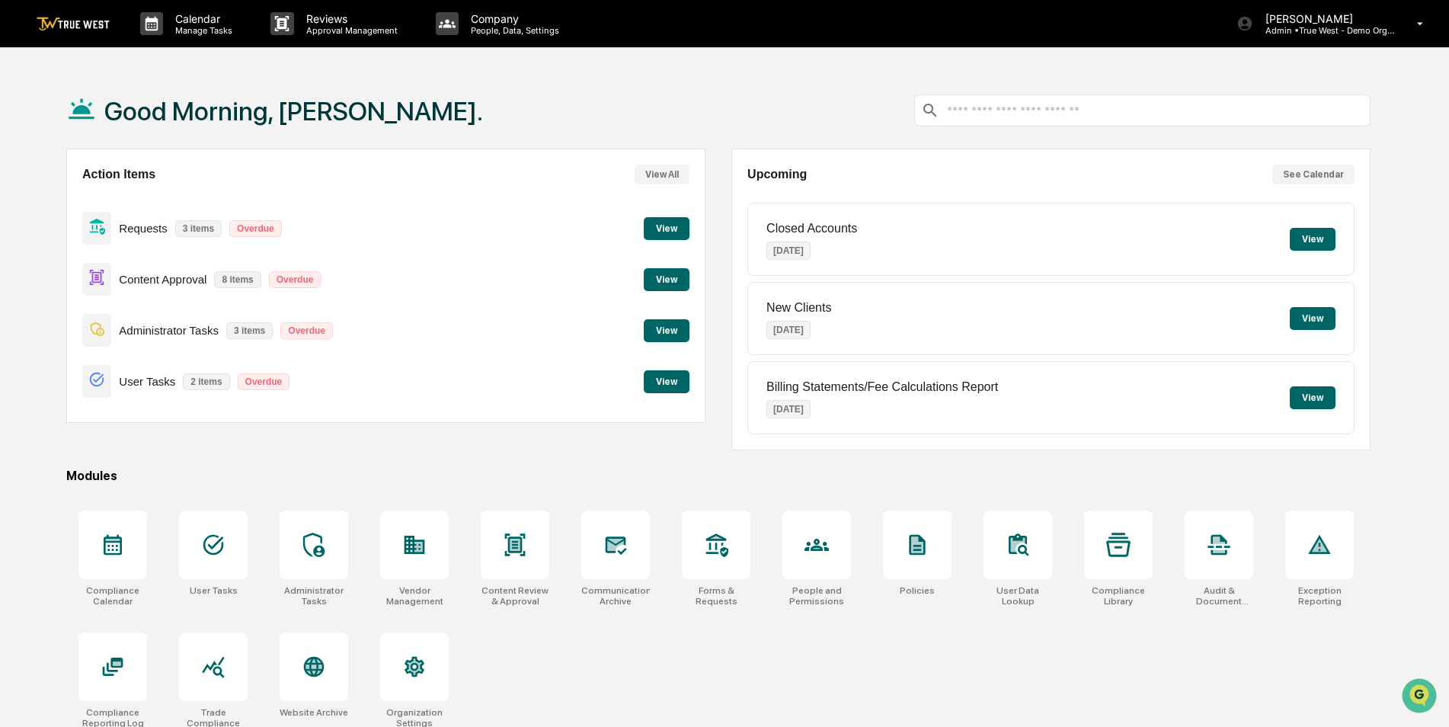
click at [679, 685] on div "Compliance Calendar User Tasks Administrator Tasks Vendor Management Content Re…" at bounding box center [718, 619] width 1305 height 236
click at [719, 662] on div "Compliance Calendar User Tasks Administrator Tasks Vendor Management Content Re…" at bounding box center [718, 619] width 1305 height 236
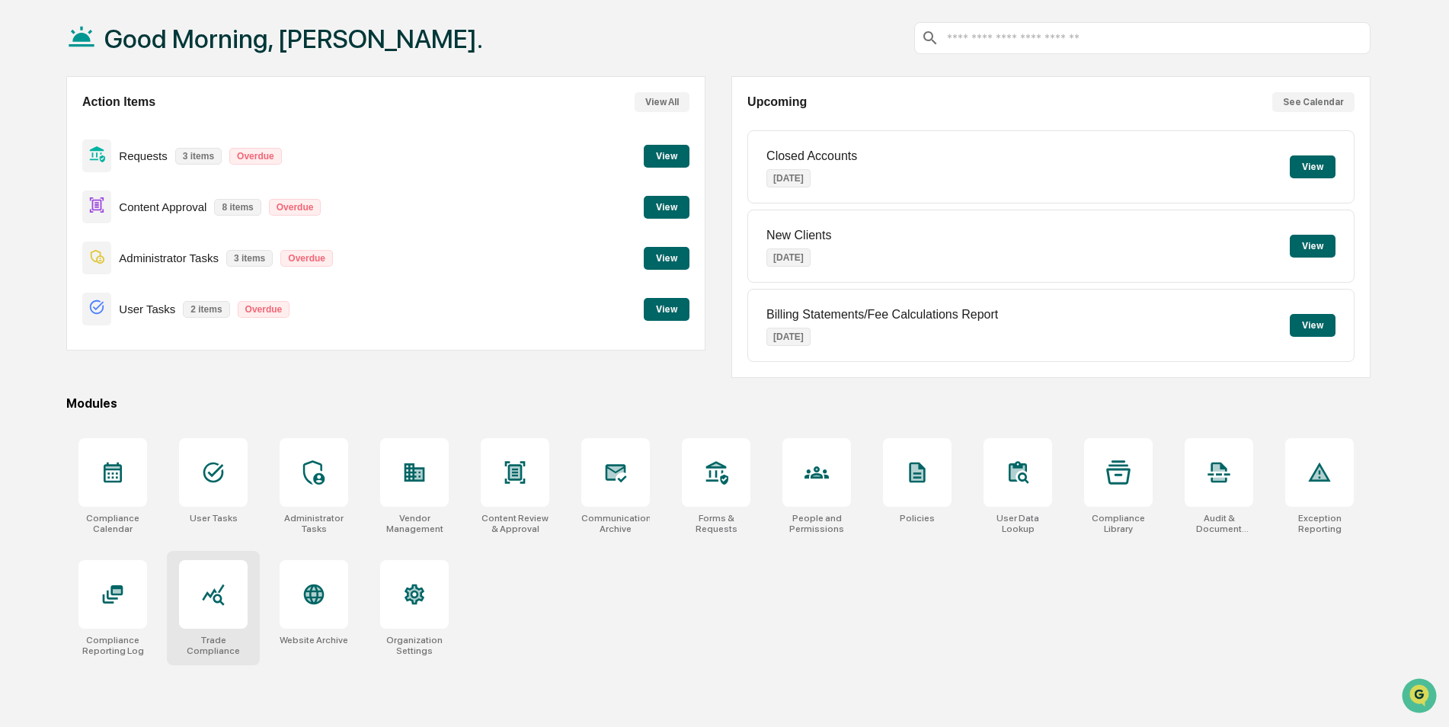
click at [216, 603] on icon at bounding box center [213, 594] width 24 height 24
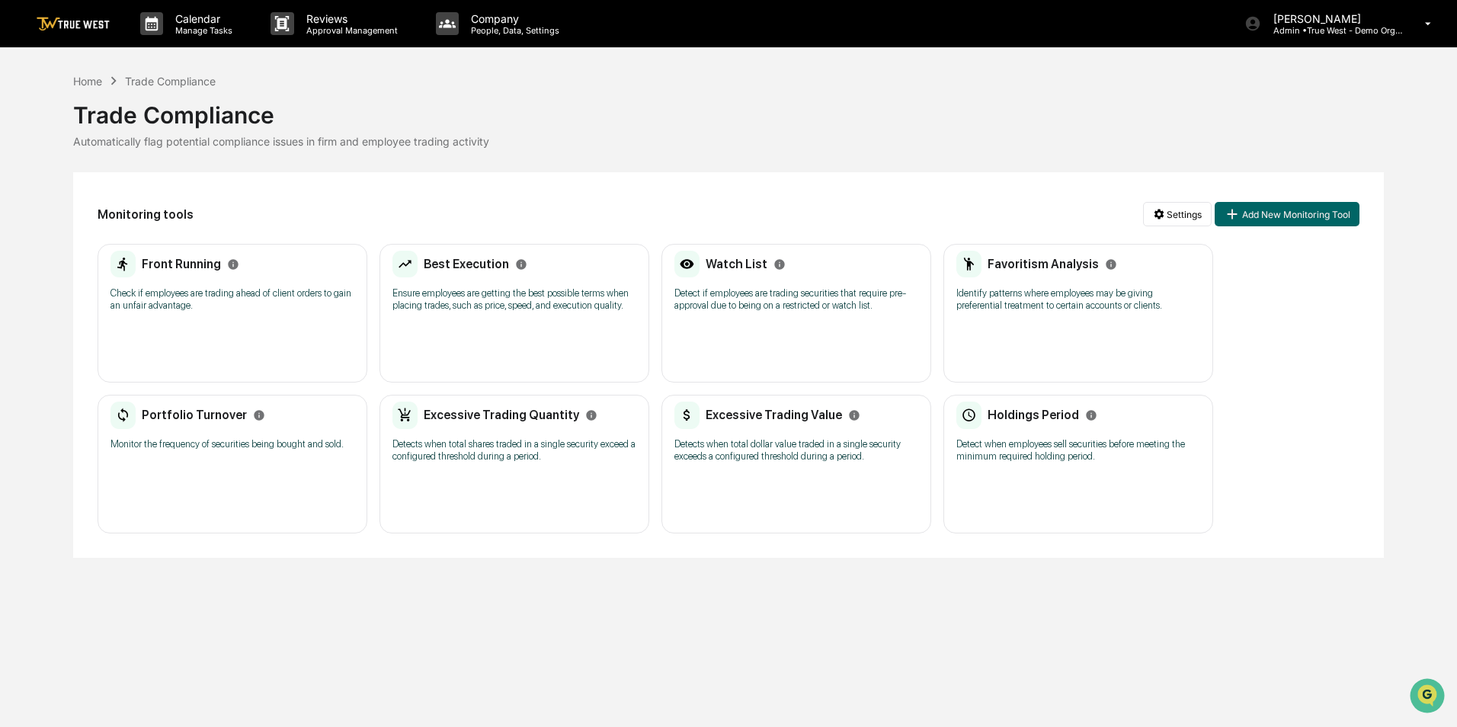
click at [859, 303] on p "Detect if employees are trading securities that require pre-approval due to bei…" at bounding box center [796, 299] width 244 height 24
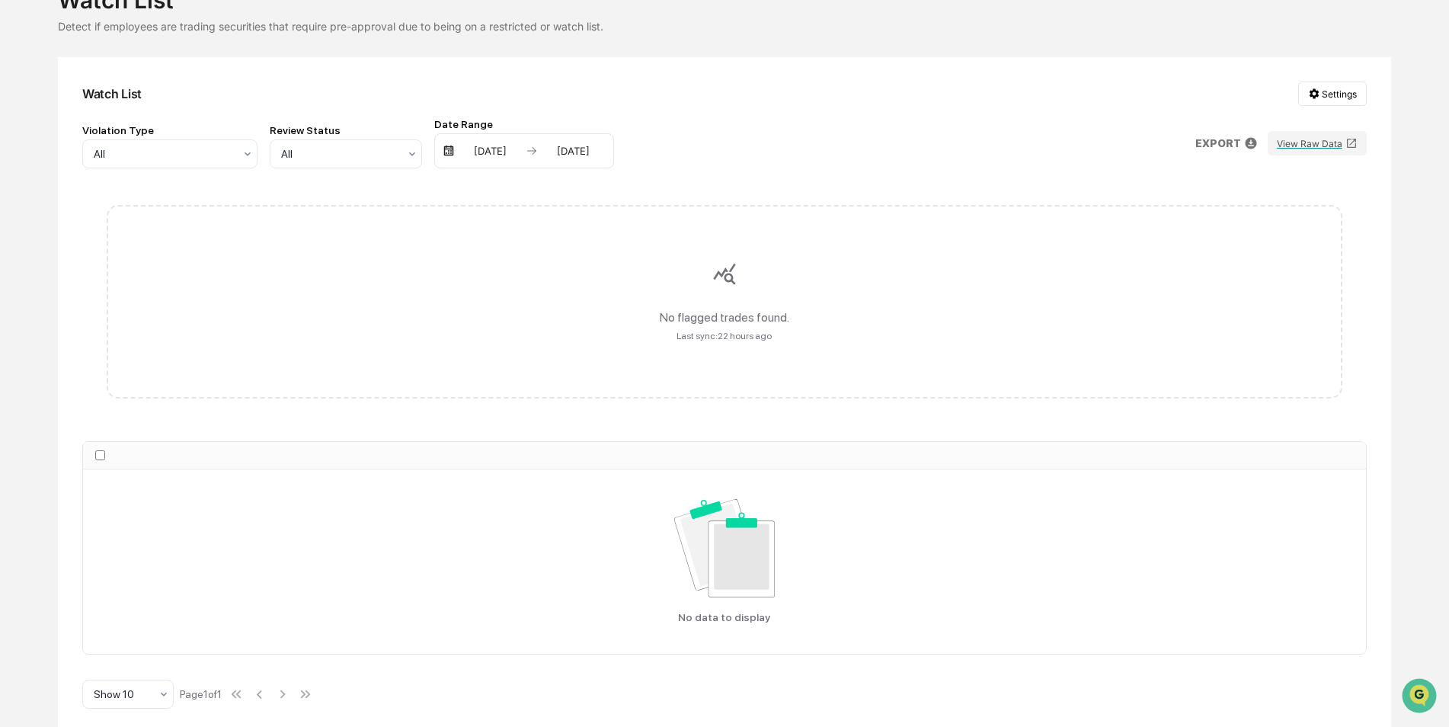
scroll to position [122, 0]
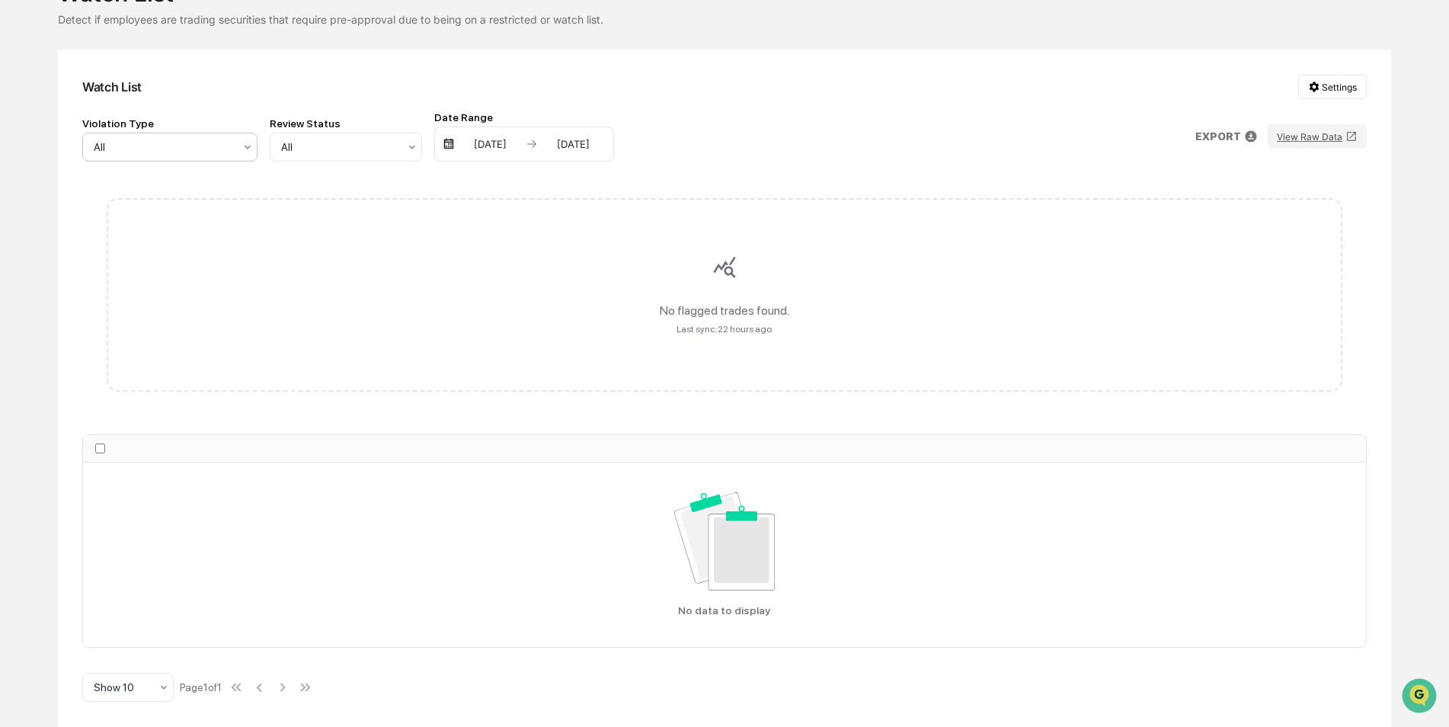
click at [210, 142] on div at bounding box center [164, 146] width 140 height 15
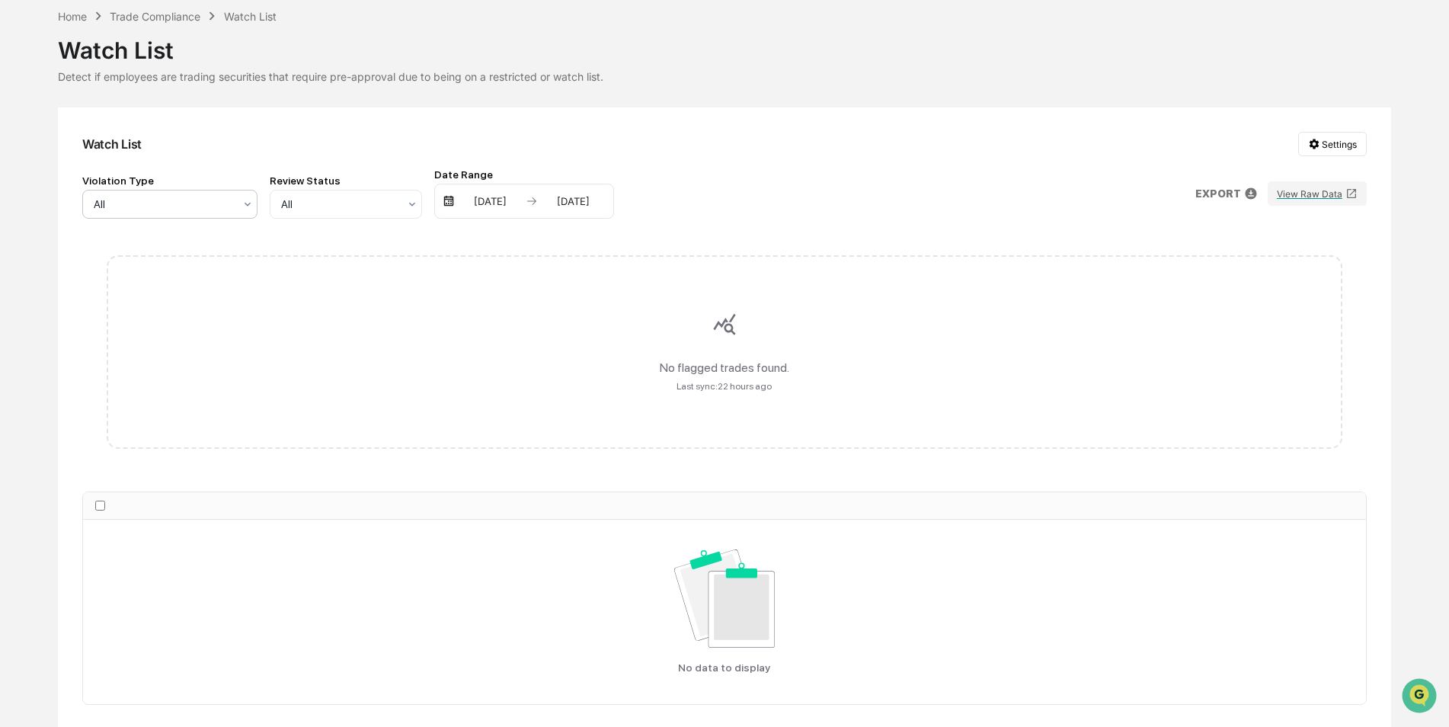
scroll to position [0, 0]
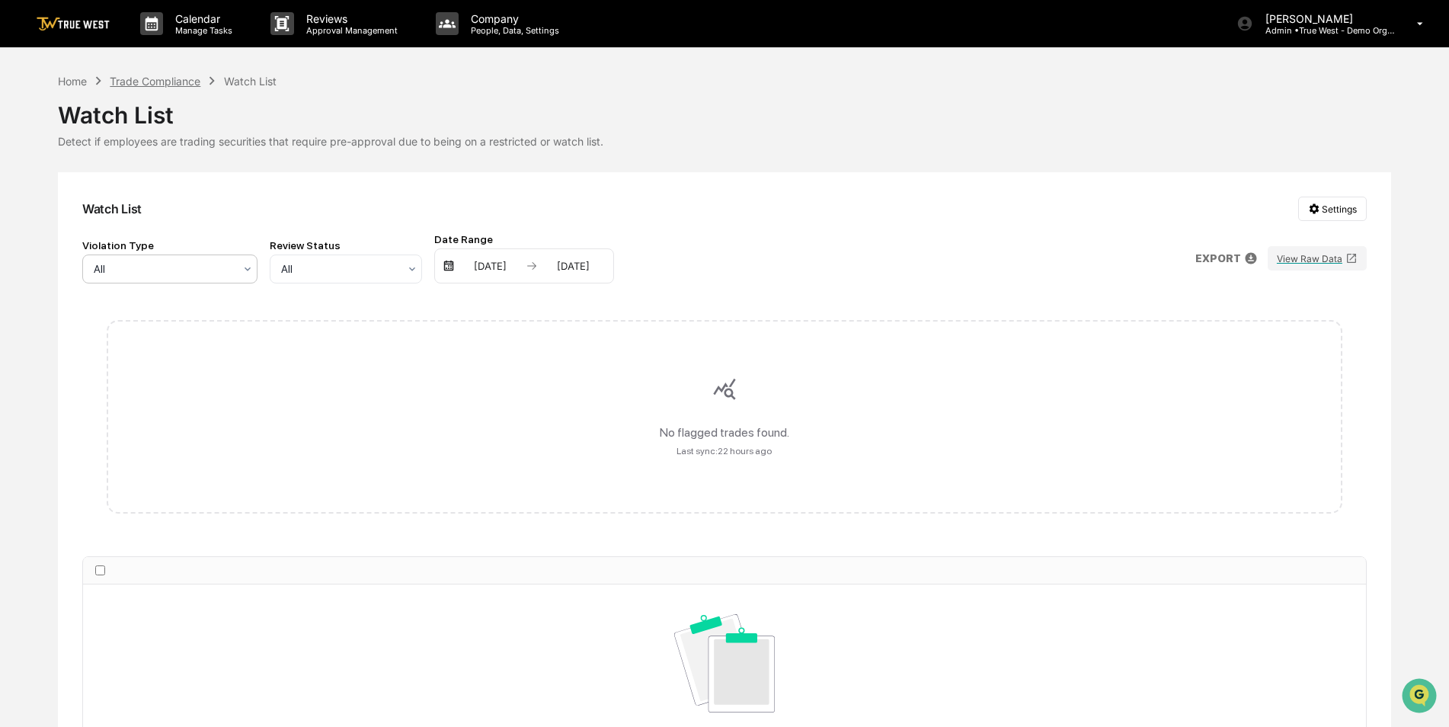
click at [162, 85] on div "Trade Compliance" at bounding box center [155, 81] width 91 height 13
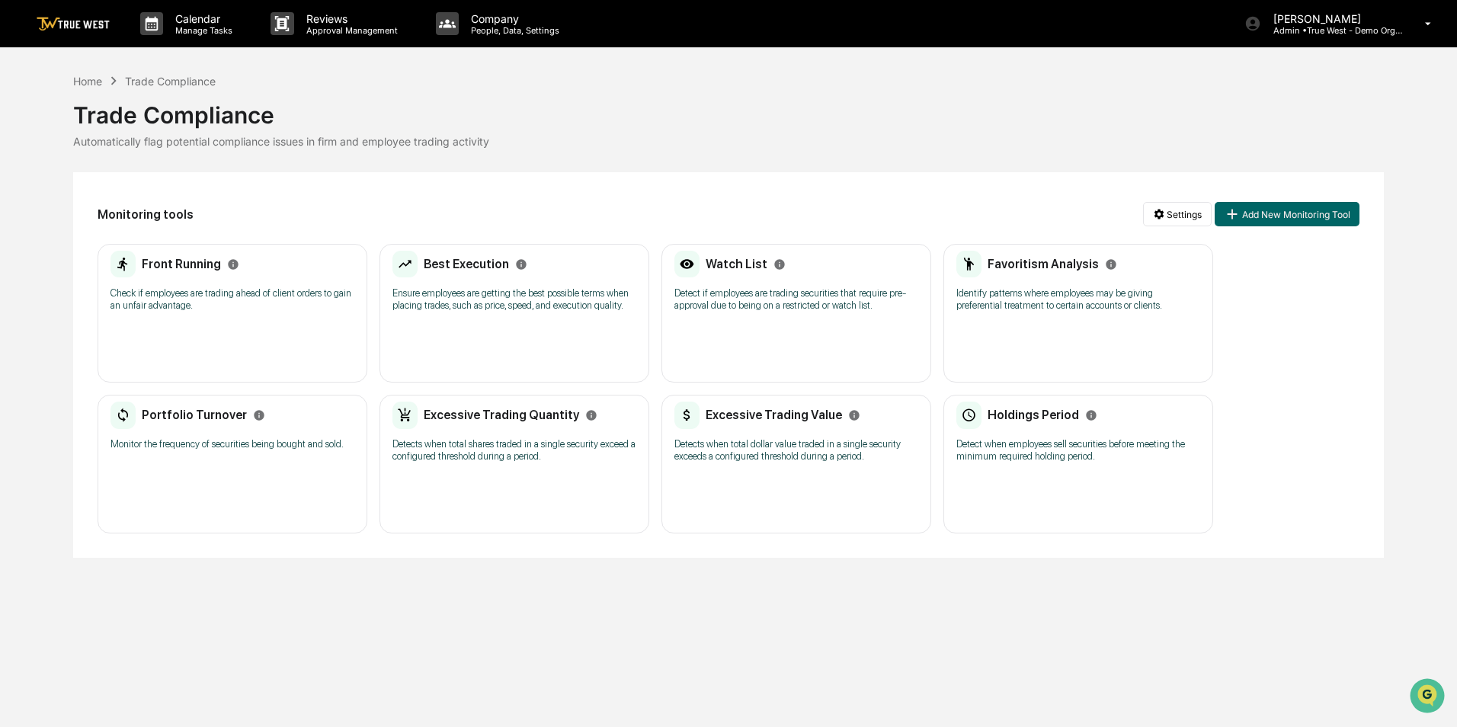
click at [740, 269] on h2 "Watch List" at bounding box center [737, 264] width 62 height 14
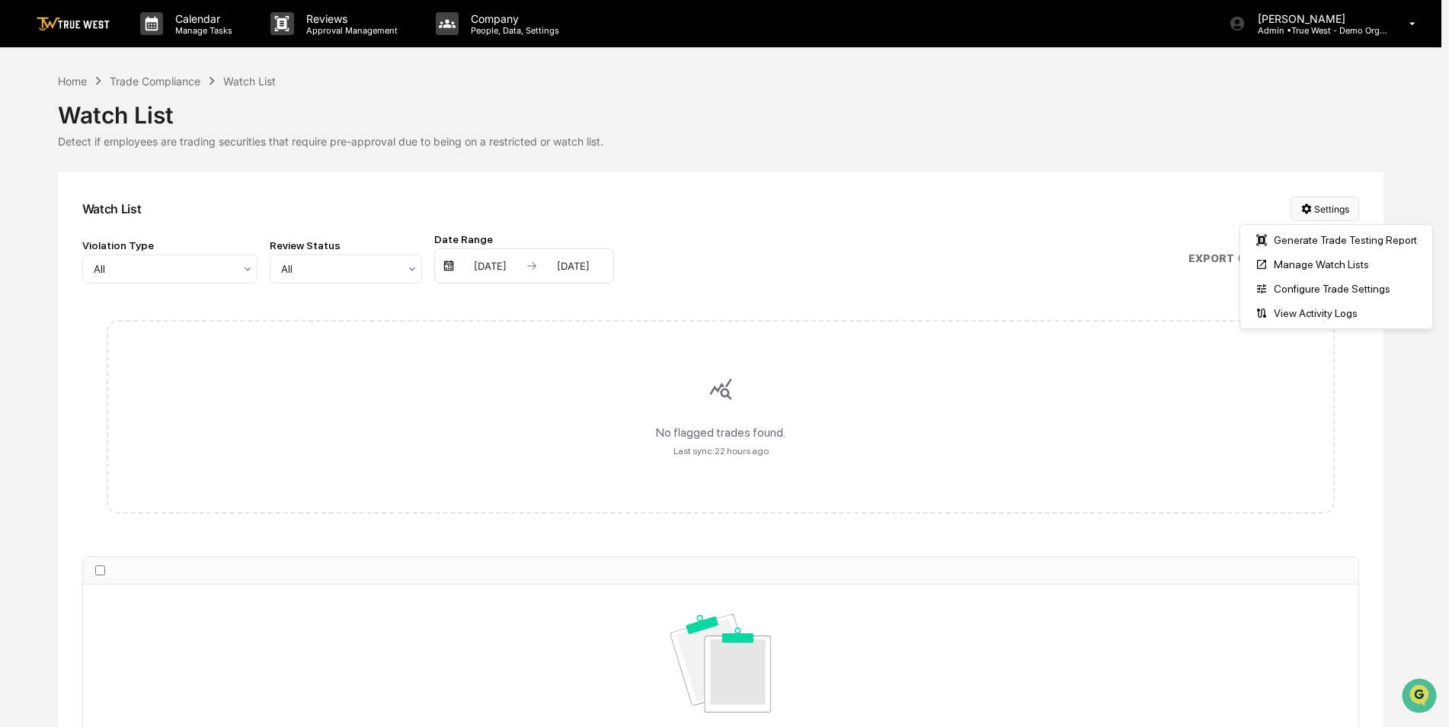
click at [1326, 213] on html "Calendar Manage Tasks Reviews Approval Management Company People, Data, Setting…" at bounding box center [724, 363] width 1449 height 727
click at [1313, 261] on div "Manage Watch Lists" at bounding box center [1337, 264] width 186 height 24
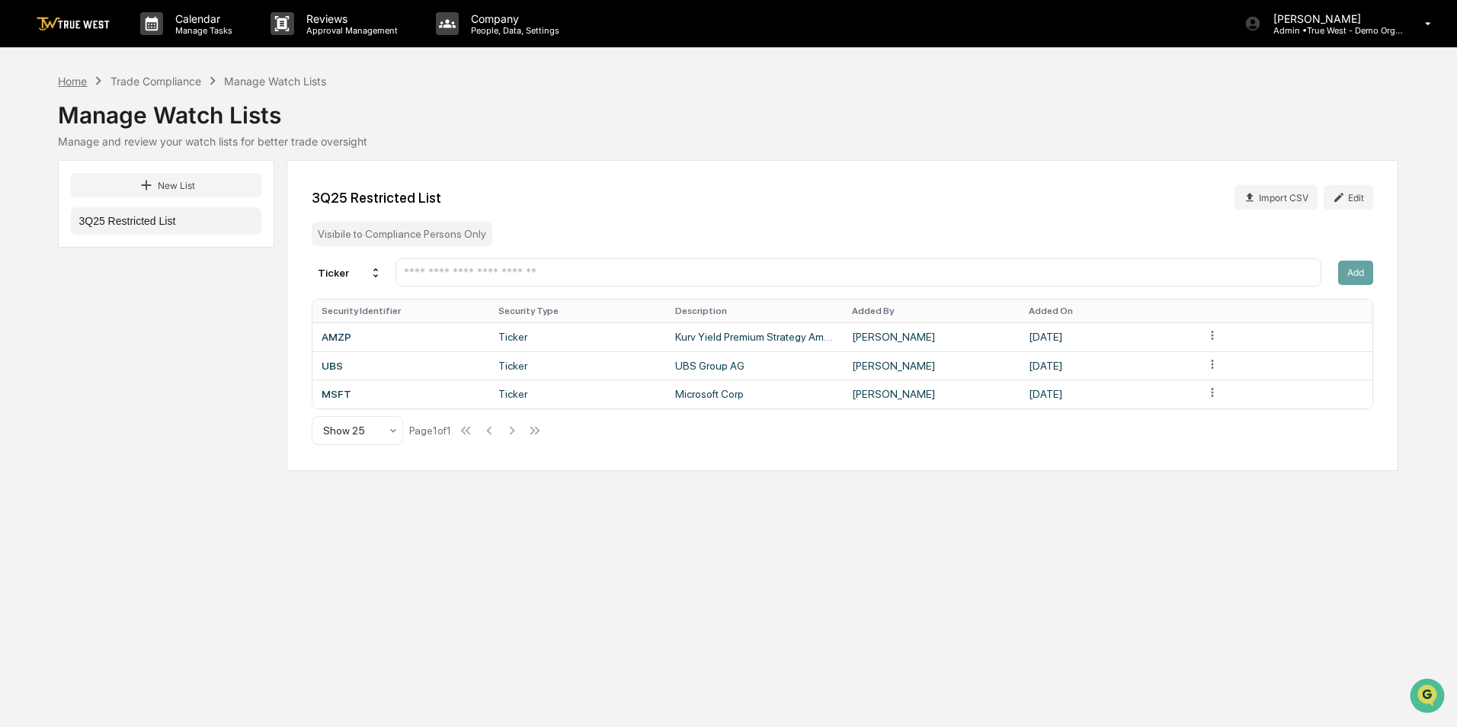
click at [75, 80] on div "Home" at bounding box center [72, 81] width 29 height 13
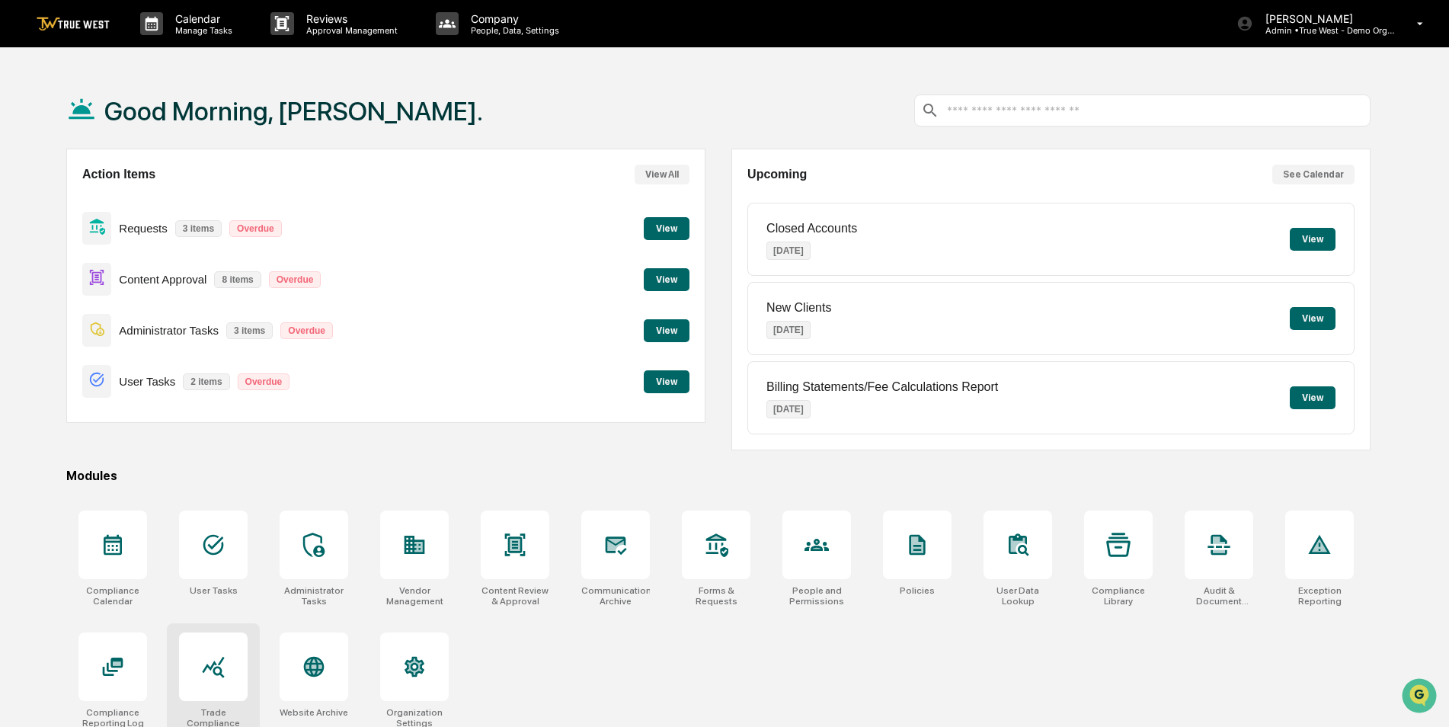
click at [206, 665] on icon at bounding box center [213, 667] width 22 height 21
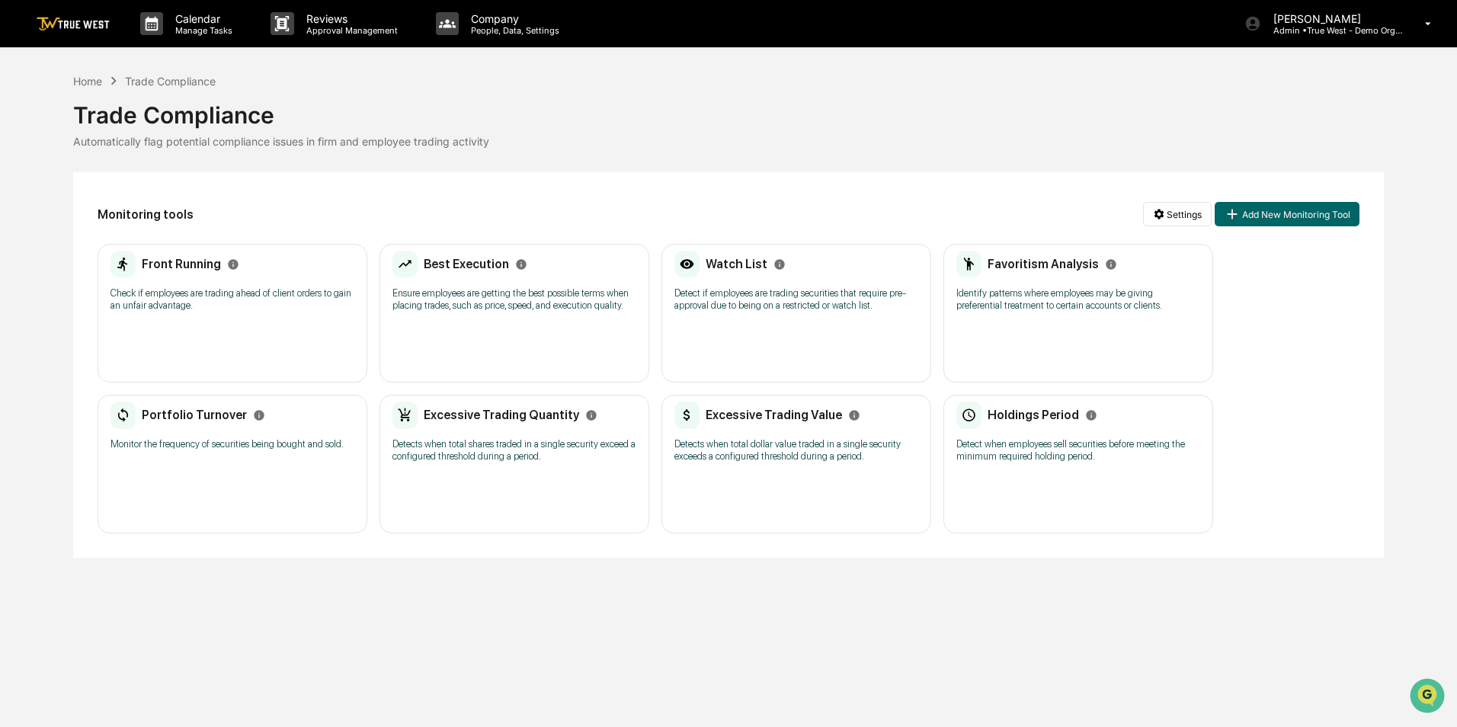
click at [279, 453] on div "Portfolio Turnover Monitor the frequency of securities being bought and sold." at bounding box center [232, 431] width 244 height 59
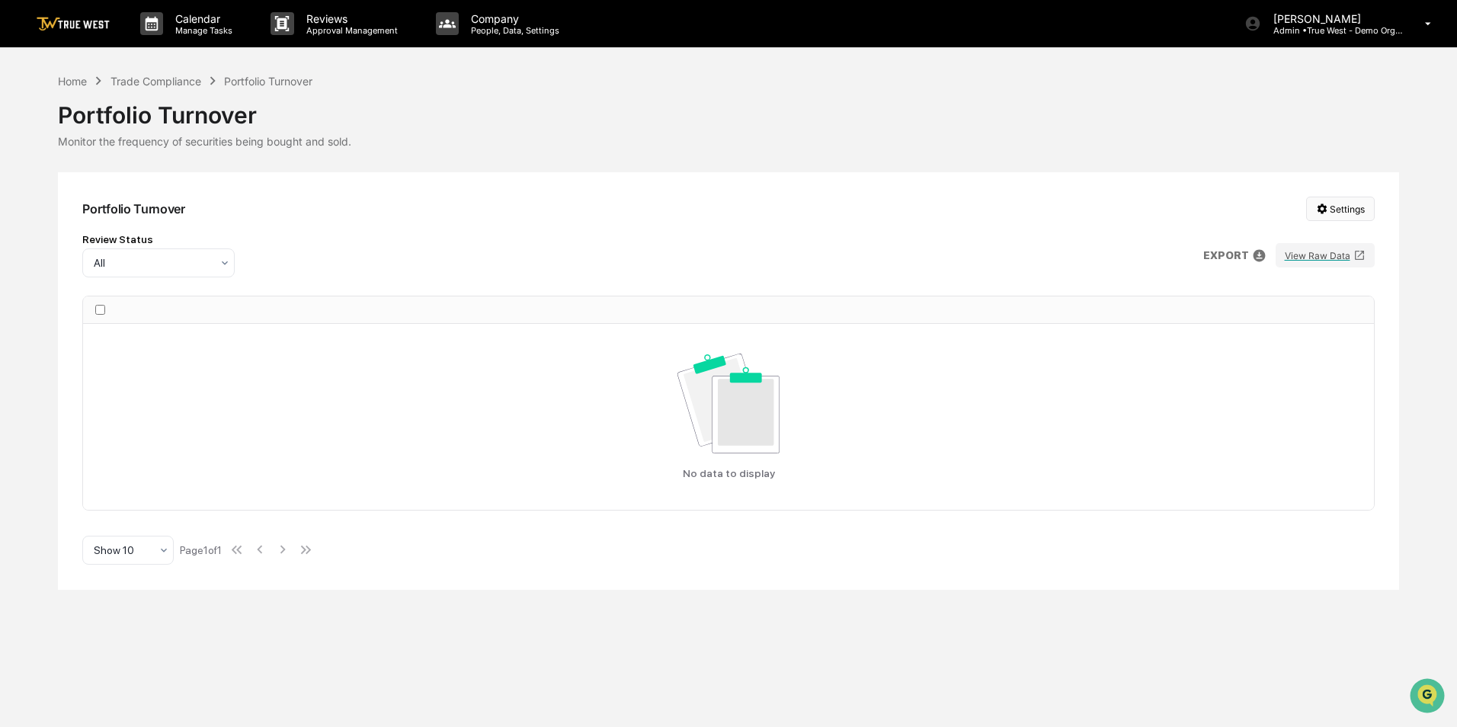
click at [1332, 213] on html "Calendar Manage Tasks Reviews Approval Management Company People, Data, Setting…" at bounding box center [728, 363] width 1457 height 727
click at [1332, 290] on div "Configure Trade Settings" at bounding box center [1344, 289] width 186 height 24
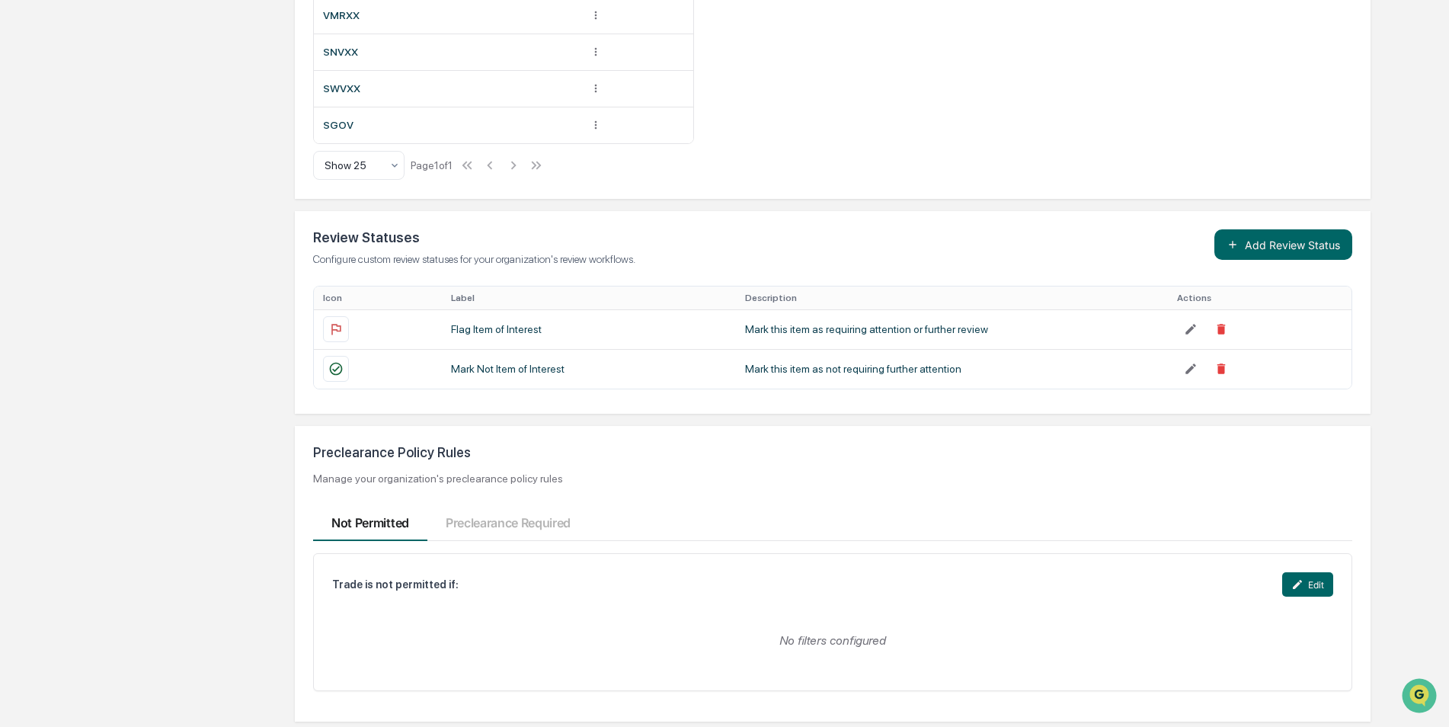
scroll to position [1401, 0]
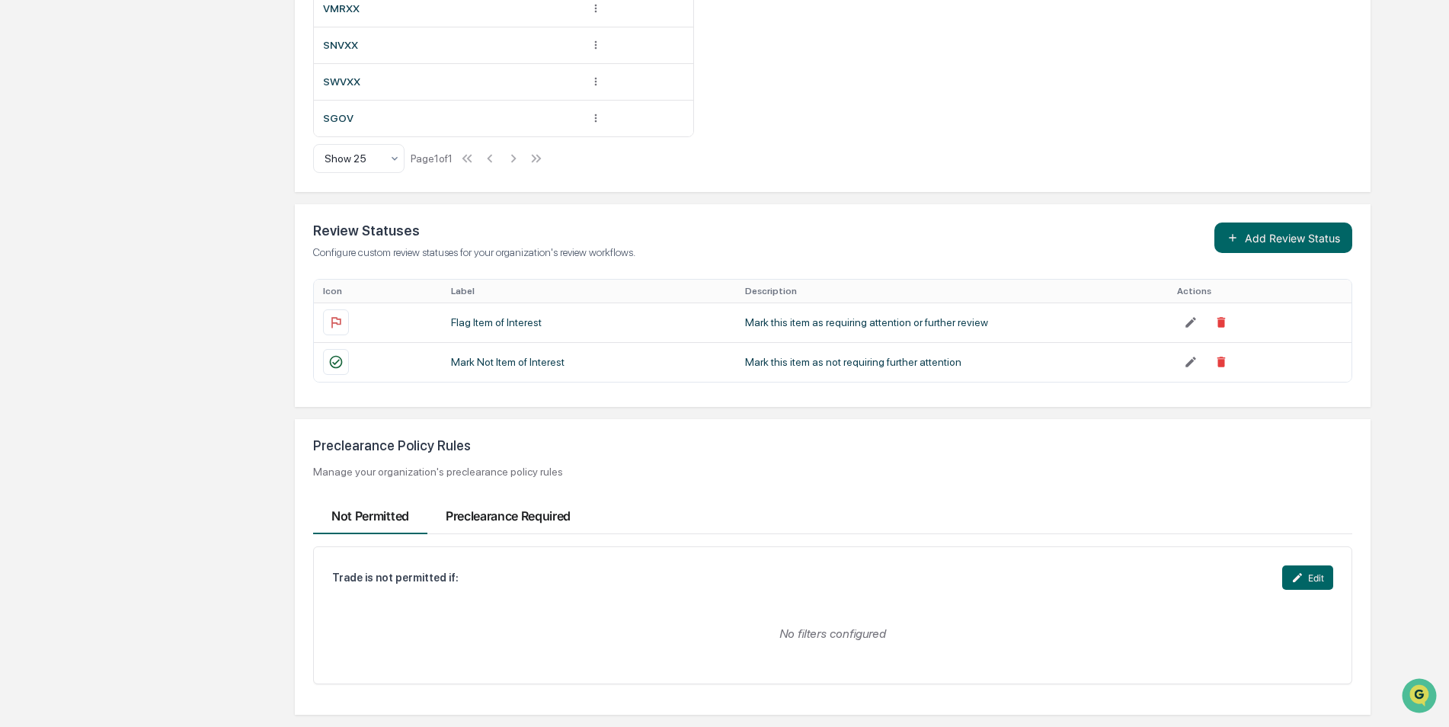
click at [537, 517] on button "Preclearance Required" at bounding box center [508, 512] width 162 height 44
click at [541, 582] on div "Require preclearance for trade if: Edit" at bounding box center [832, 577] width 1001 height 24
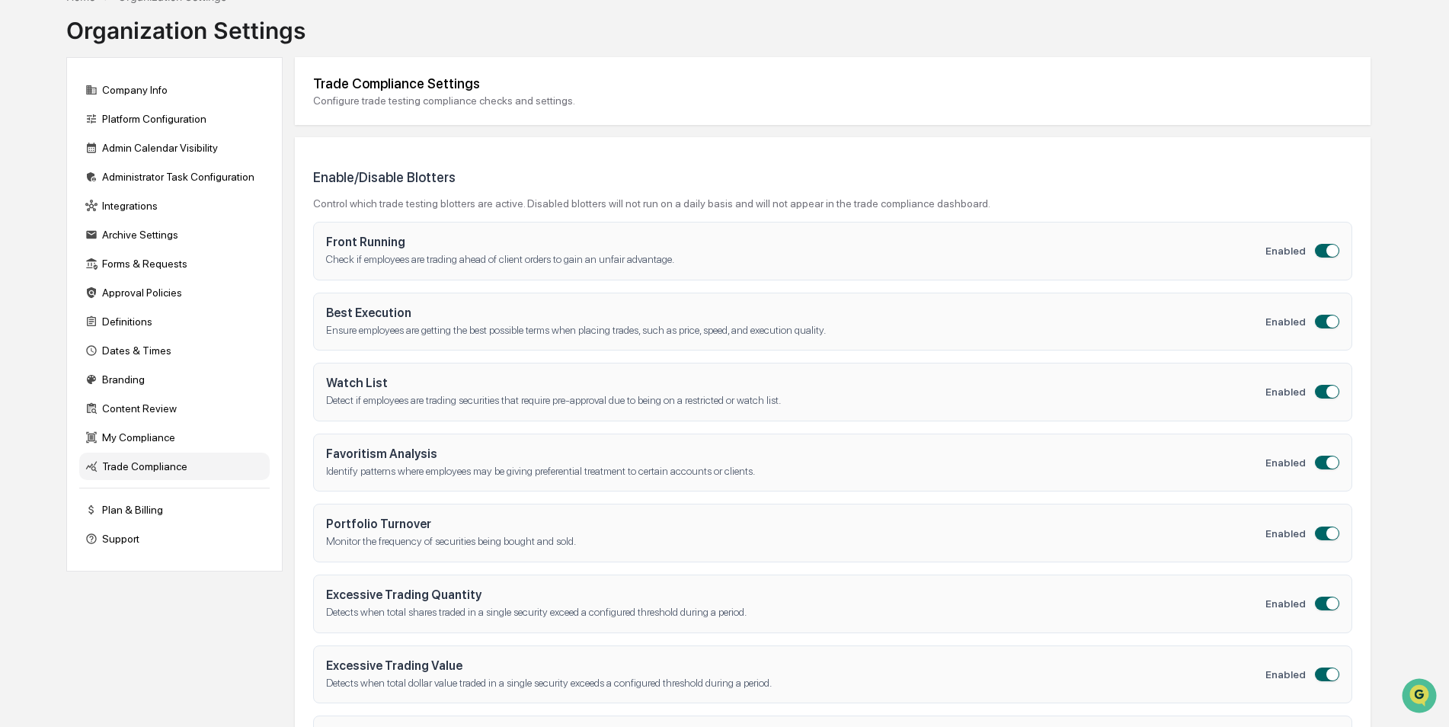
scroll to position [0, 0]
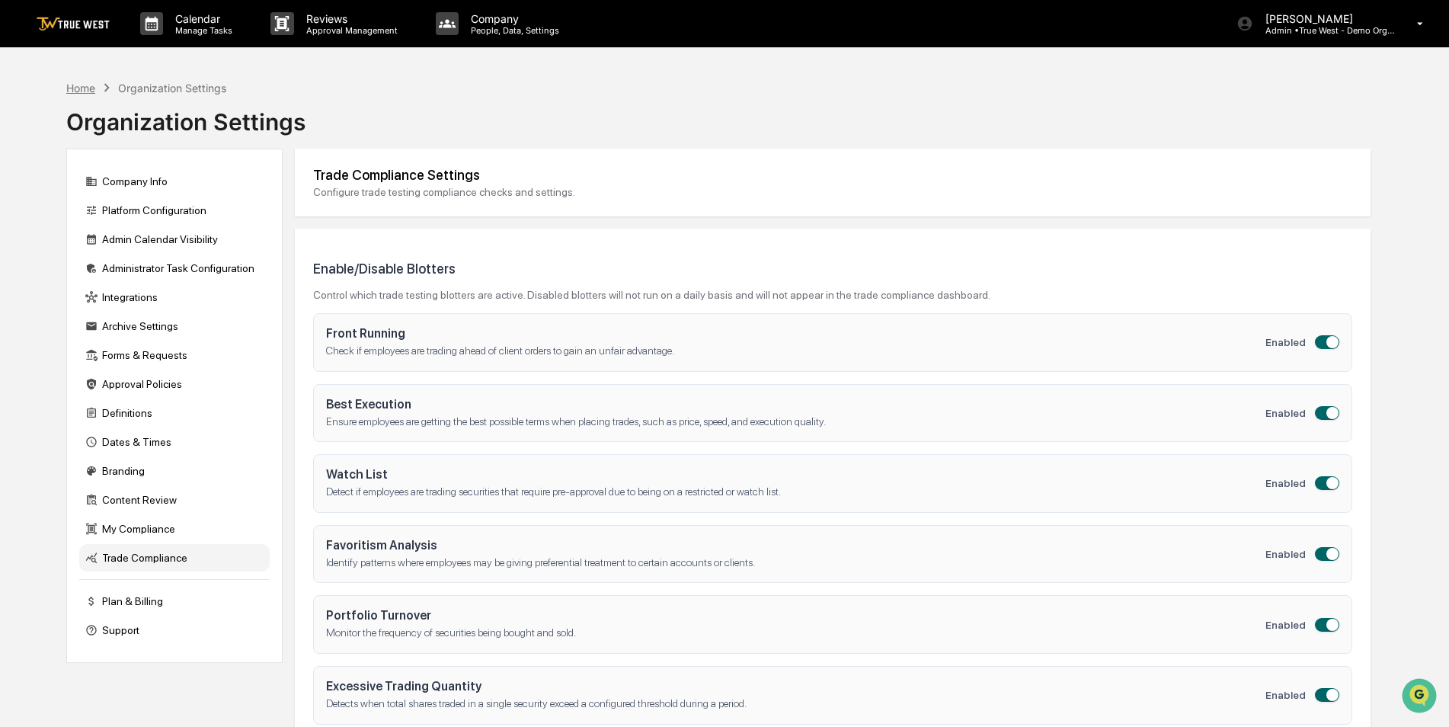
click at [84, 84] on div "Home" at bounding box center [80, 88] width 29 height 13
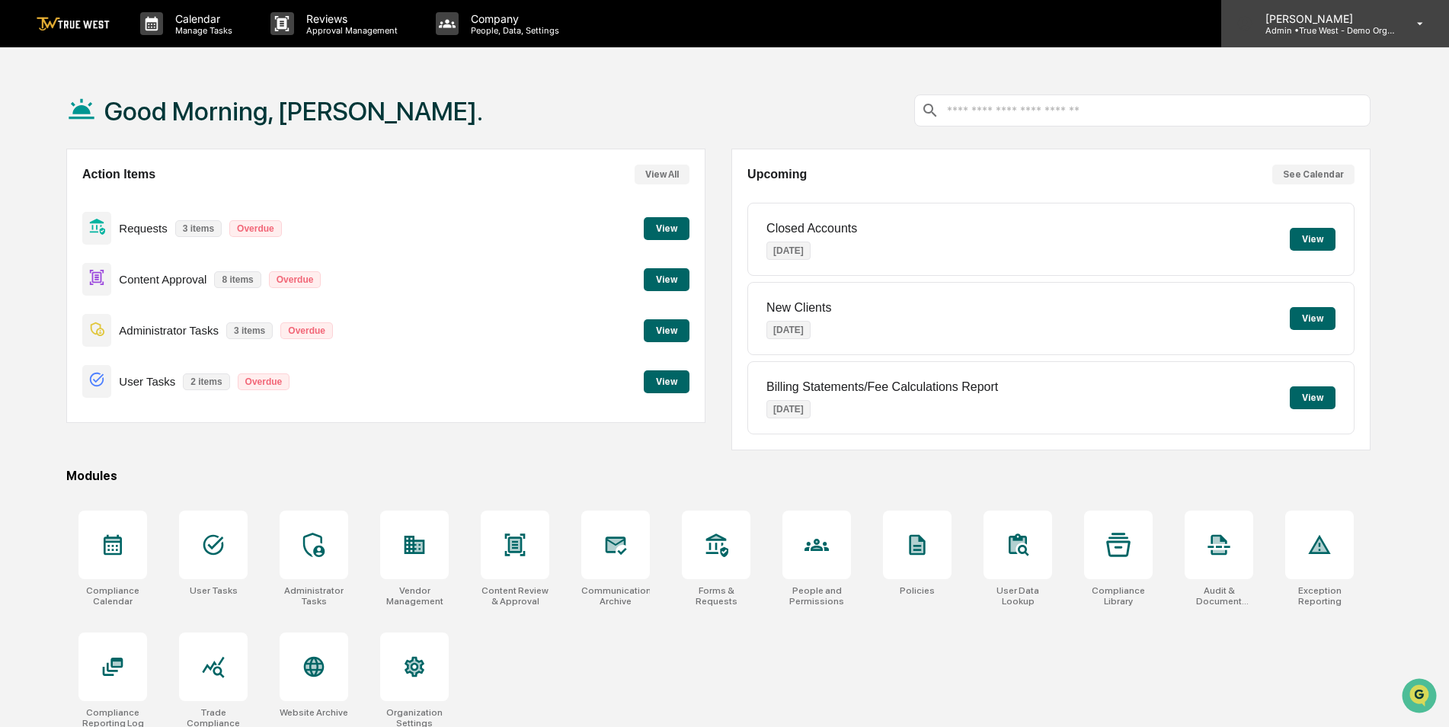
click at [1305, 34] on p "Admin • True West - Demo Organization" at bounding box center [1324, 30] width 142 height 11
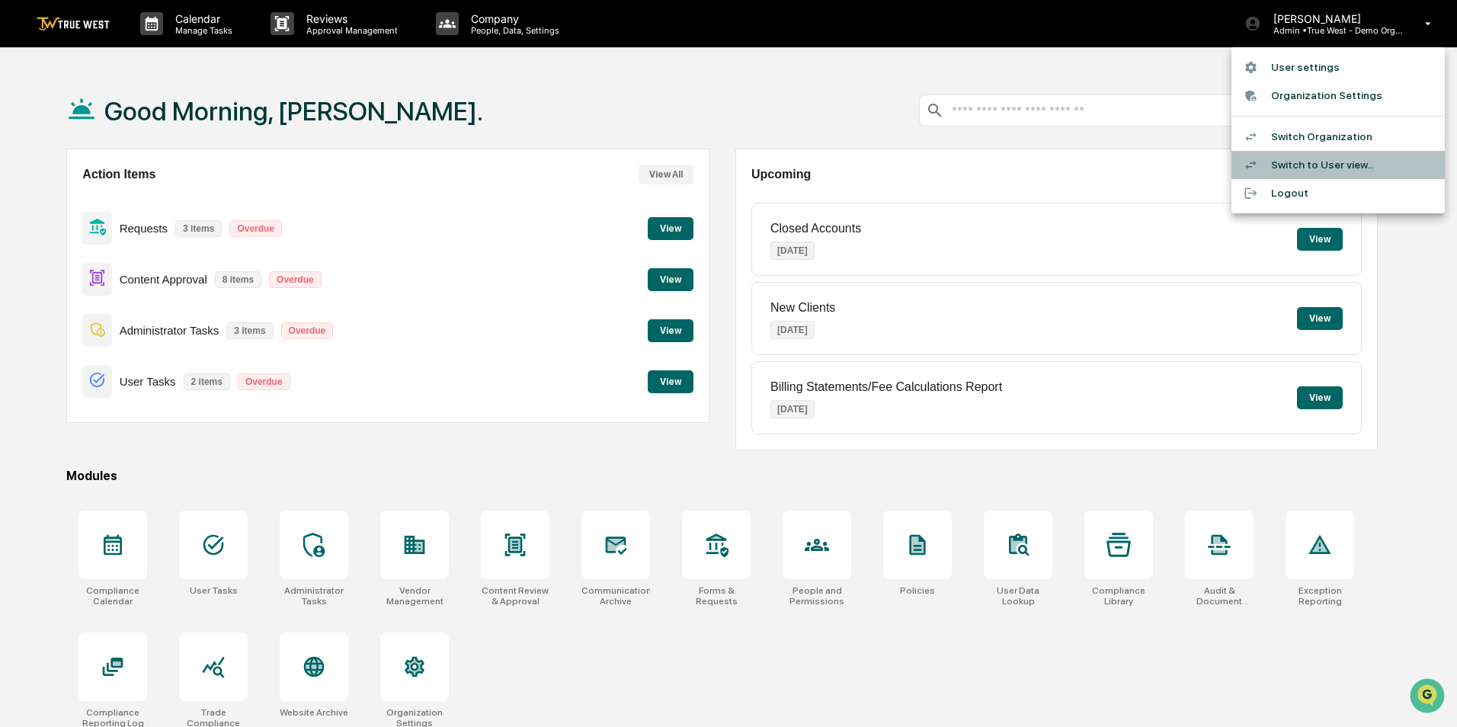
click at [1309, 166] on li "Switch to User view..." at bounding box center [1337, 165] width 213 height 28
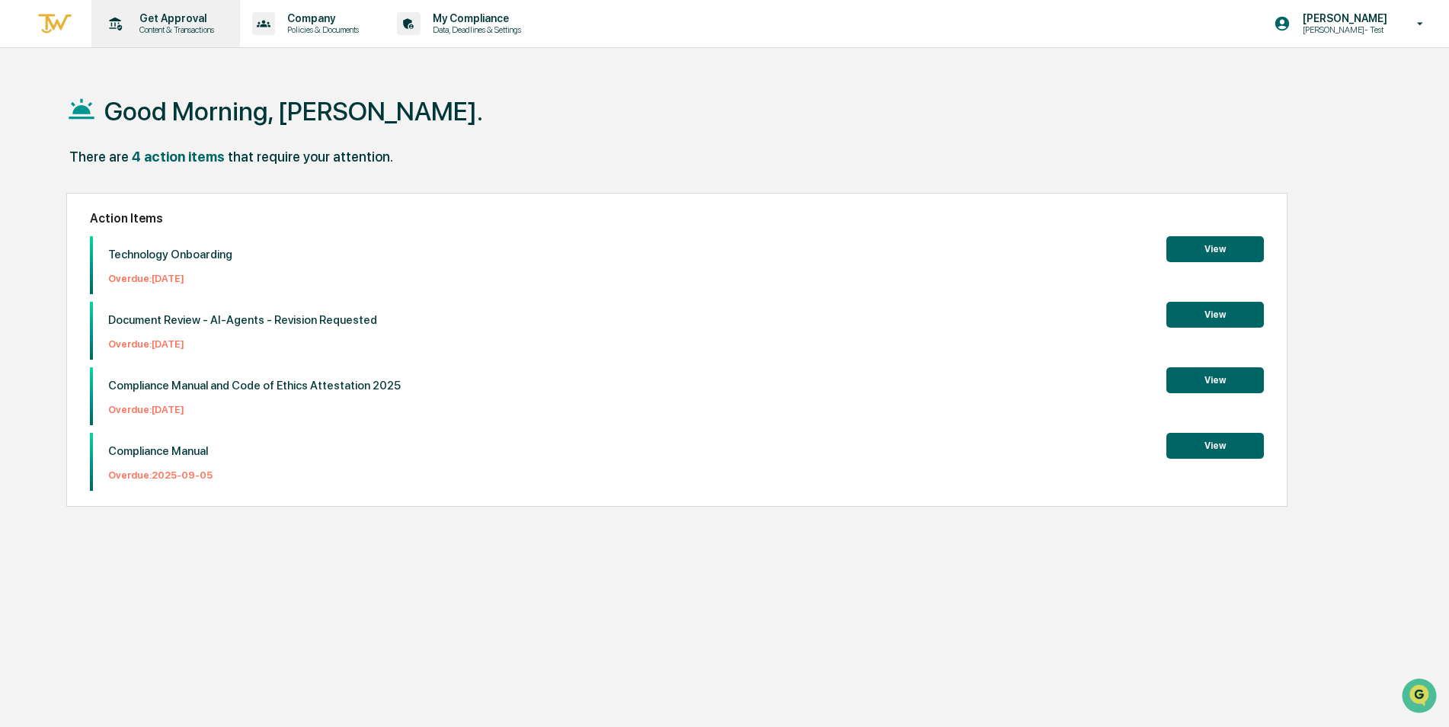
click at [165, 18] on p "Get Approval" at bounding box center [174, 18] width 94 height 12
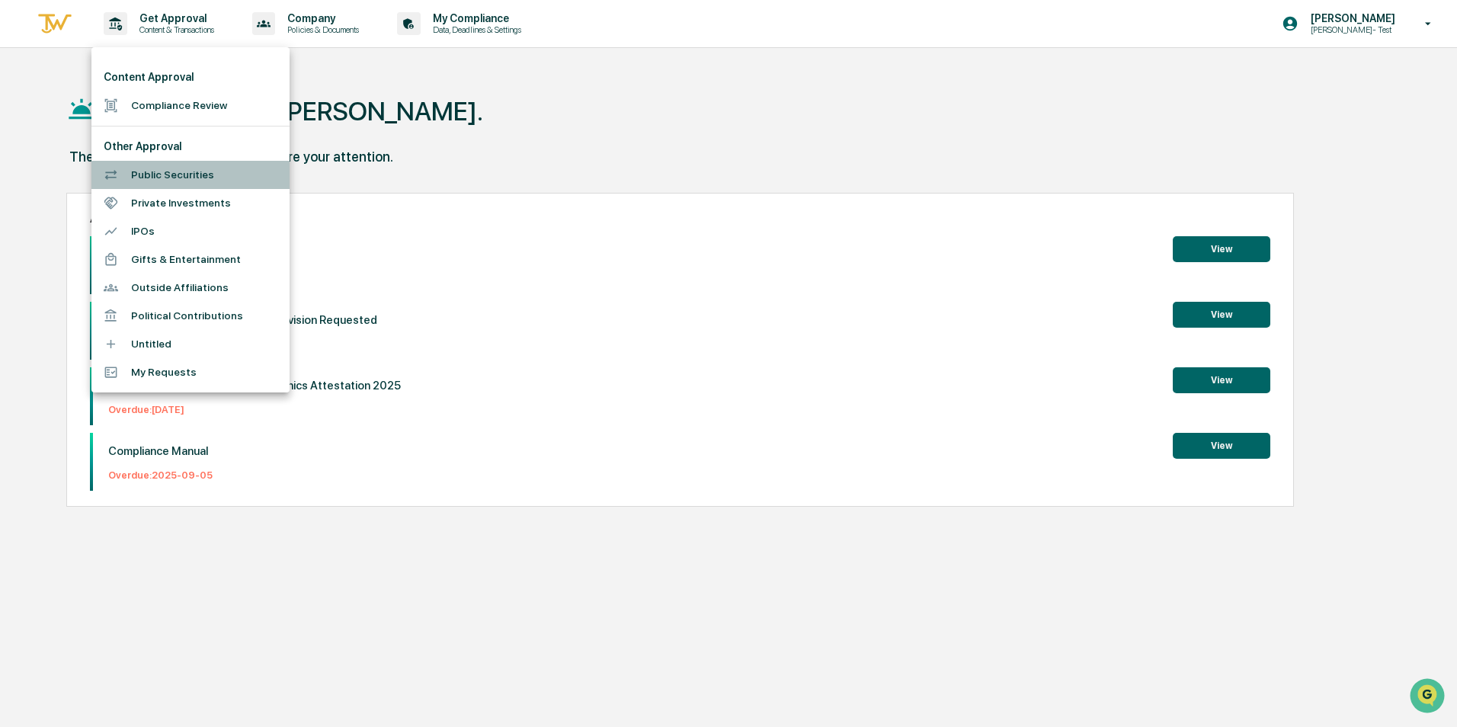
click at [169, 171] on li "Public Securities" at bounding box center [190, 175] width 198 height 28
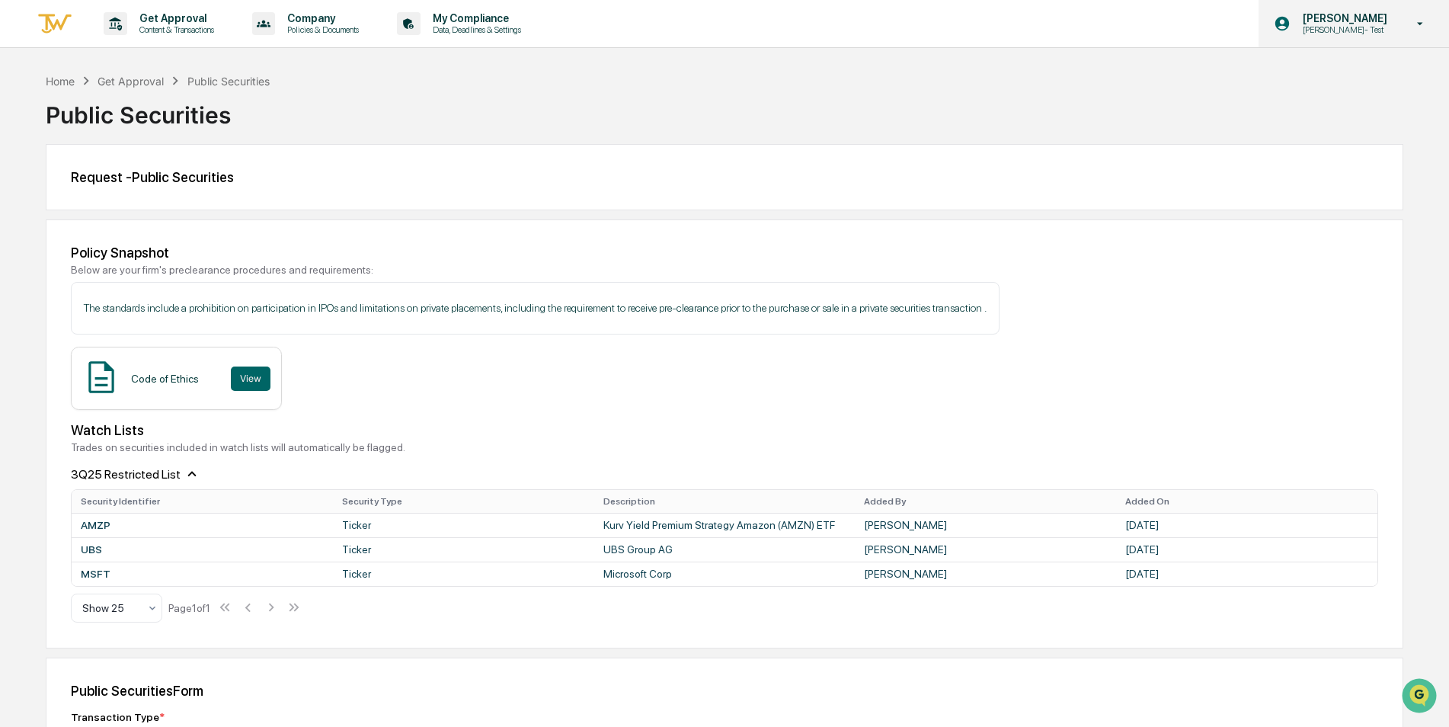
click at [1359, 28] on p "Caroline- Test" at bounding box center [1343, 29] width 104 height 11
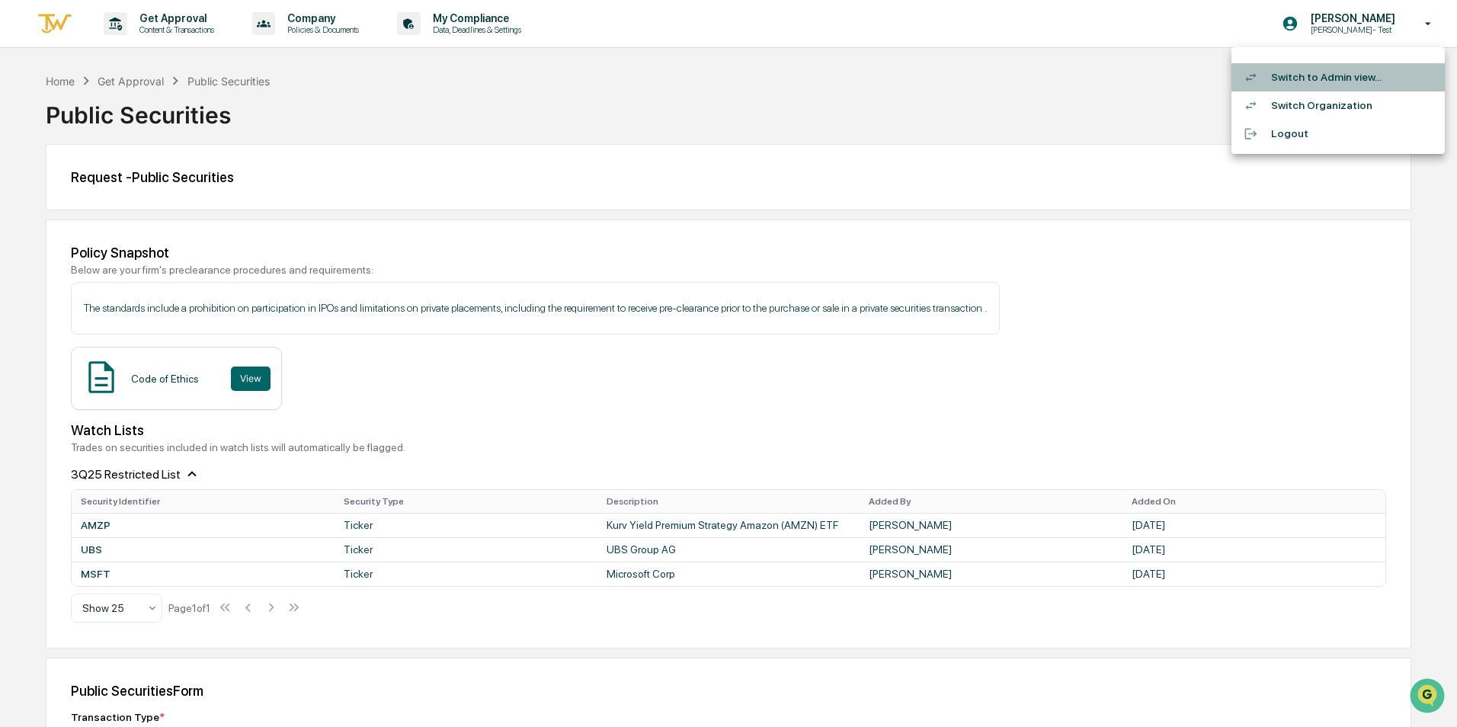
click at [1359, 73] on li "Switch to Admin view..." at bounding box center [1337, 77] width 213 height 28
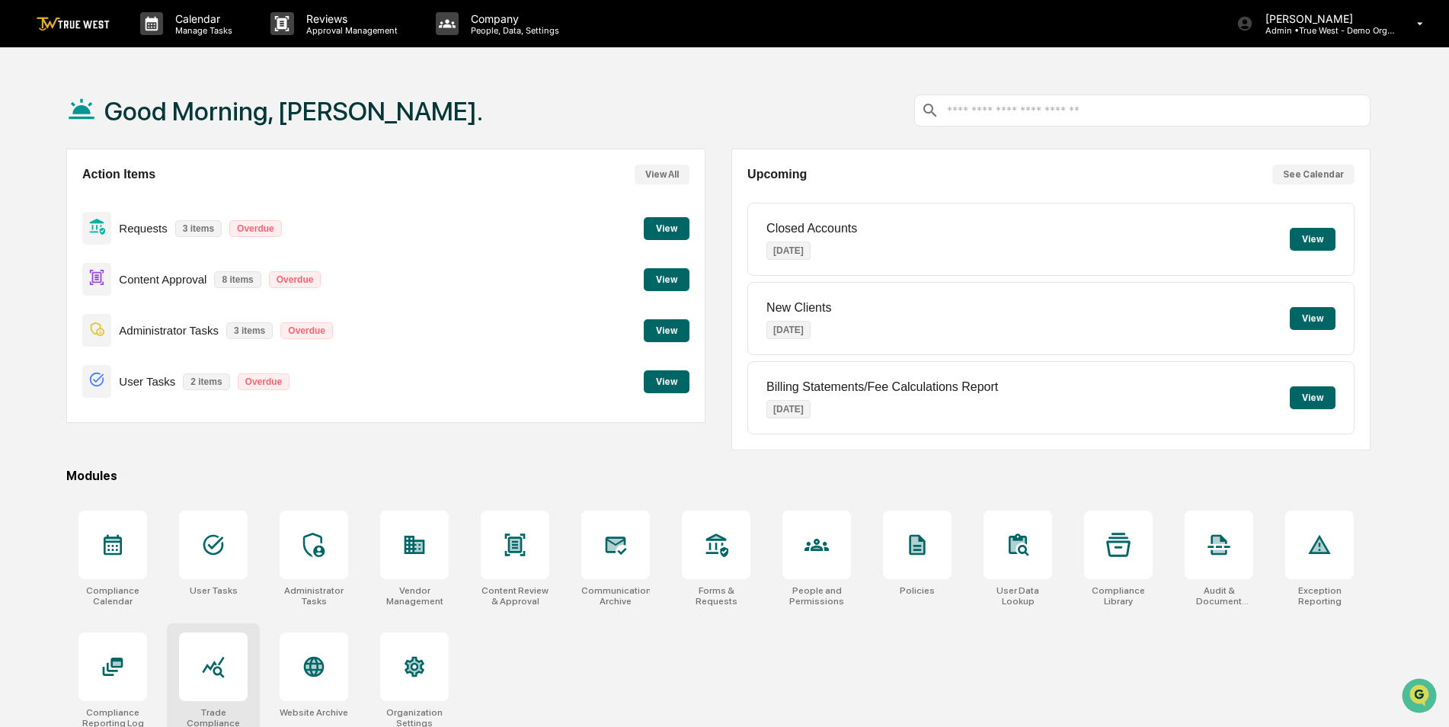
click at [226, 674] on icon at bounding box center [213, 667] width 24 height 24
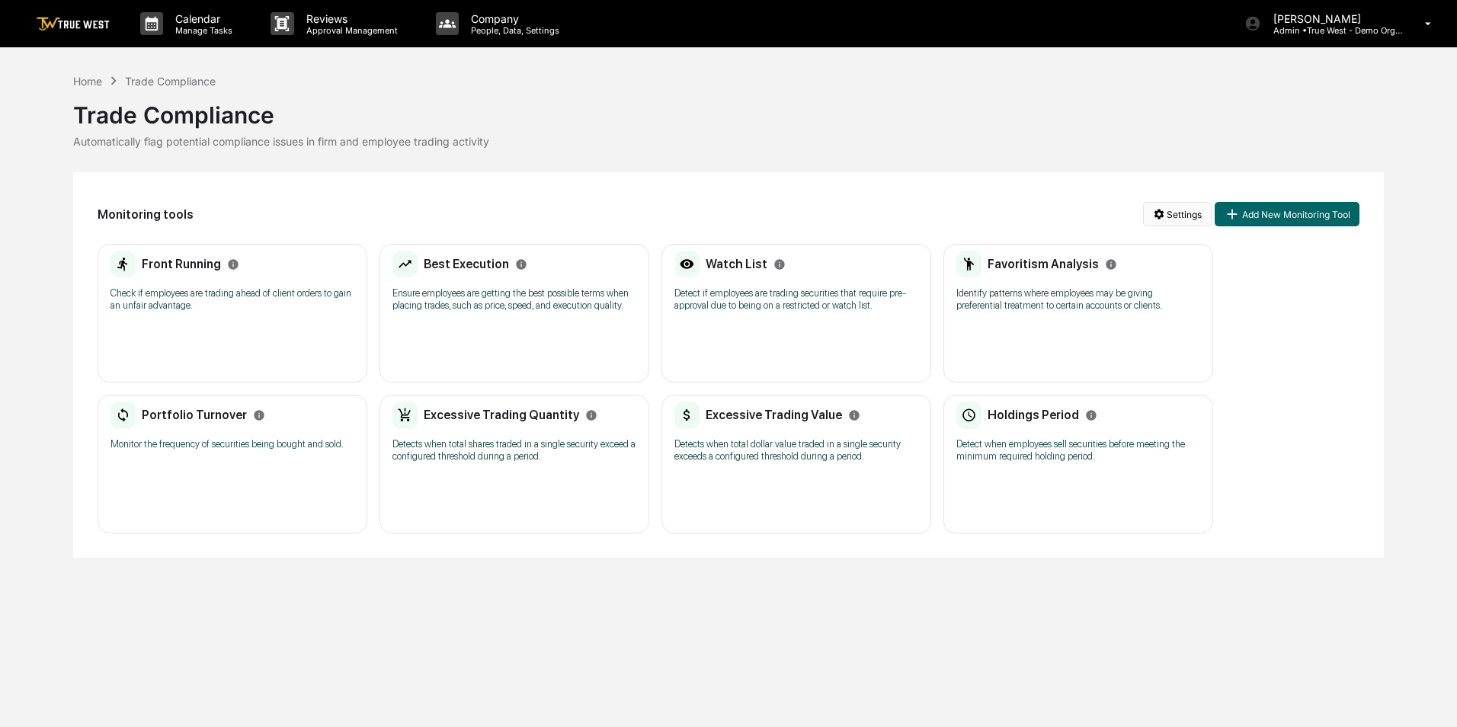
click at [1164, 213] on html "Calendar Manage Tasks Reviews Approval Management Company People, Data, Setting…" at bounding box center [728, 363] width 1457 height 727
click at [1155, 245] on div "Generate Trade Testing Report" at bounding box center [1180, 245] width 186 height 24
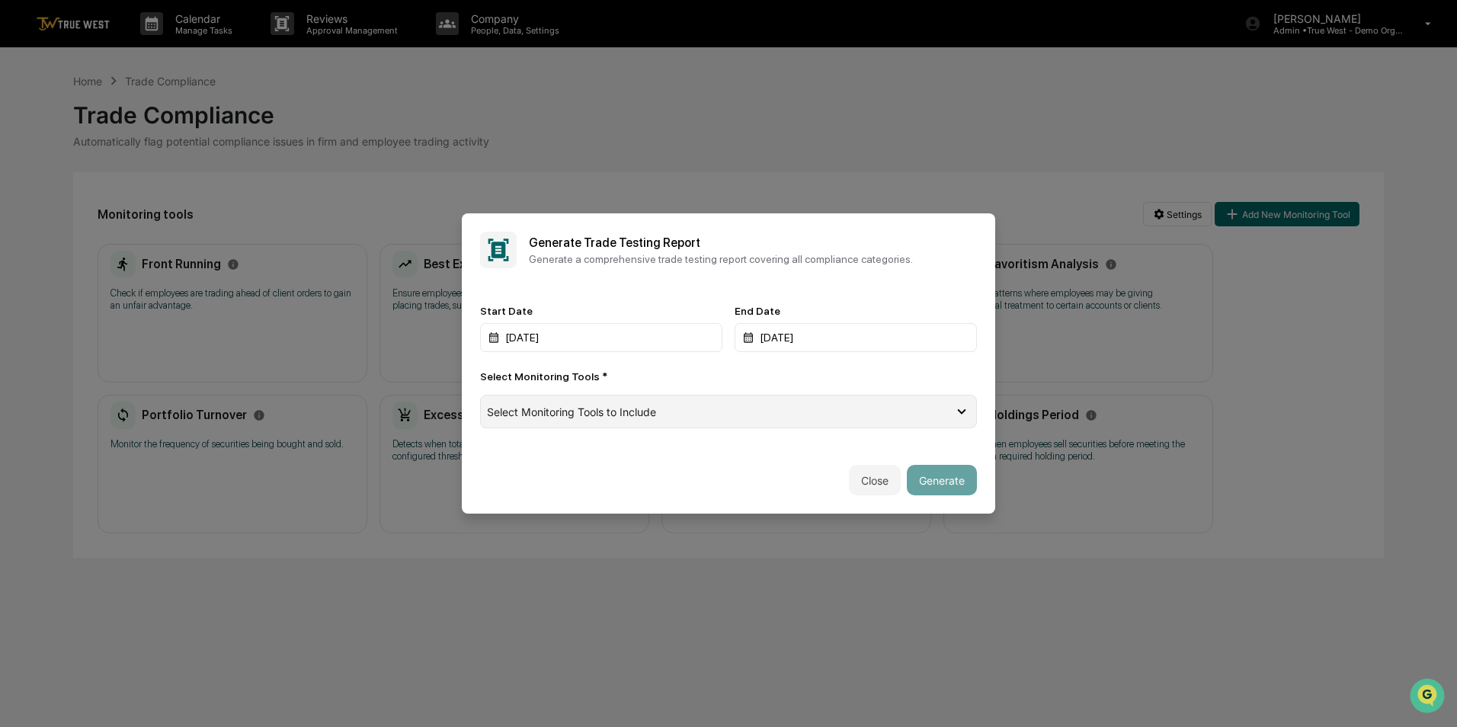
click at [726, 422] on div "Select Monitoring Tools to Include" at bounding box center [728, 412] width 497 height 34
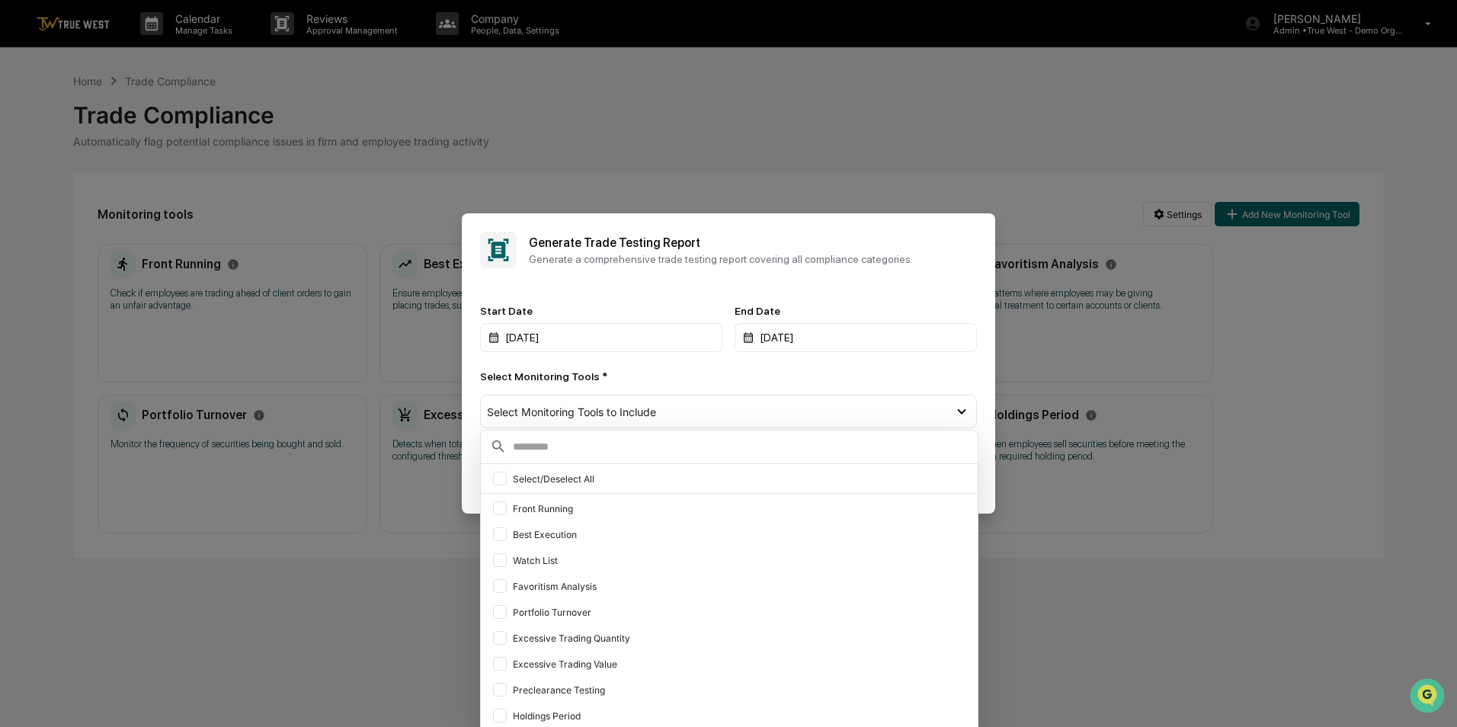
click at [856, 370] on div "Start Date [DATE] End Date [DATE] Select Monitoring Tools * Select Monitoring T…" at bounding box center [728, 366] width 497 height 123
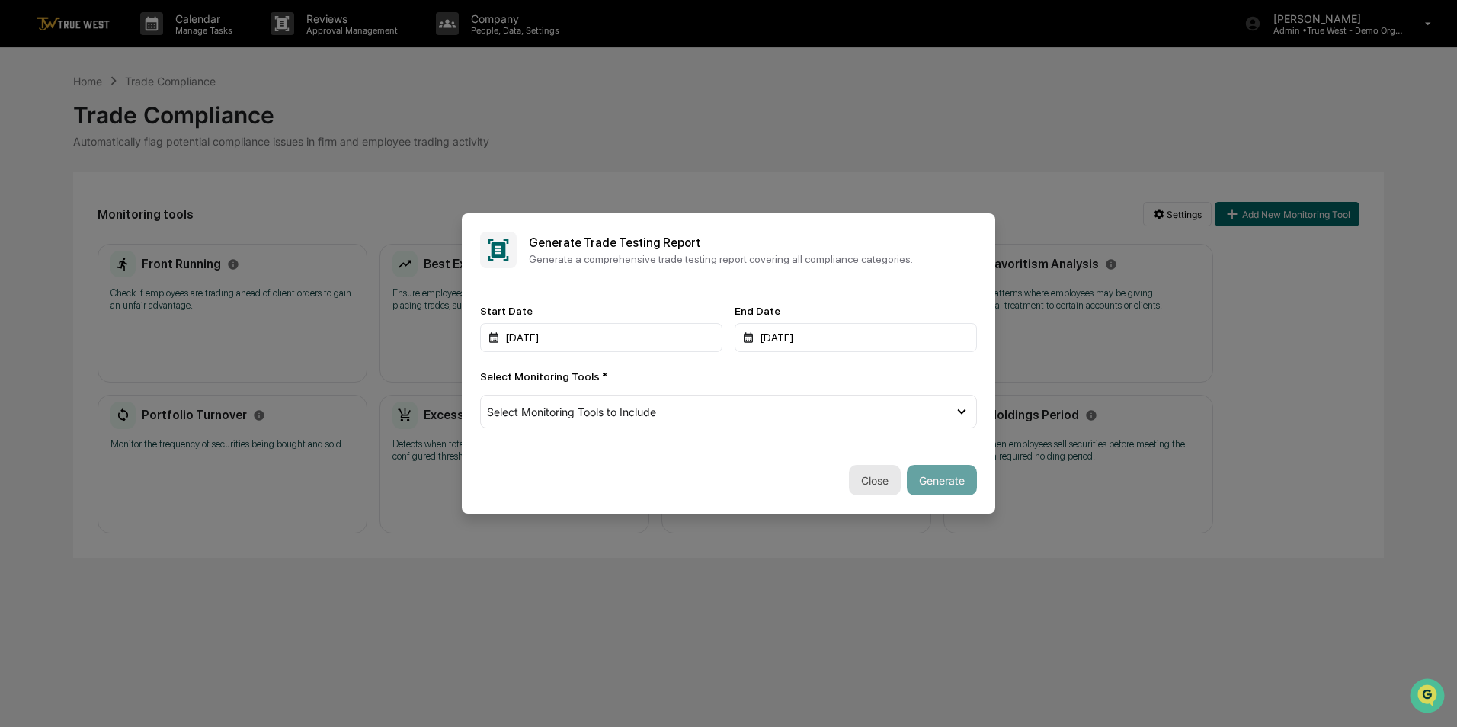
click at [872, 484] on button "Close" at bounding box center [875, 480] width 52 height 30
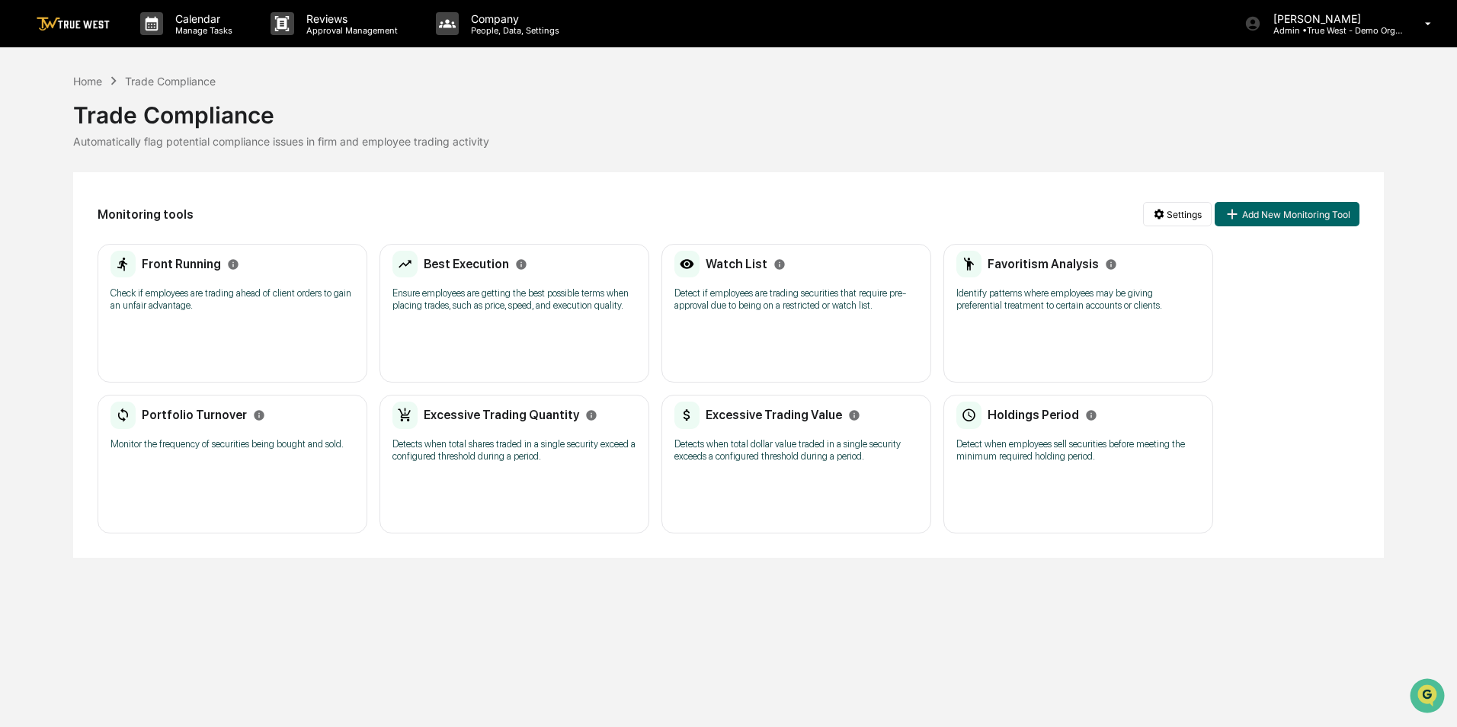
click at [918, 655] on div "Calendar Manage Tasks Reviews Approval Management Company People, Data, Setting…" at bounding box center [728, 363] width 1457 height 727
click at [623, 593] on div "Calendar Manage Tasks Reviews Approval Management Company People, Data, Setting…" at bounding box center [728, 363] width 1457 height 727
click at [85, 78] on div "Home" at bounding box center [87, 81] width 29 height 13
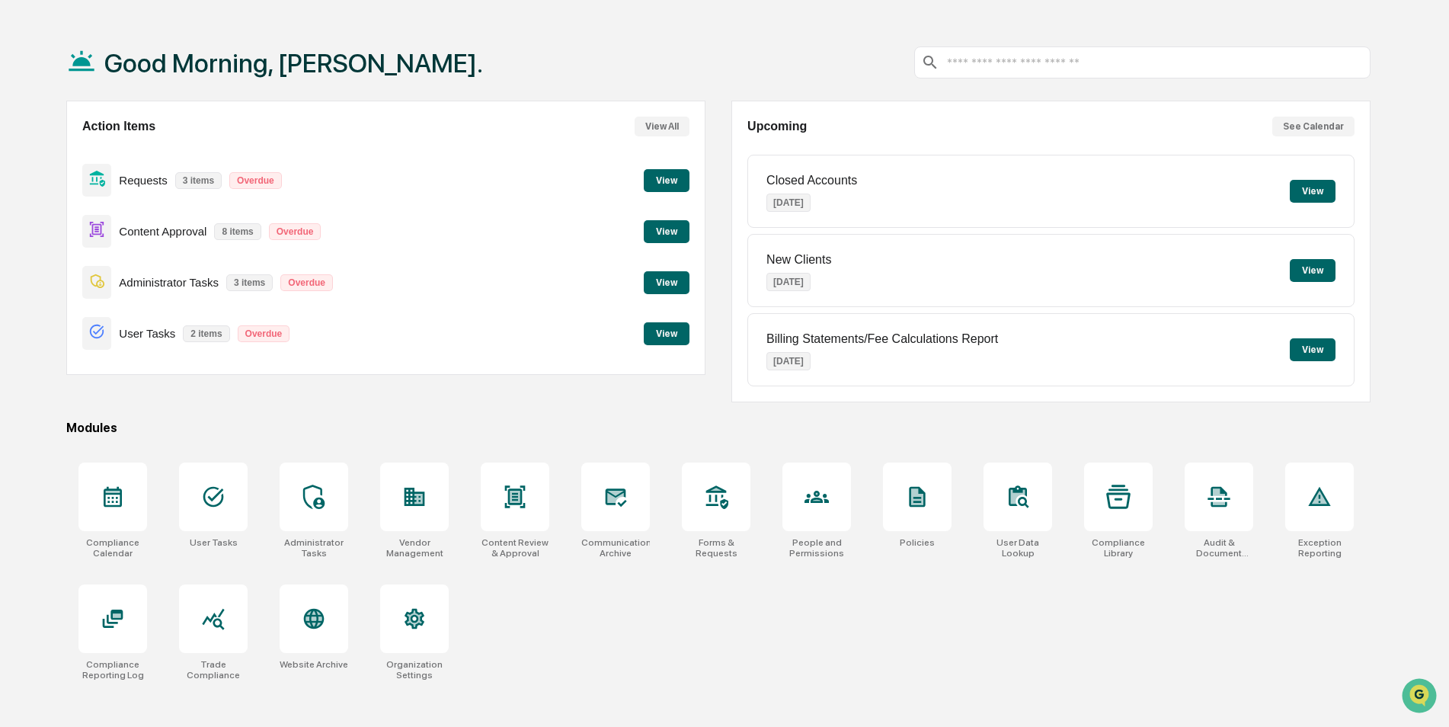
scroll to position [72, 0]
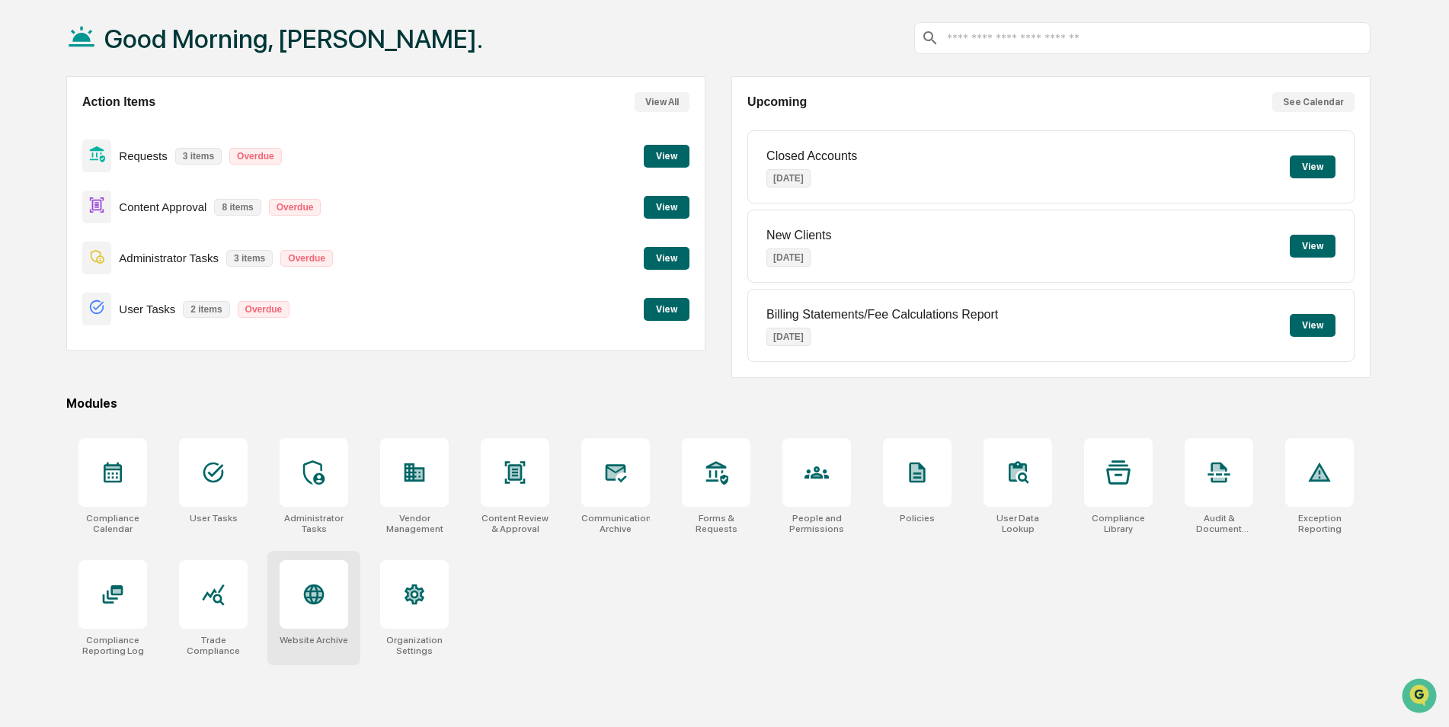
click at [310, 597] on icon at bounding box center [314, 594] width 21 height 21
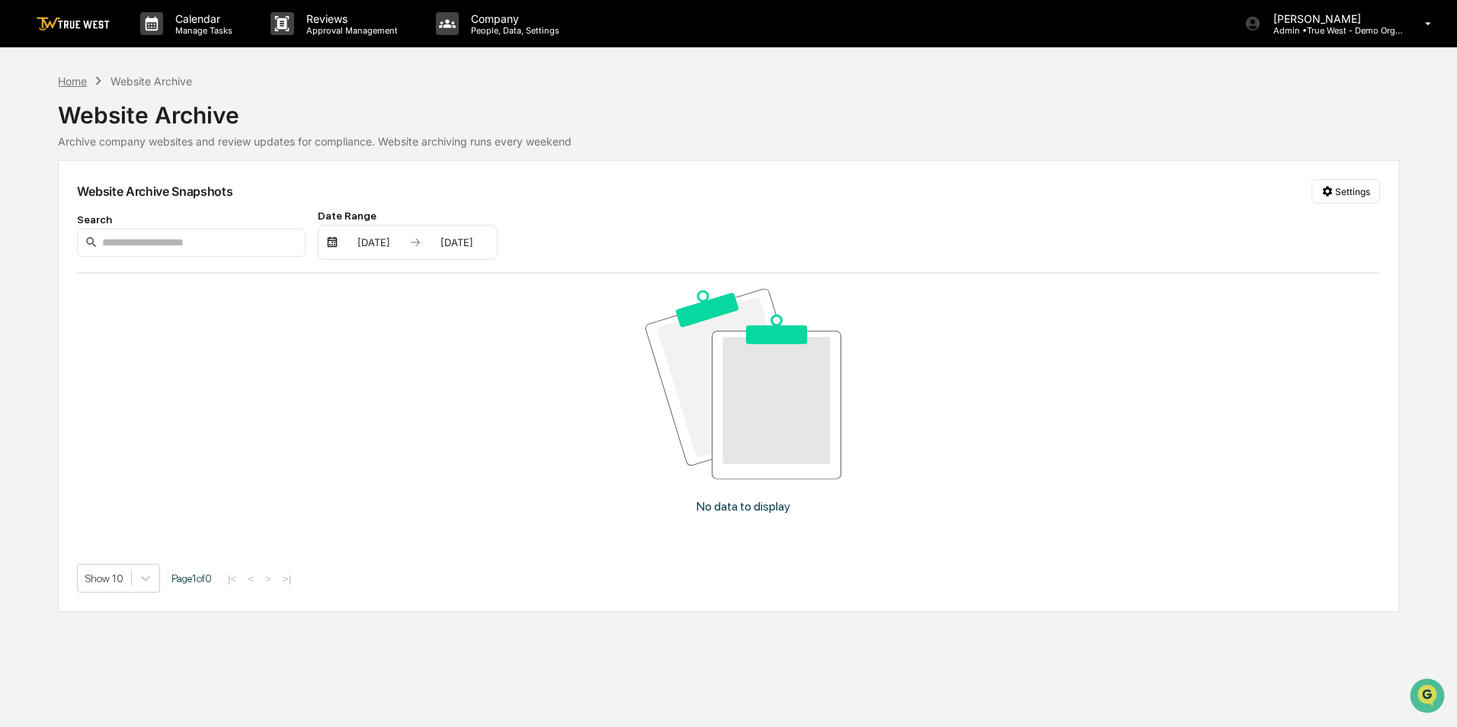
click at [71, 79] on div "Home" at bounding box center [72, 81] width 29 height 13
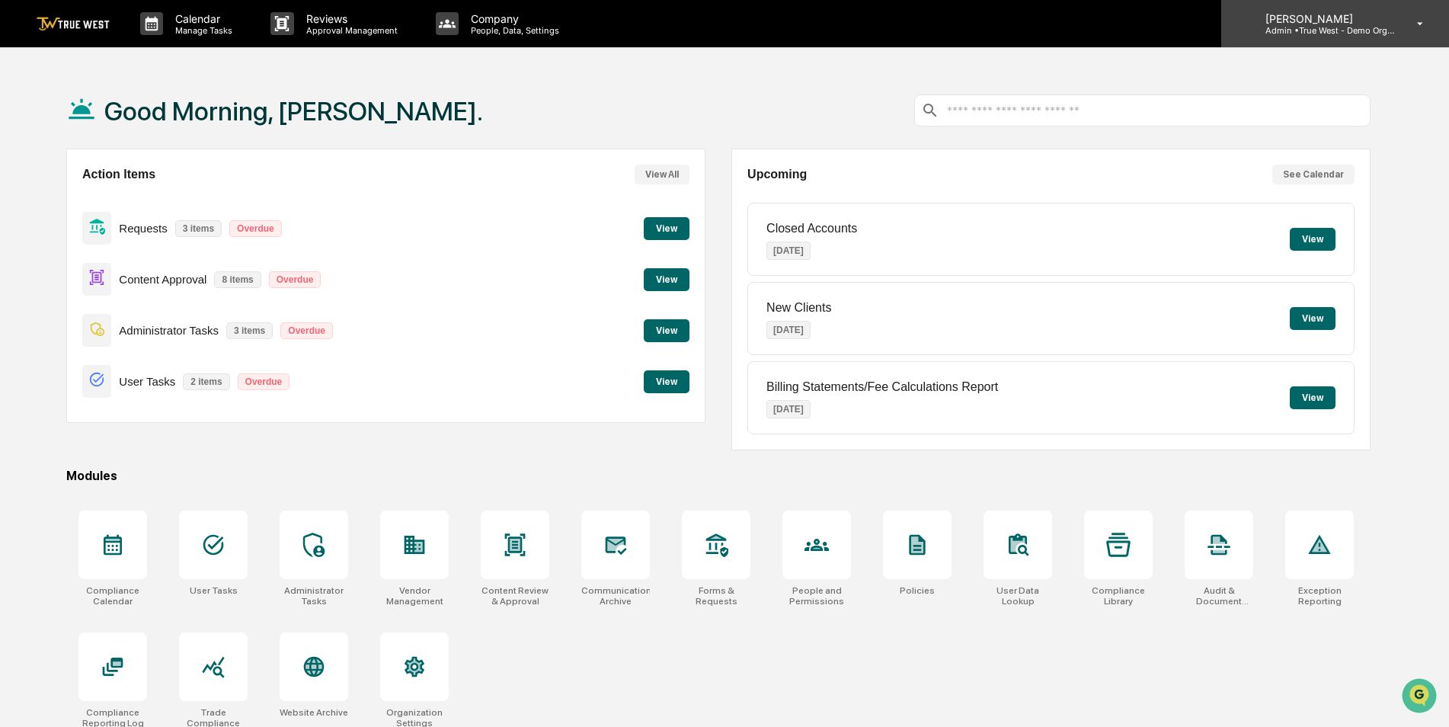
click at [1324, 38] on div "Caroline Iannucci Admin • True West - Demo Organization" at bounding box center [1335, 23] width 228 height 47
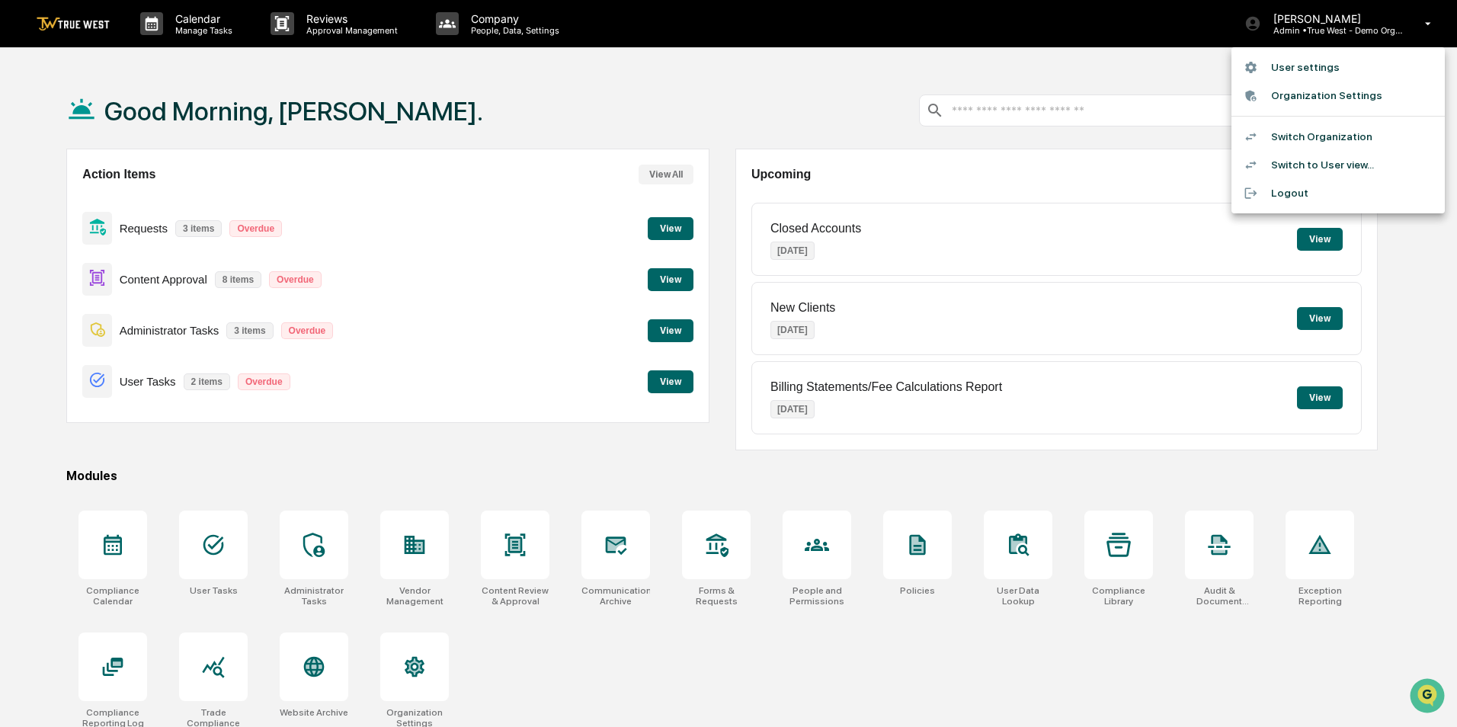
click at [744, 99] on div at bounding box center [728, 363] width 1457 height 727
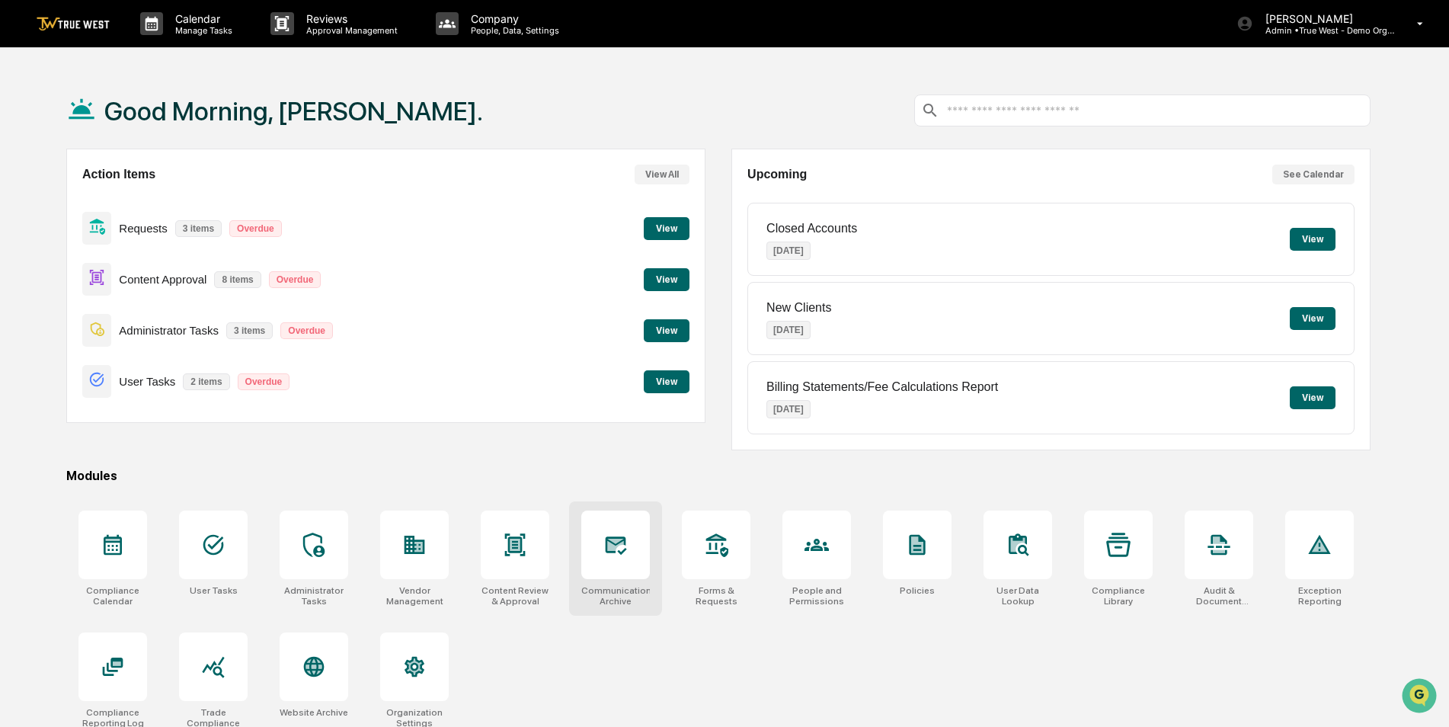
click at [607, 568] on div at bounding box center [615, 545] width 69 height 69
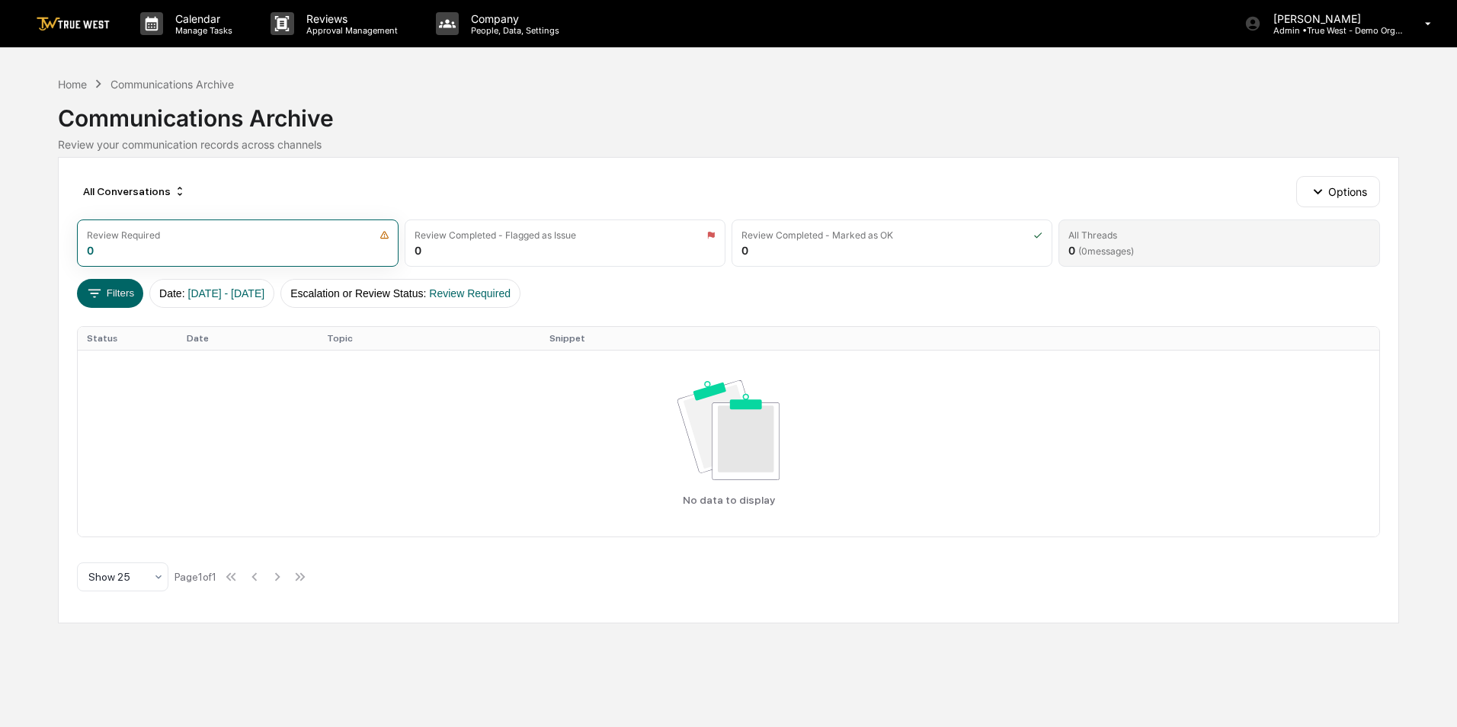
click at [1188, 251] on div "All Threads 0 ( 0 messages)" at bounding box center [1218, 242] width 321 height 47
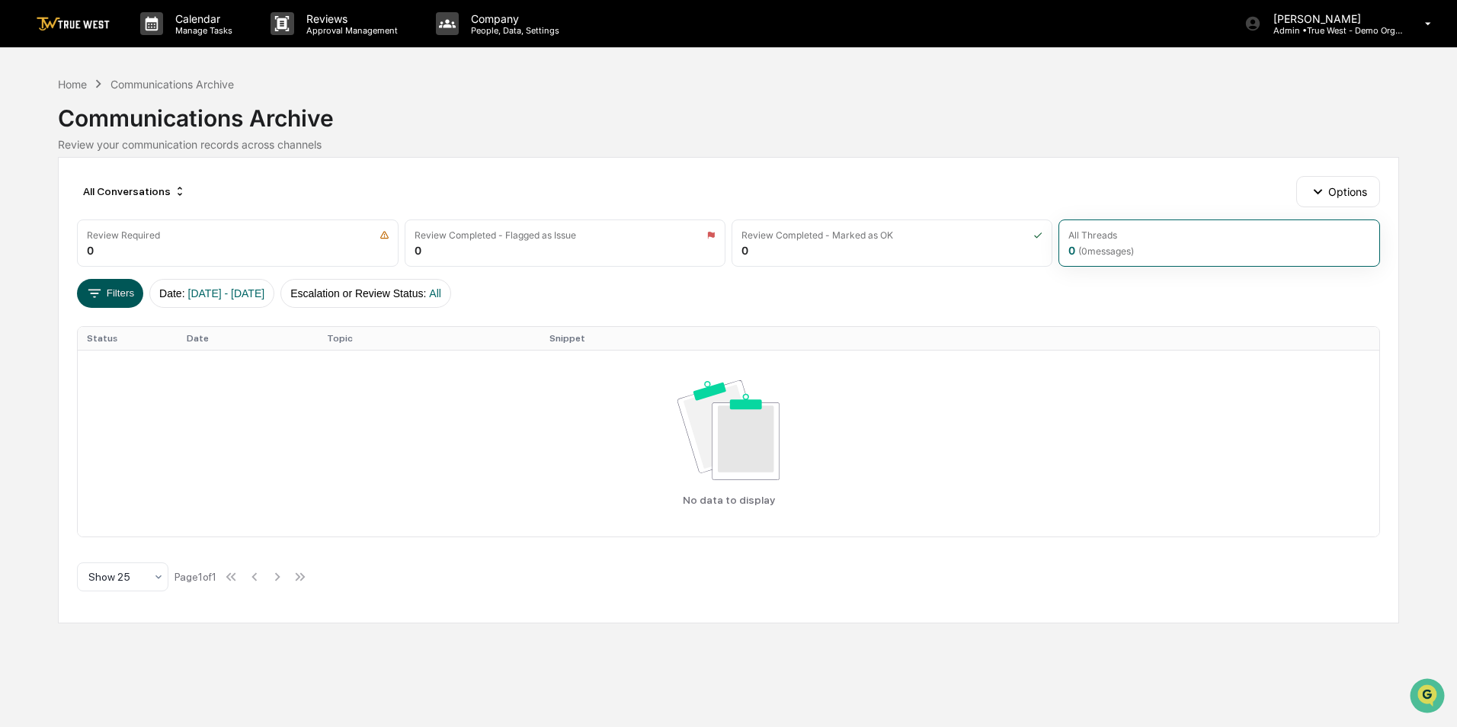
click at [121, 290] on button "Filters" at bounding box center [110, 293] width 66 height 29
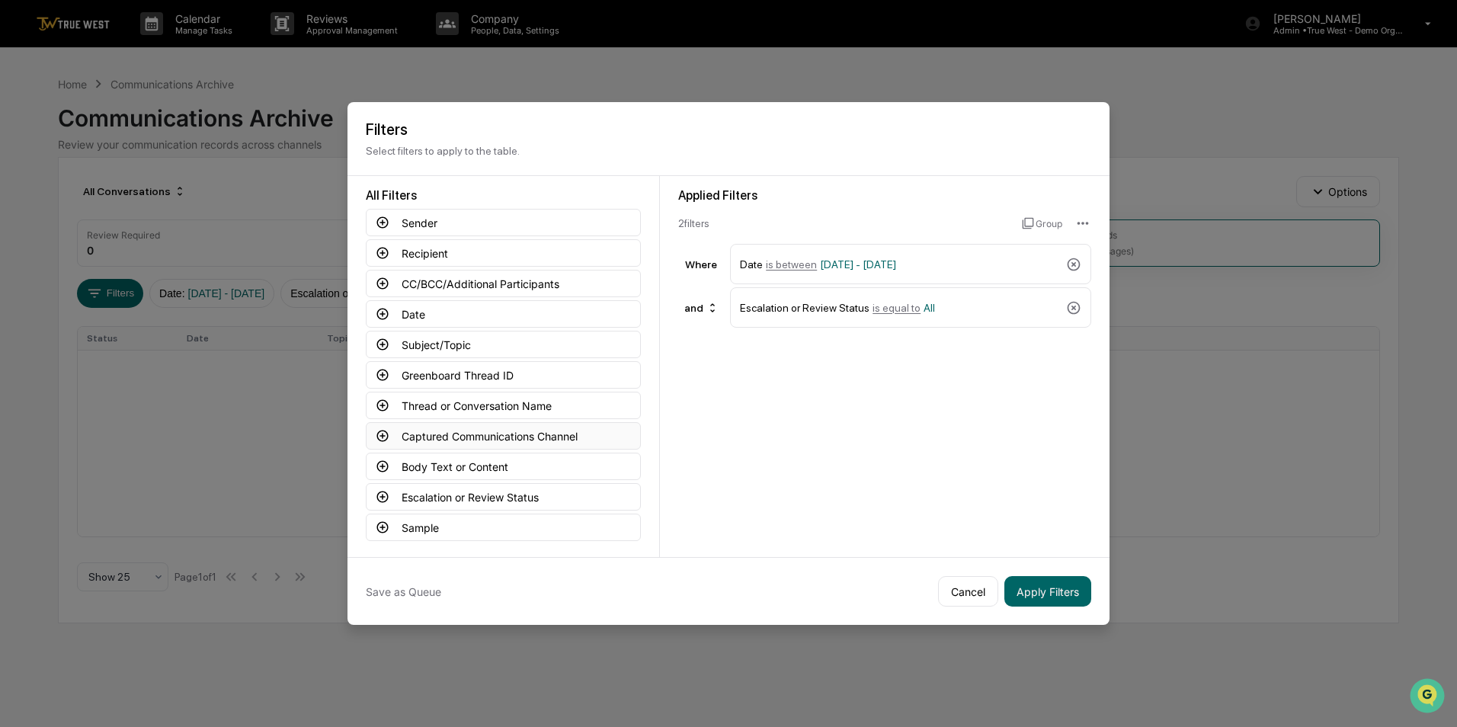
click at [511, 434] on button "Captured Communications Channel" at bounding box center [503, 435] width 275 height 27
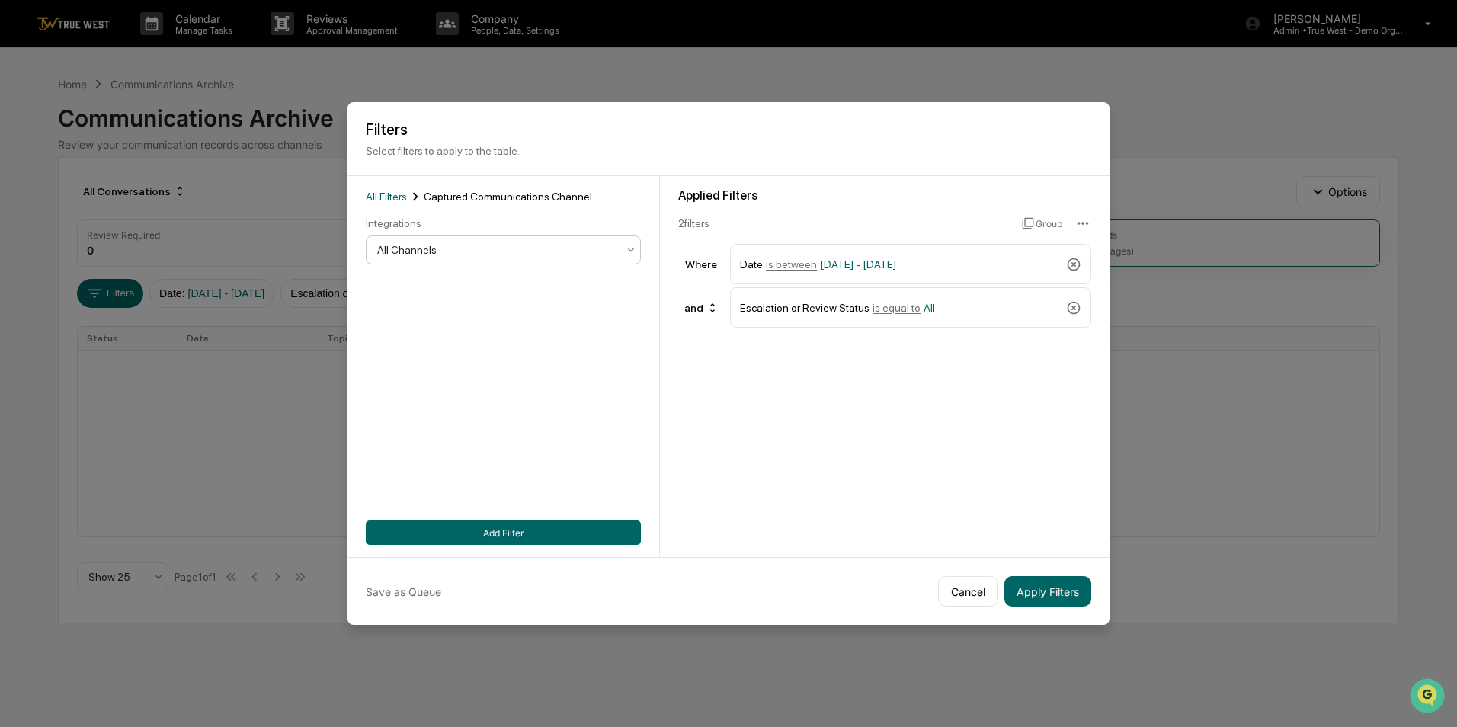
click at [553, 240] on div "All Channels" at bounding box center [497, 249] width 255 height 21
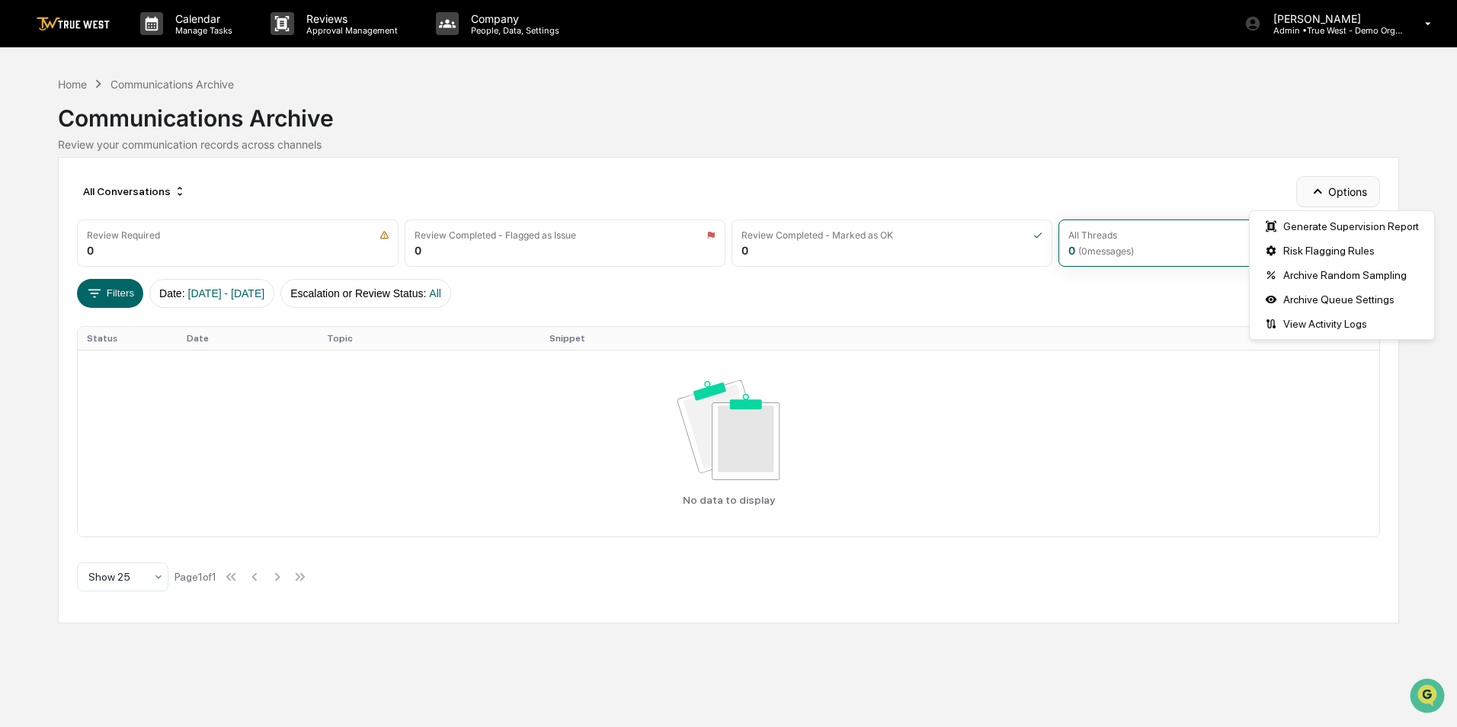
click at [1319, 194] on icon "button" at bounding box center [1317, 191] width 17 height 17
click at [1330, 251] on div "Risk Flagging Rules" at bounding box center [1342, 251] width 178 height 24
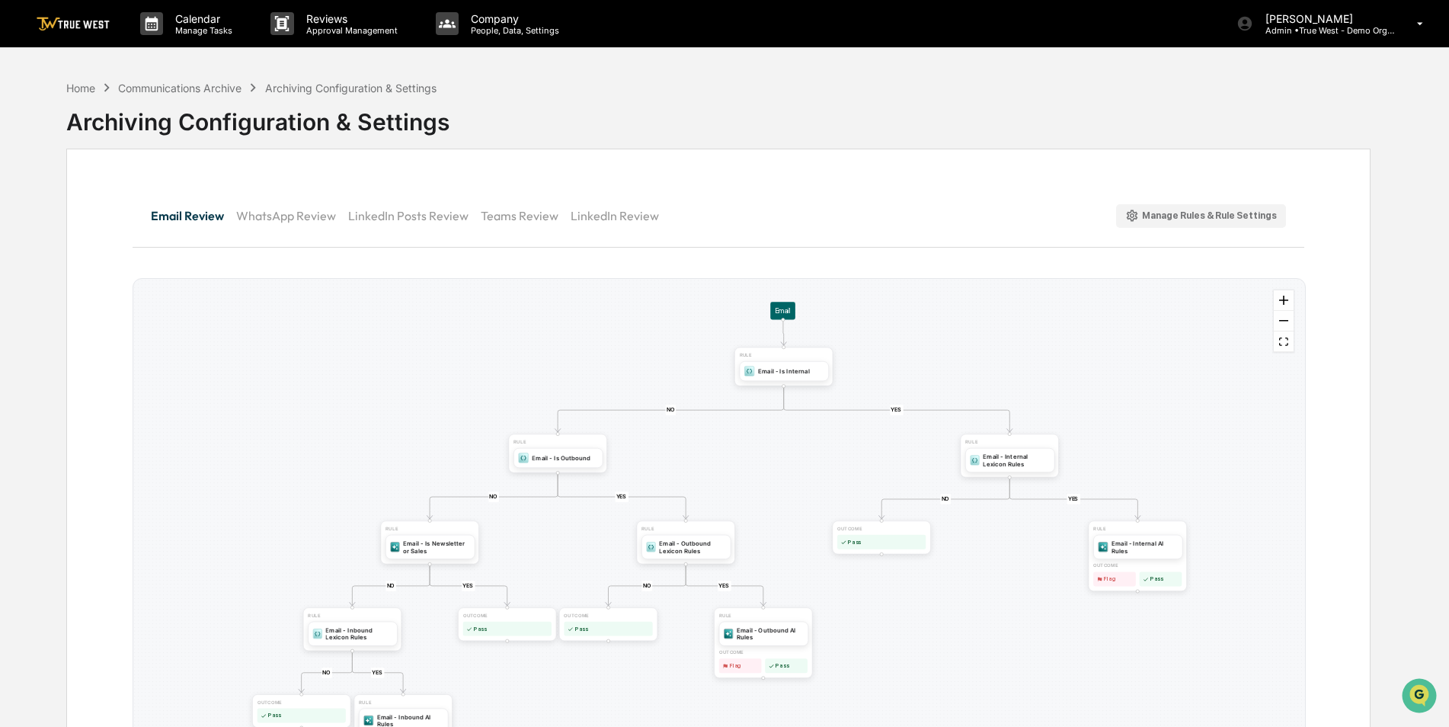
click at [1220, 220] on div "Manage Rules & Rule Settings" at bounding box center [1201, 216] width 152 height 14
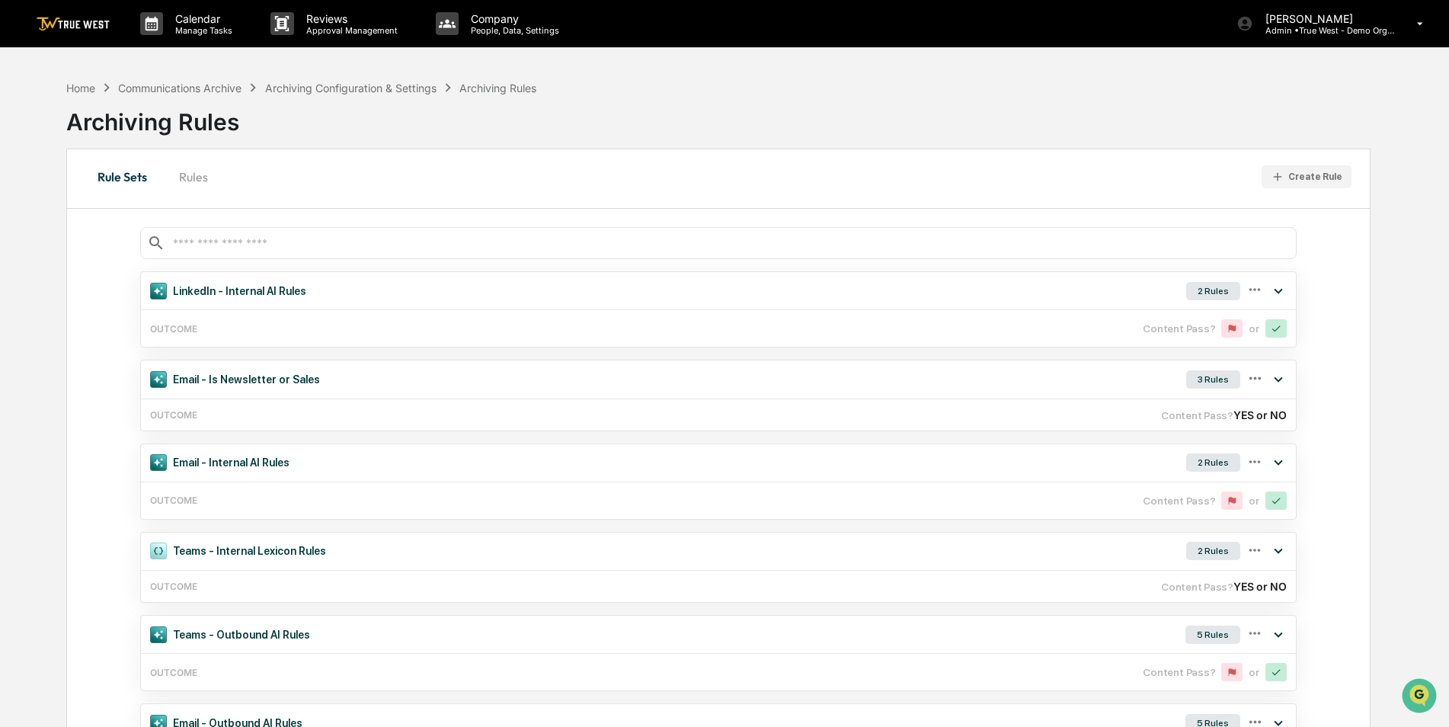
click at [201, 174] on button "Rules" at bounding box center [193, 176] width 69 height 37
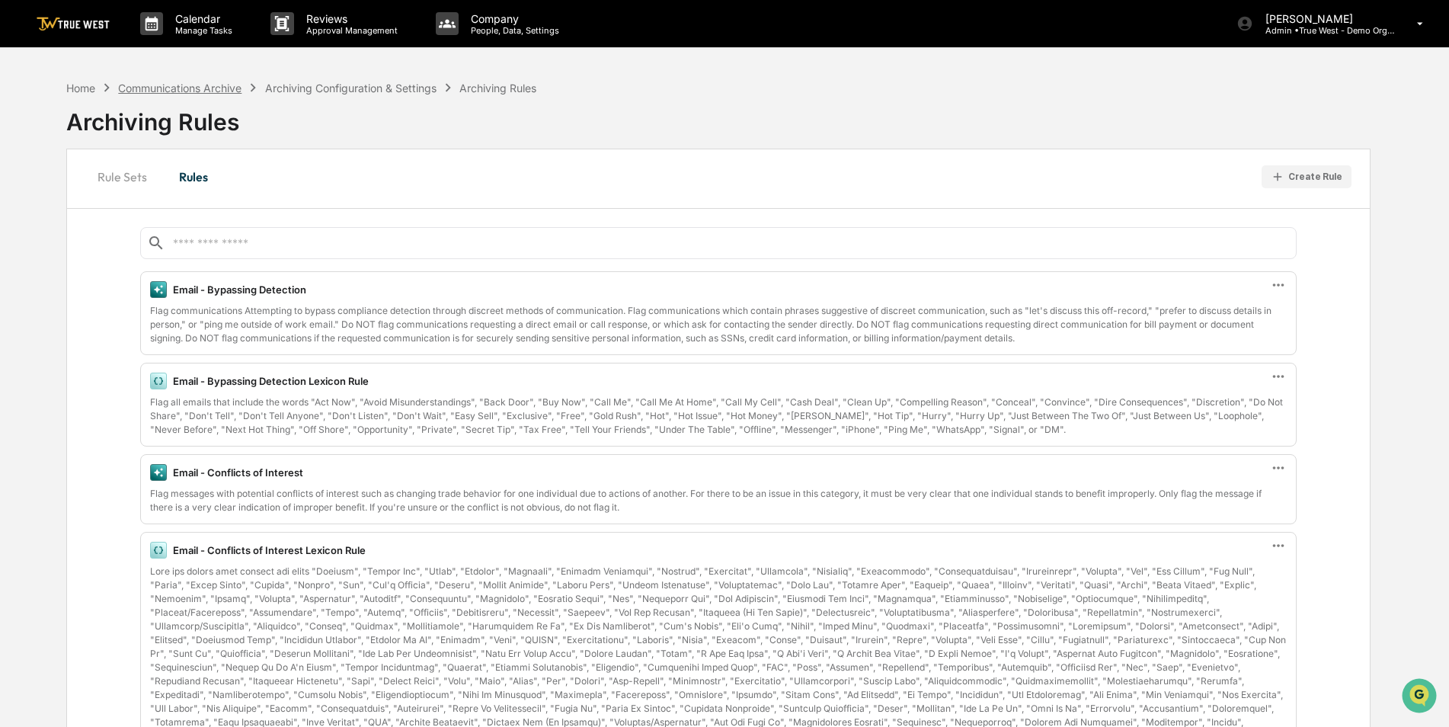
click at [187, 85] on div "Communications Archive" at bounding box center [179, 88] width 123 height 13
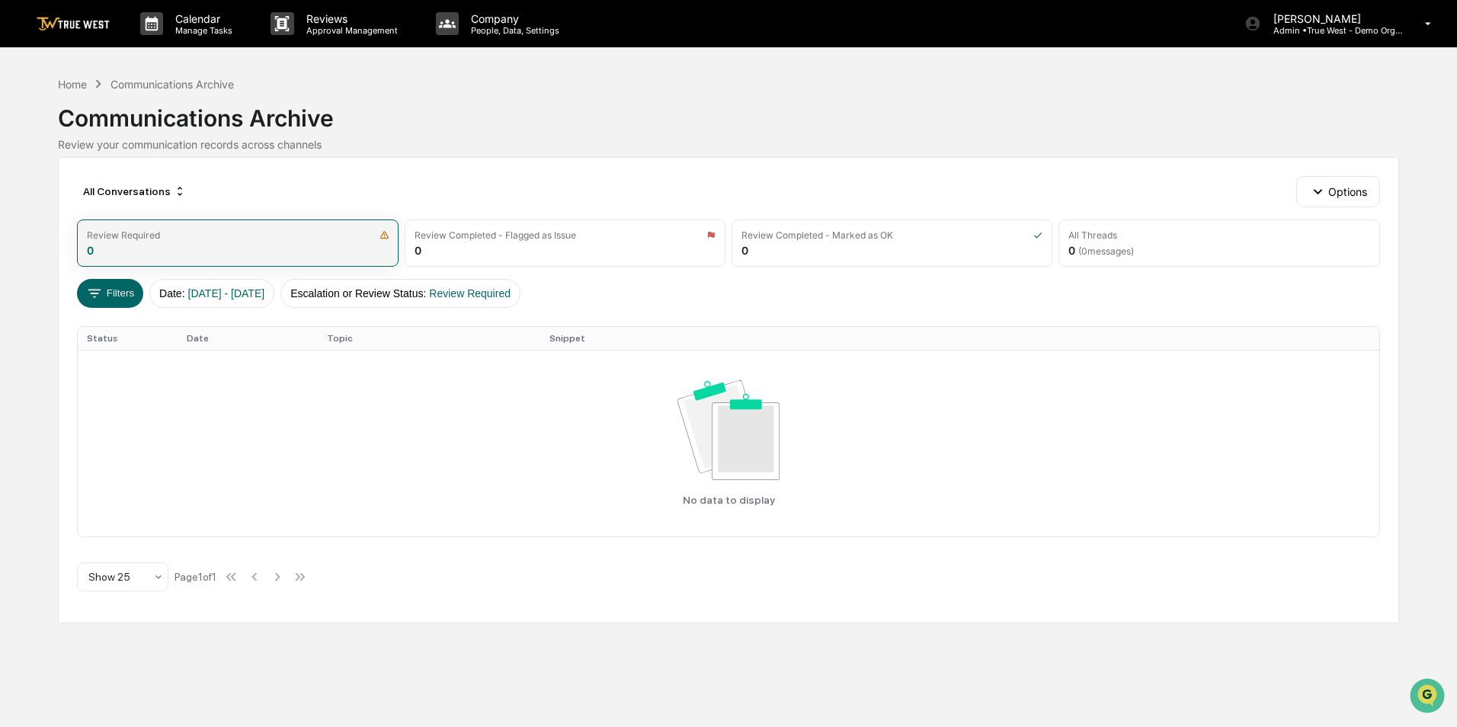
click at [227, 244] on div "Review Required 0" at bounding box center [237, 242] width 321 height 47
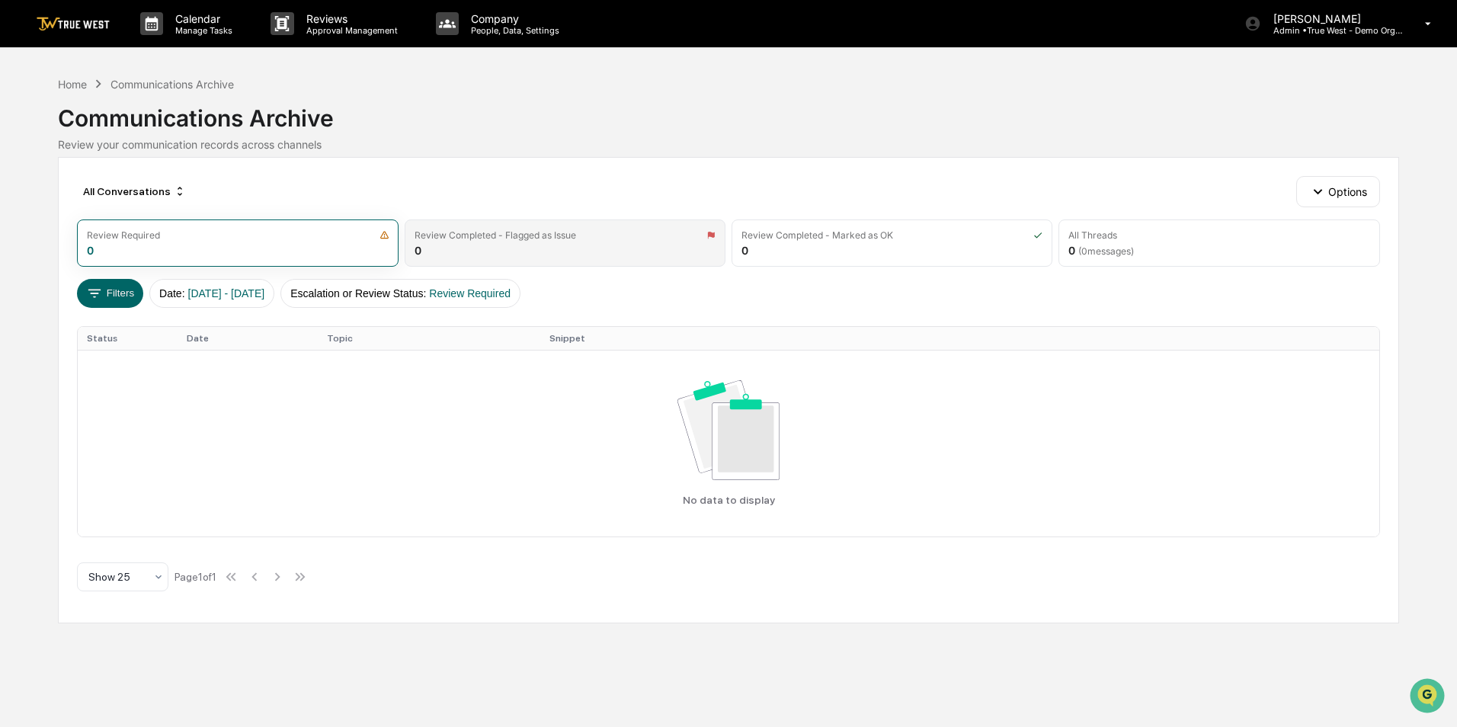
click at [517, 241] on div "Review Completed - Flagged as Issue 0" at bounding box center [565, 242] width 321 height 47
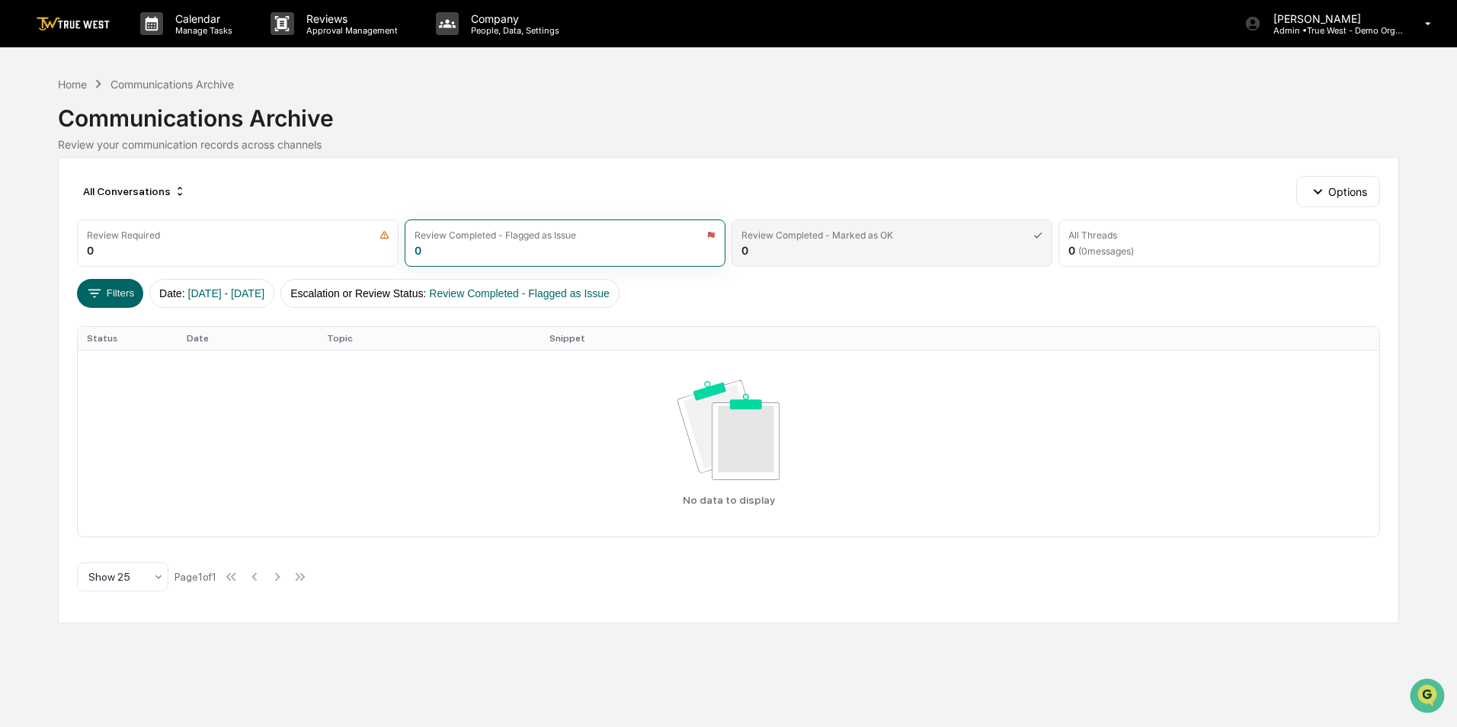
click at [830, 238] on div "Review Completed - Marked as OK" at bounding box center [817, 234] width 152 height 11
click at [1324, 187] on icon "button" at bounding box center [1317, 191] width 17 height 17
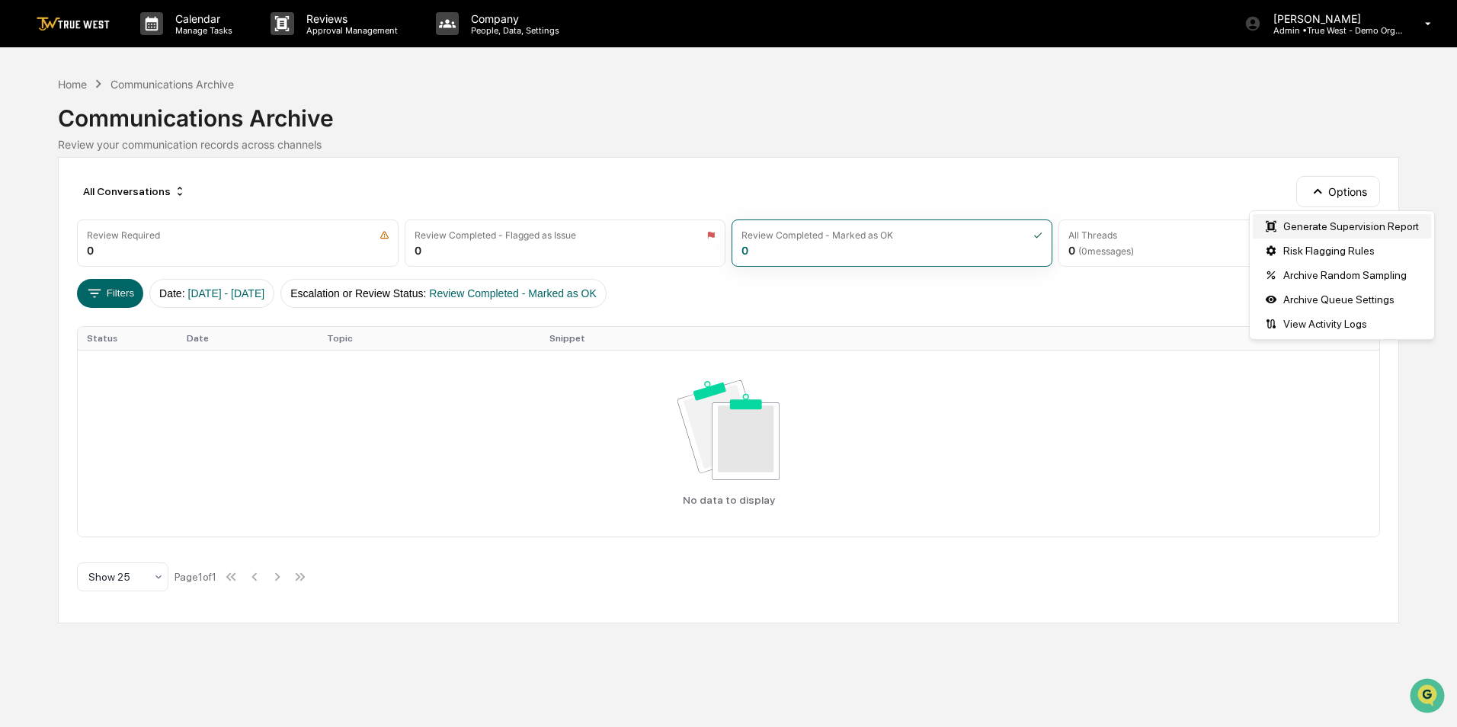
click at [1315, 226] on div "Generate Supervision Report" at bounding box center [1342, 226] width 178 height 24
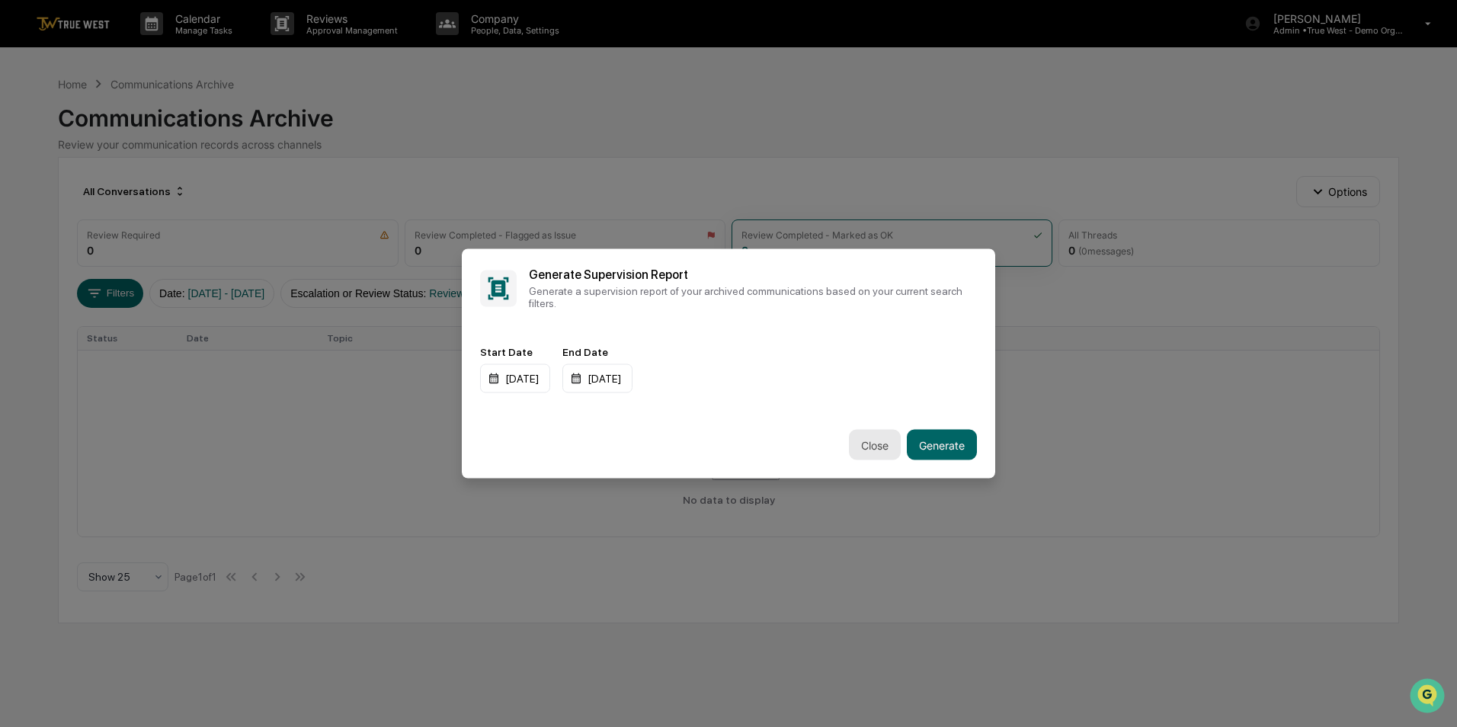
click at [869, 437] on button "Close" at bounding box center [875, 445] width 52 height 30
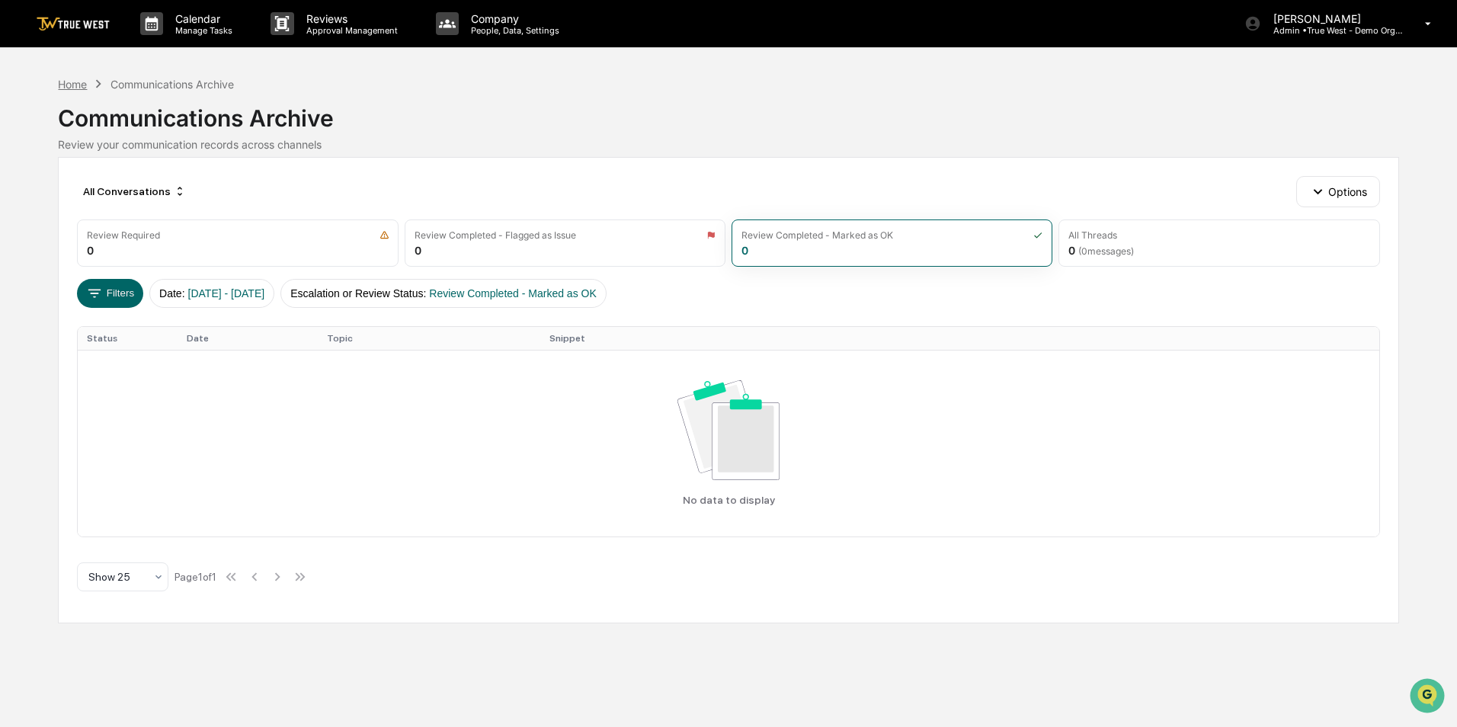
click at [71, 85] on div "Home" at bounding box center [72, 84] width 29 height 13
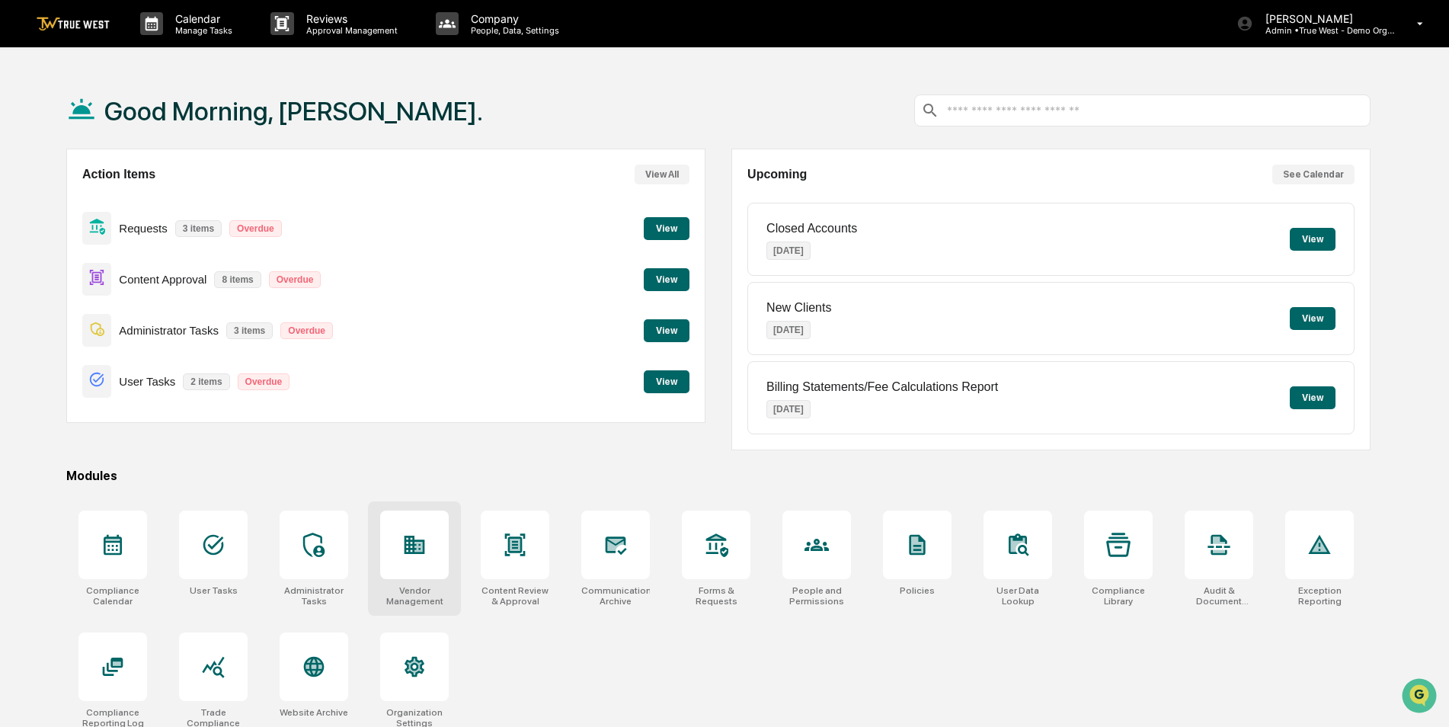
click at [418, 551] on icon at bounding box center [419, 547] width 8 height 10
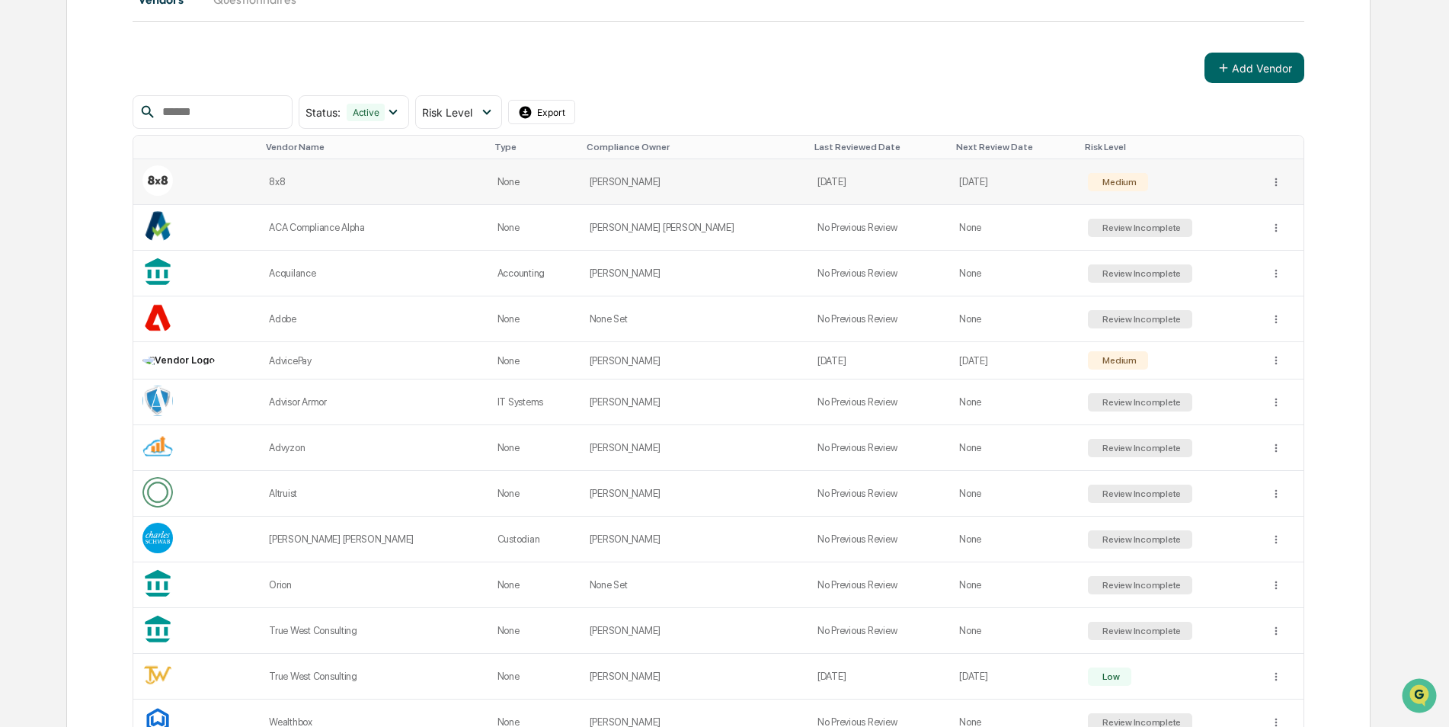
scroll to position [229, 0]
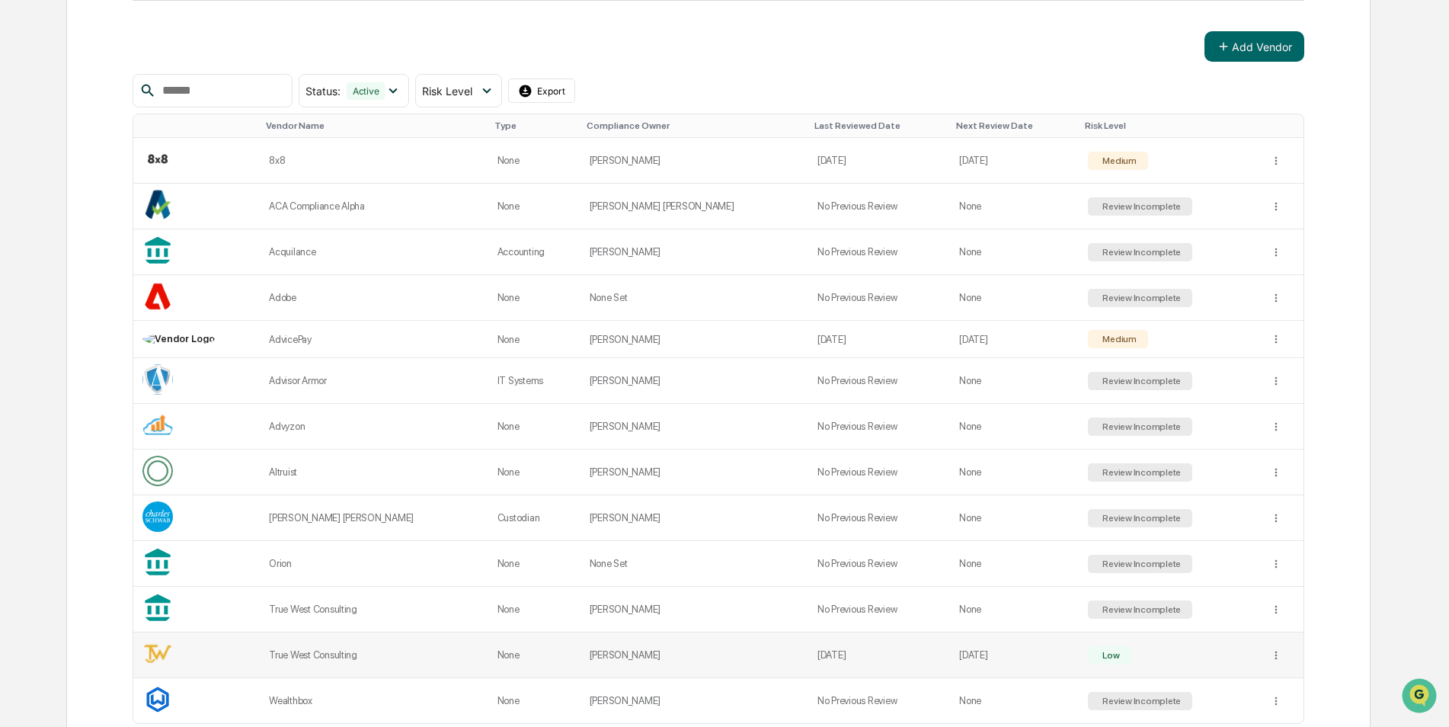
click at [315, 655] on div "True West Consulting" at bounding box center [374, 654] width 210 height 11
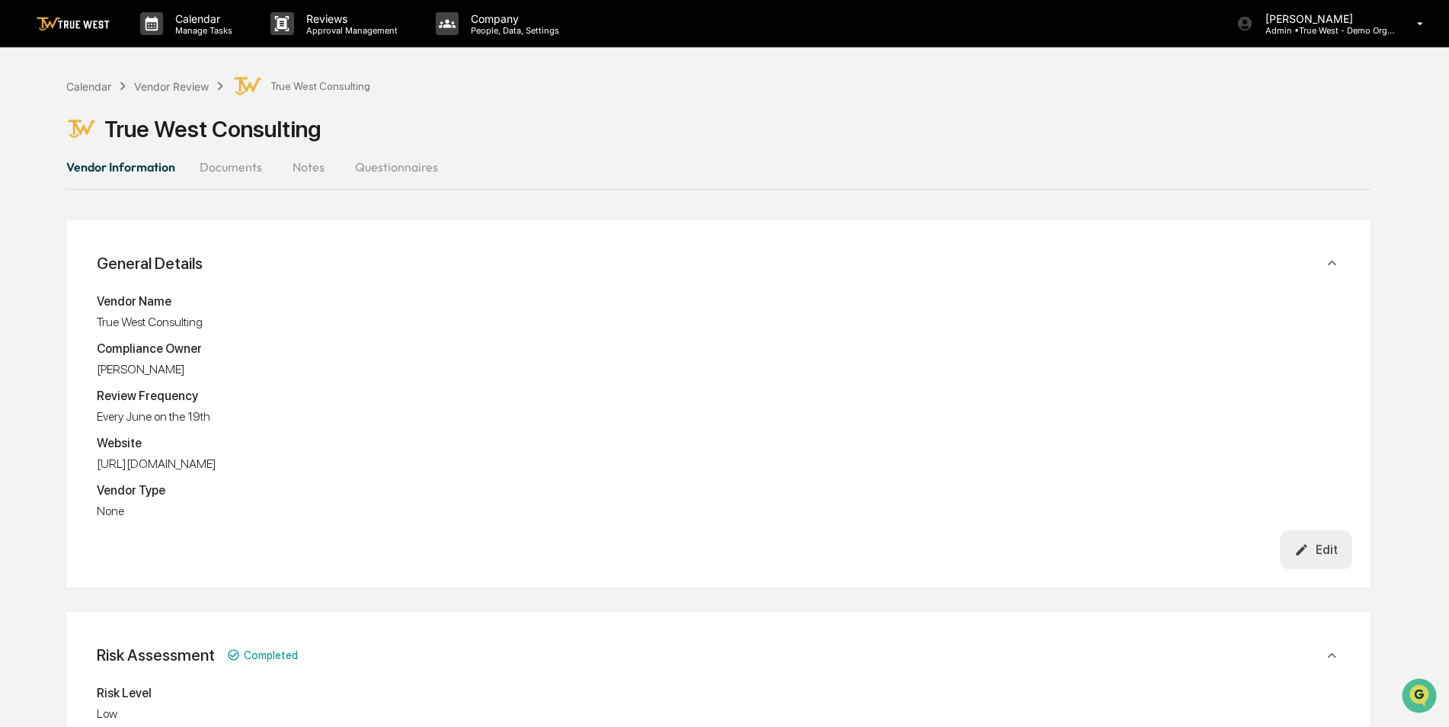
click at [235, 168] on button "Documents" at bounding box center [230, 167] width 87 height 37
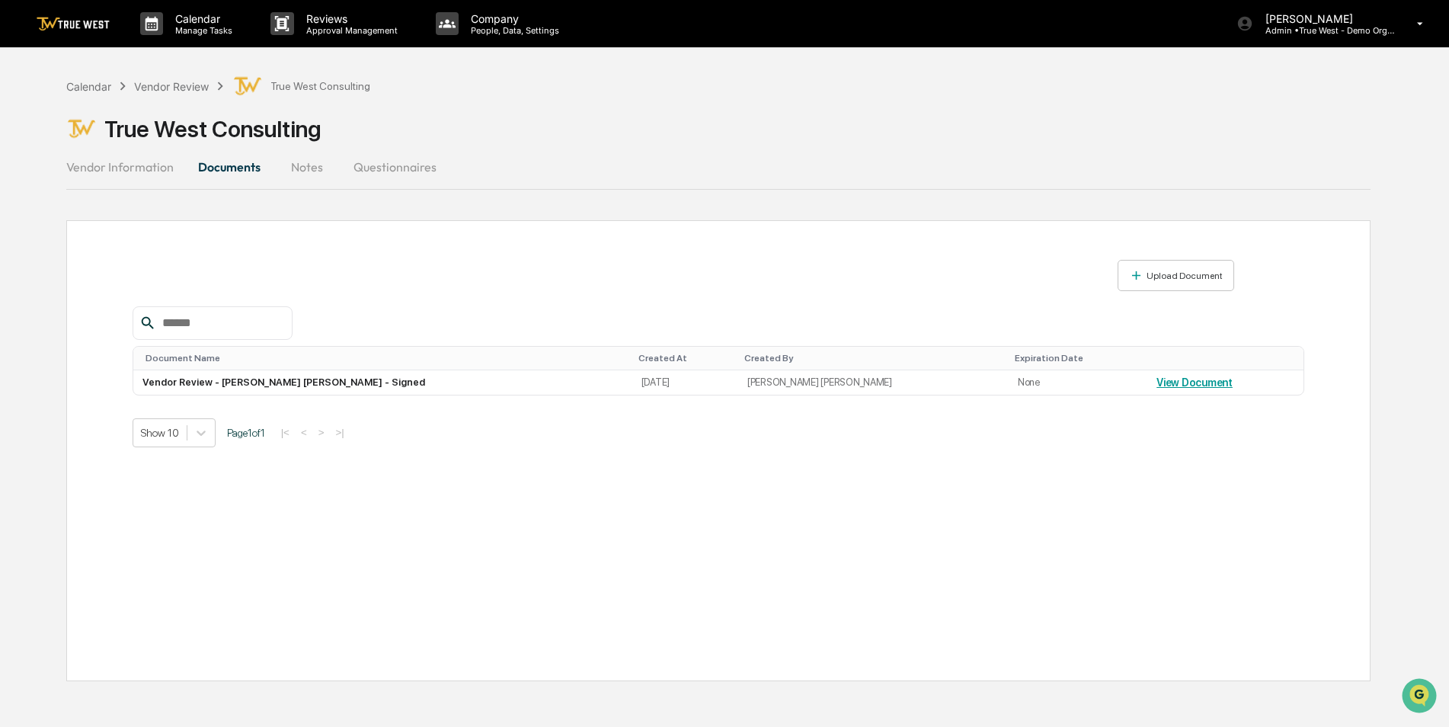
click at [139, 161] on button "Vendor Information" at bounding box center [126, 167] width 120 height 37
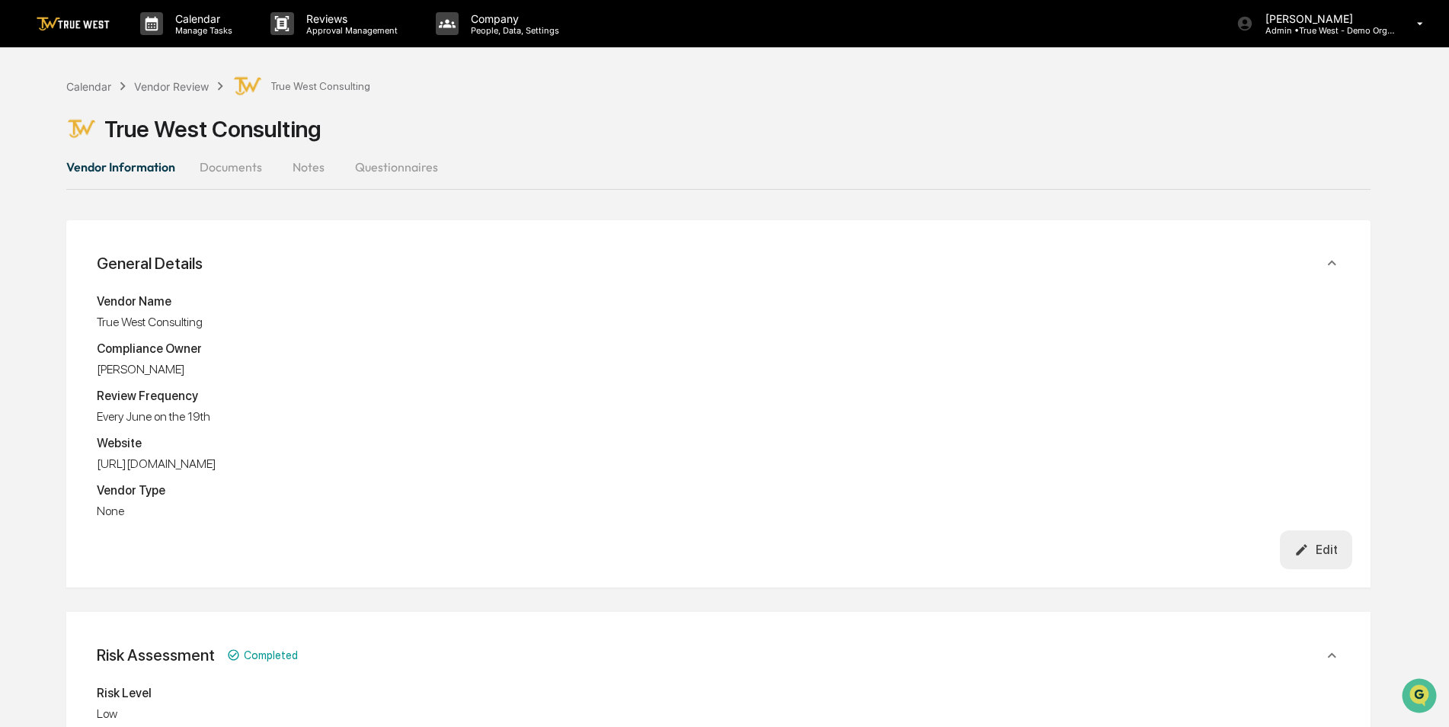
click at [249, 176] on button "Documents" at bounding box center [230, 167] width 87 height 37
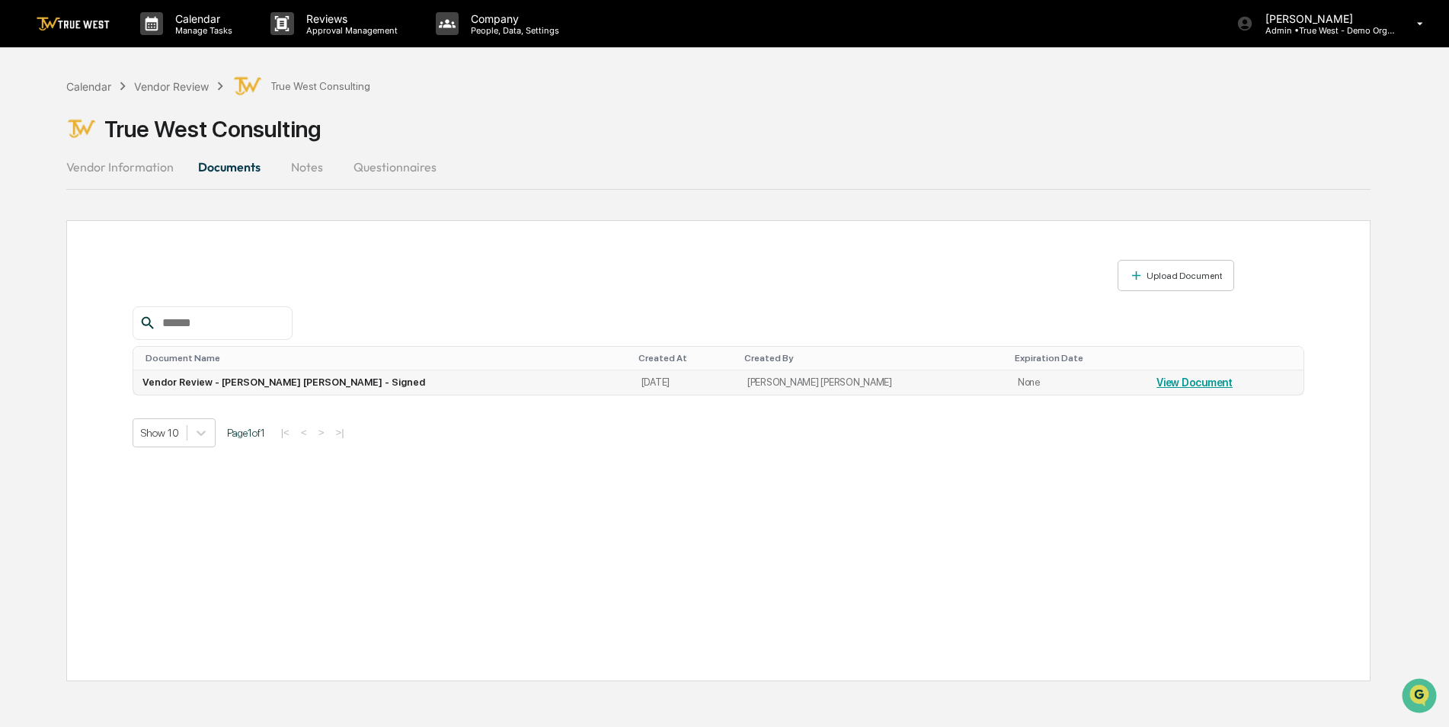
click at [1157, 383] on link "View Document" at bounding box center [1195, 382] width 76 height 12
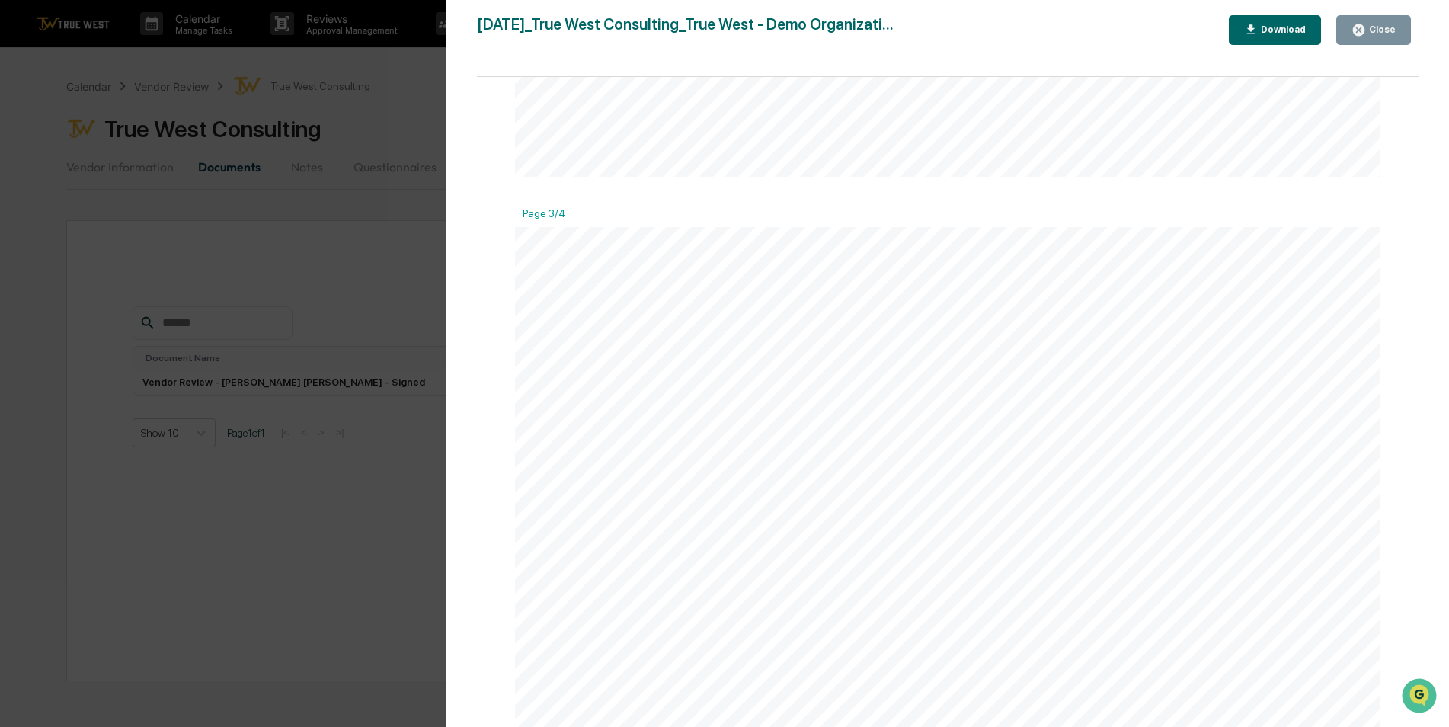
scroll to position [2174, 0]
click at [355, 250] on div "Version History 07/15/2025, 07:19 PM Nancy Harry 2025-07-15_True West Consultin…" at bounding box center [724, 363] width 1449 height 727
click at [367, 219] on div "Version History 07/15/2025, 07:19 PM Nancy Harry 2025-07-15_True West Consultin…" at bounding box center [724, 363] width 1449 height 727
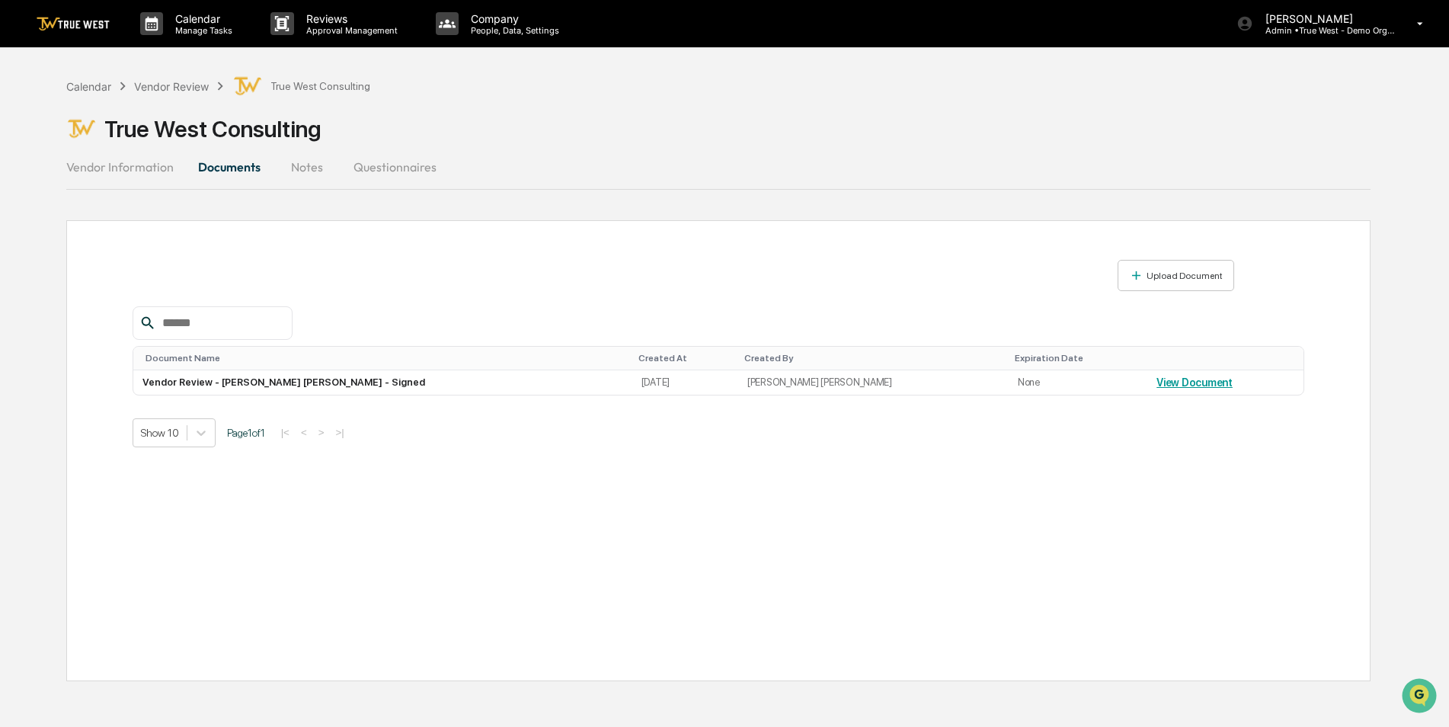
click at [121, 165] on button "Vendor Information" at bounding box center [126, 167] width 120 height 37
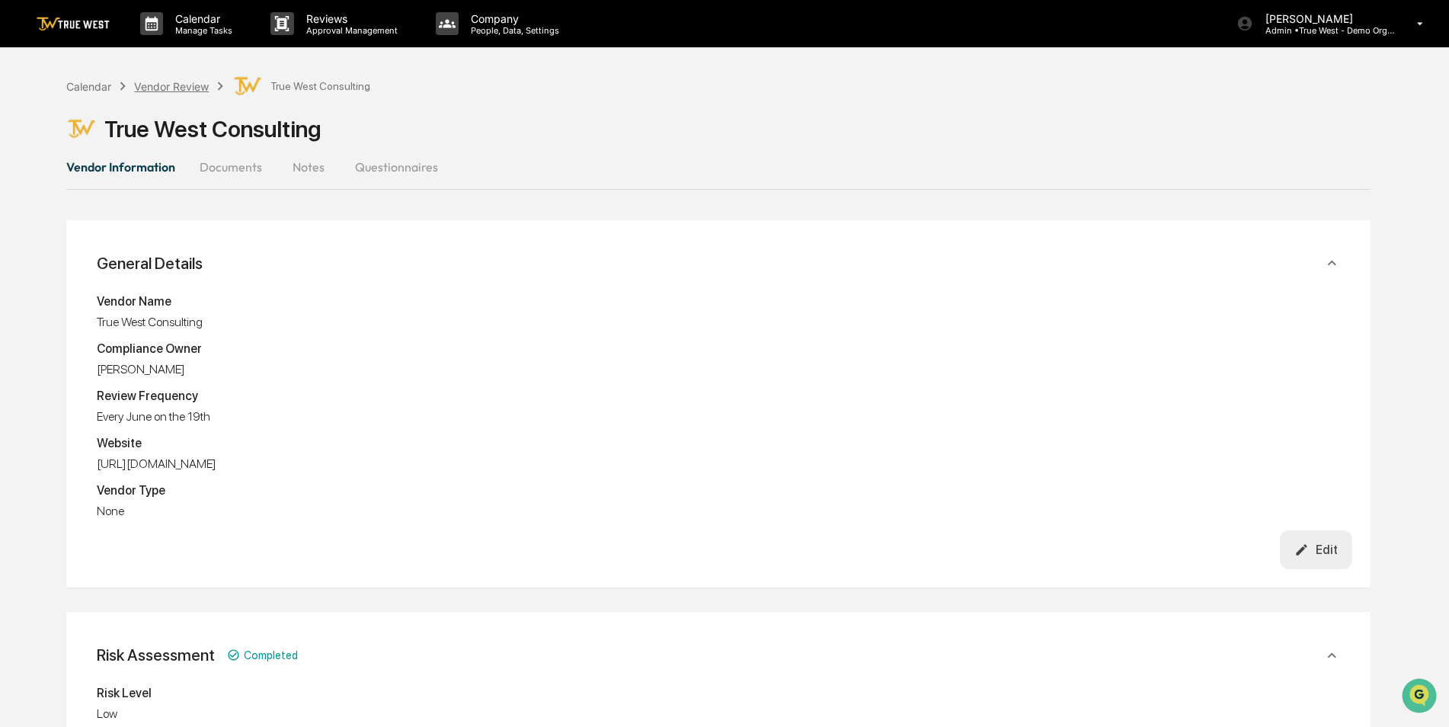
click at [181, 88] on div "Vendor Review" at bounding box center [171, 86] width 75 height 13
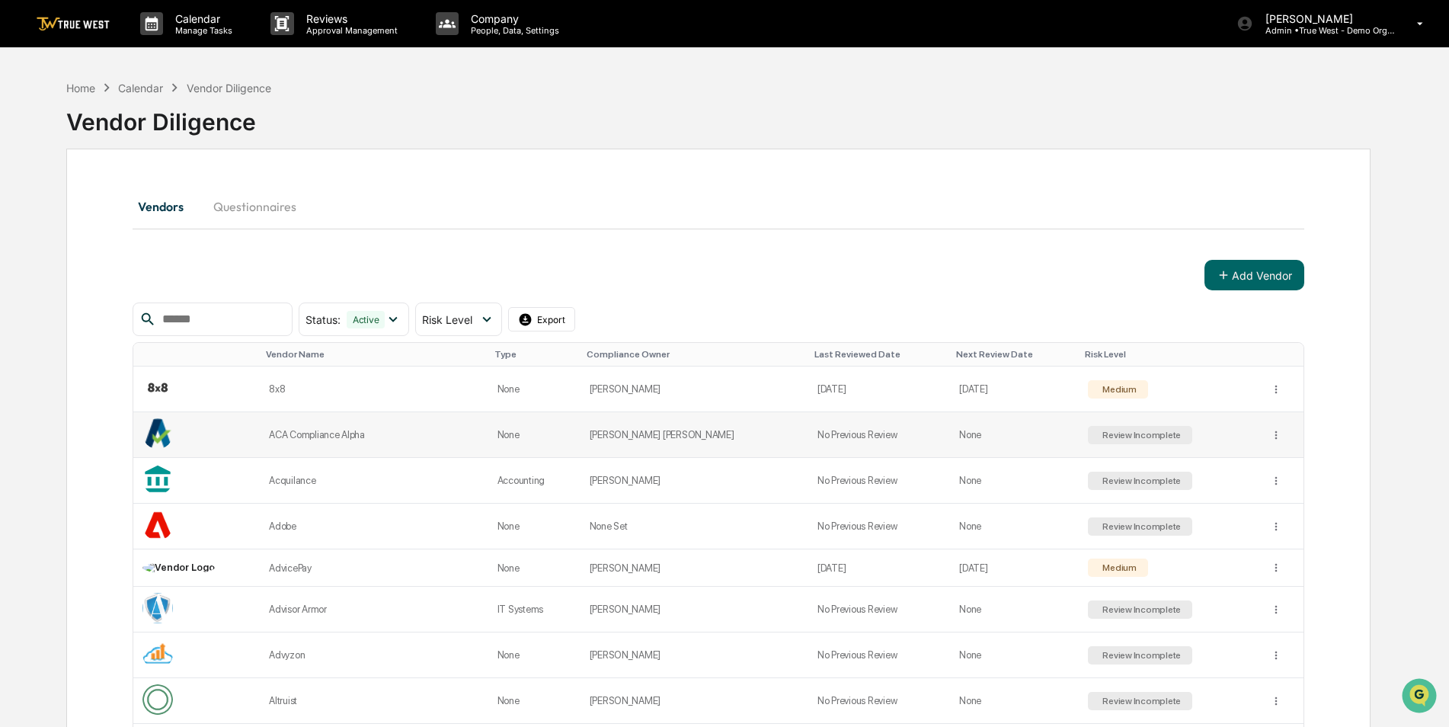
click at [688, 436] on td "[PERSON_NAME] [PERSON_NAME]" at bounding box center [695, 435] width 228 height 46
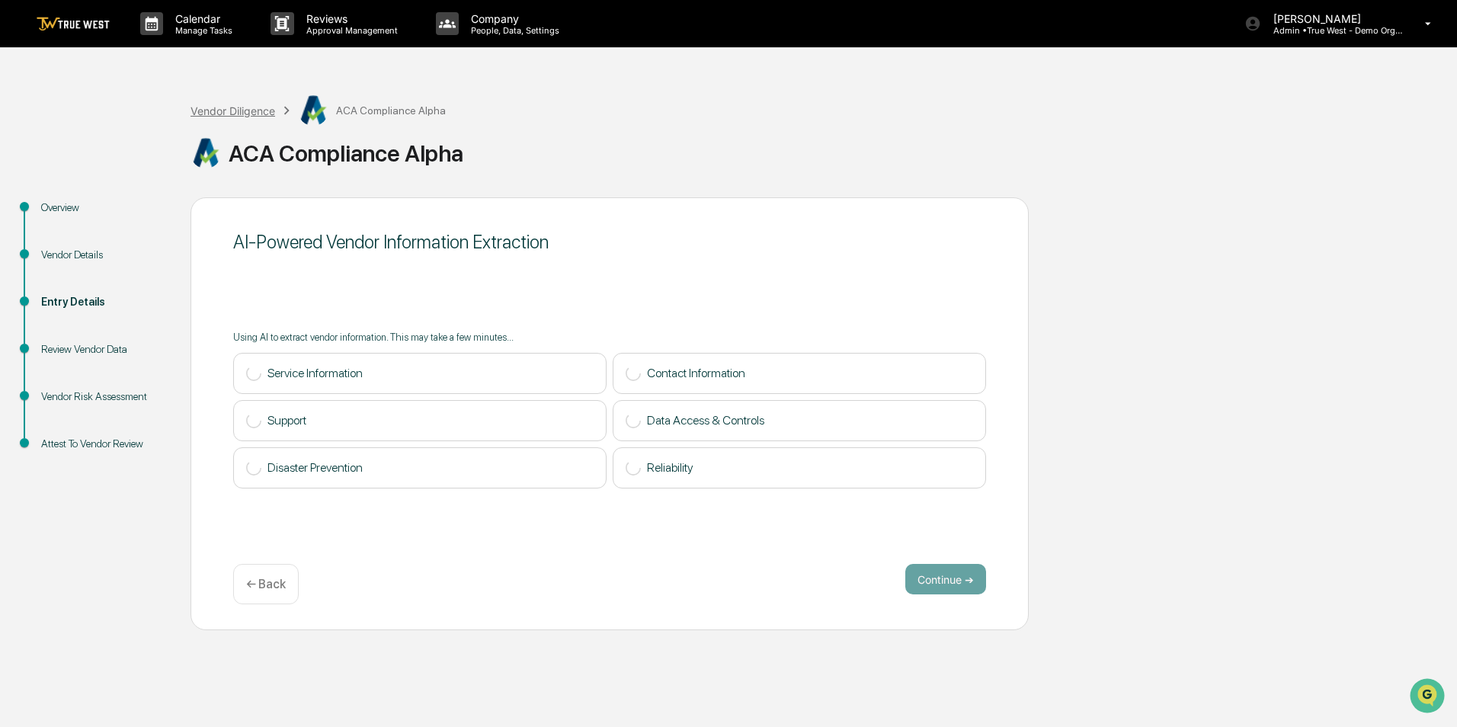
click at [223, 107] on div "Vendor Diligence" at bounding box center [232, 110] width 85 height 13
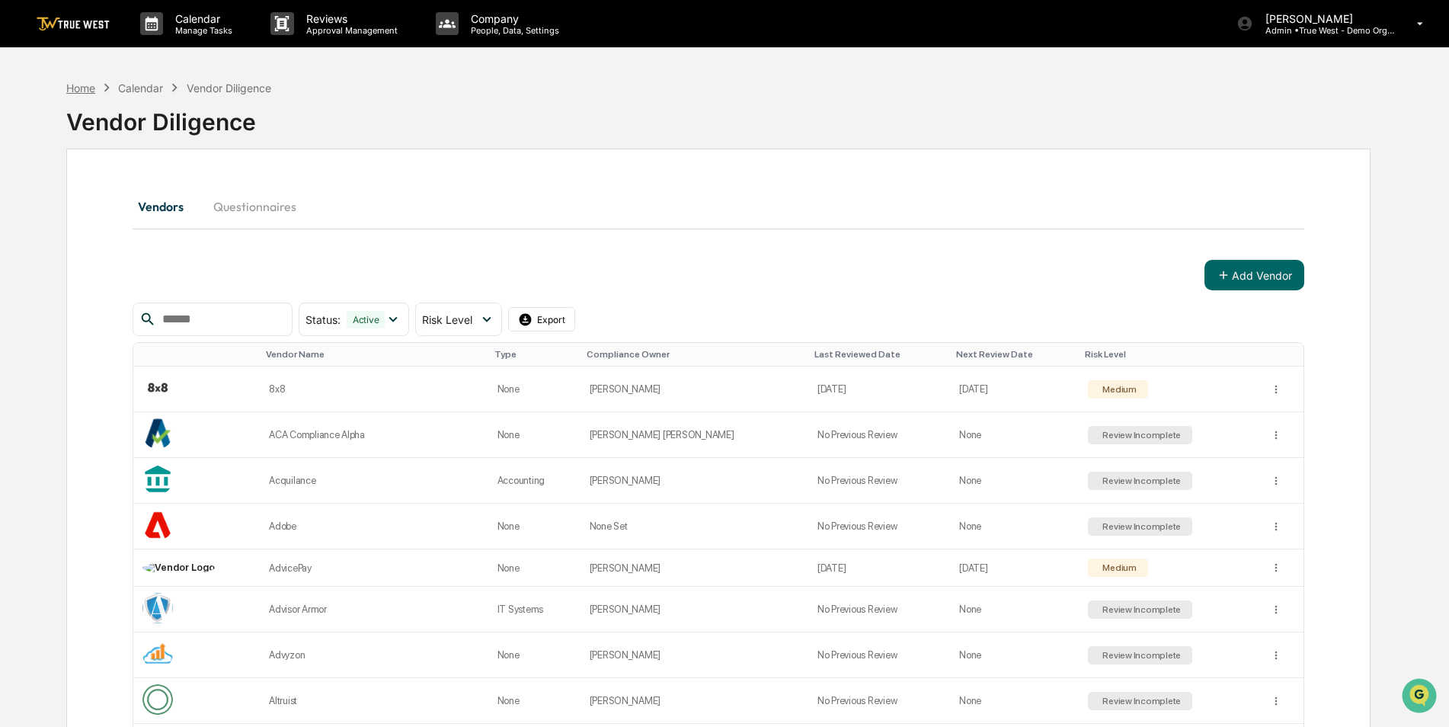
click at [78, 90] on div "Home" at bounding box center [80, 88] width 29 height 13
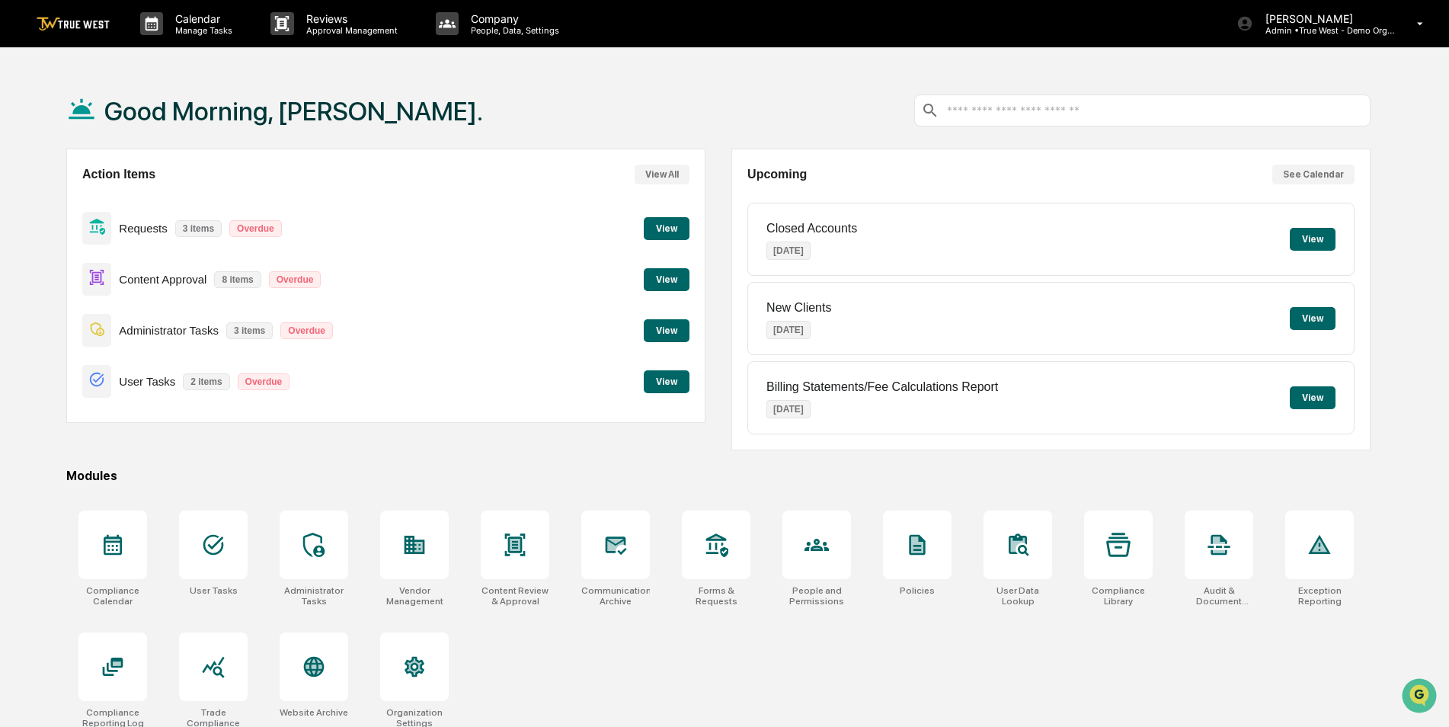
click at [712, 657] on div "Compliance Calendar User Tasks Administrator Tasks Vendor Management Content Re…" at bounding box center [718, 619] width 1305 height 236
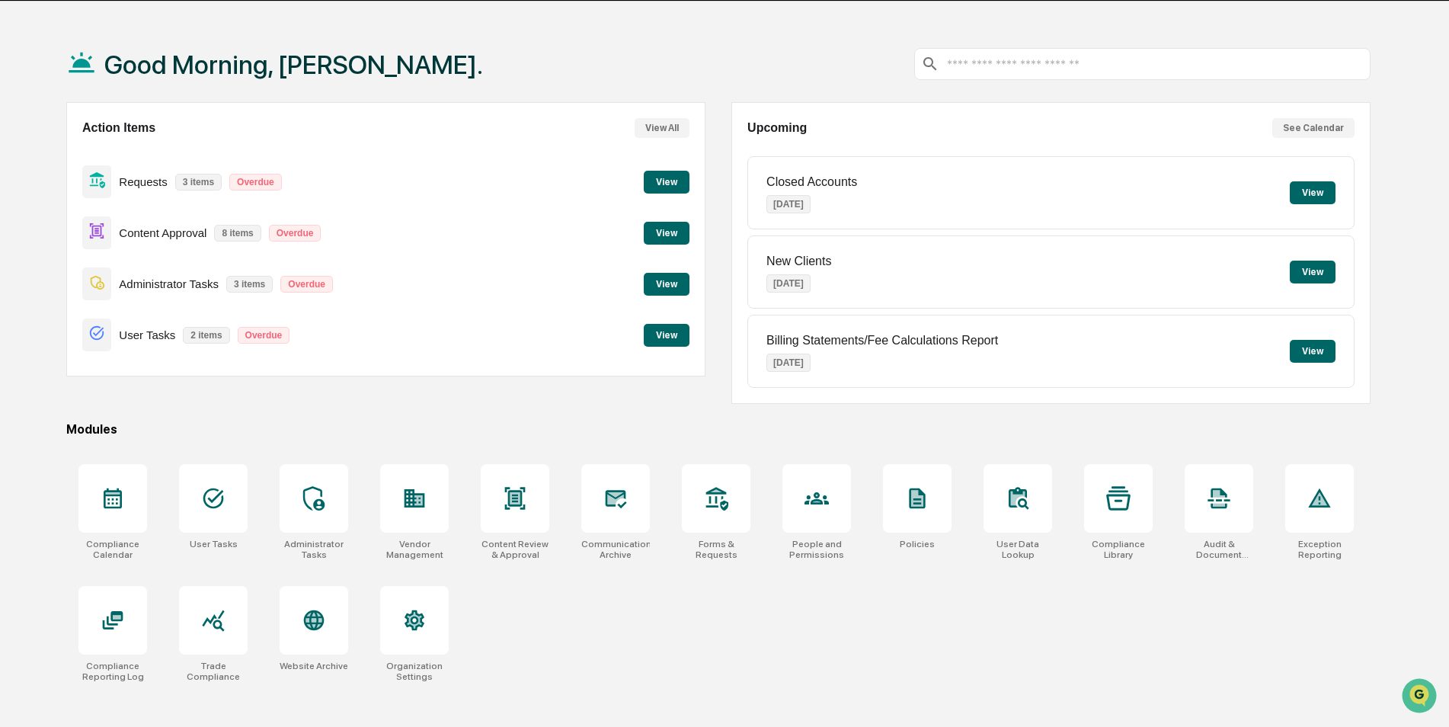
scroll to position [72, 0]
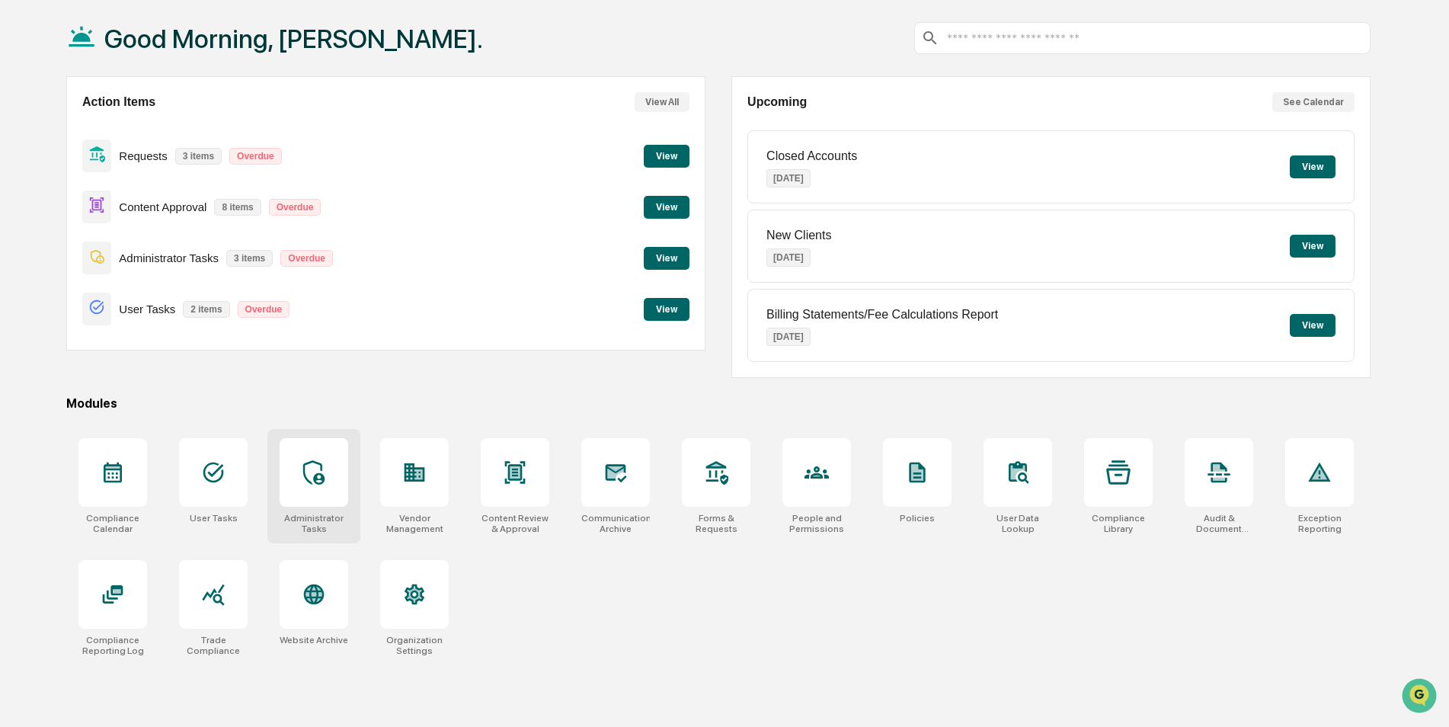
click at [308, 479] on icon at bounding box center [314, 472] width 24 height 24
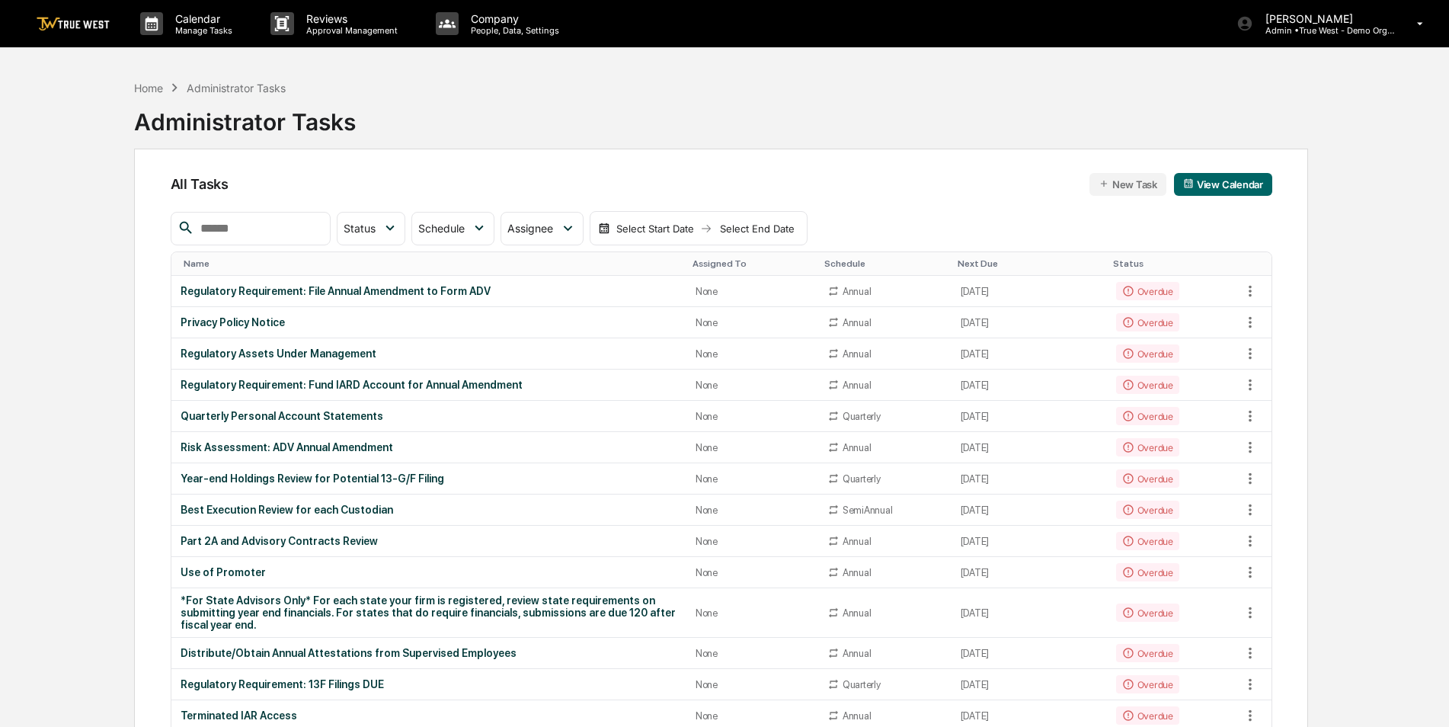
click at [263, 226] on input "text" at bounding box center [259, 229] width 130 height 20
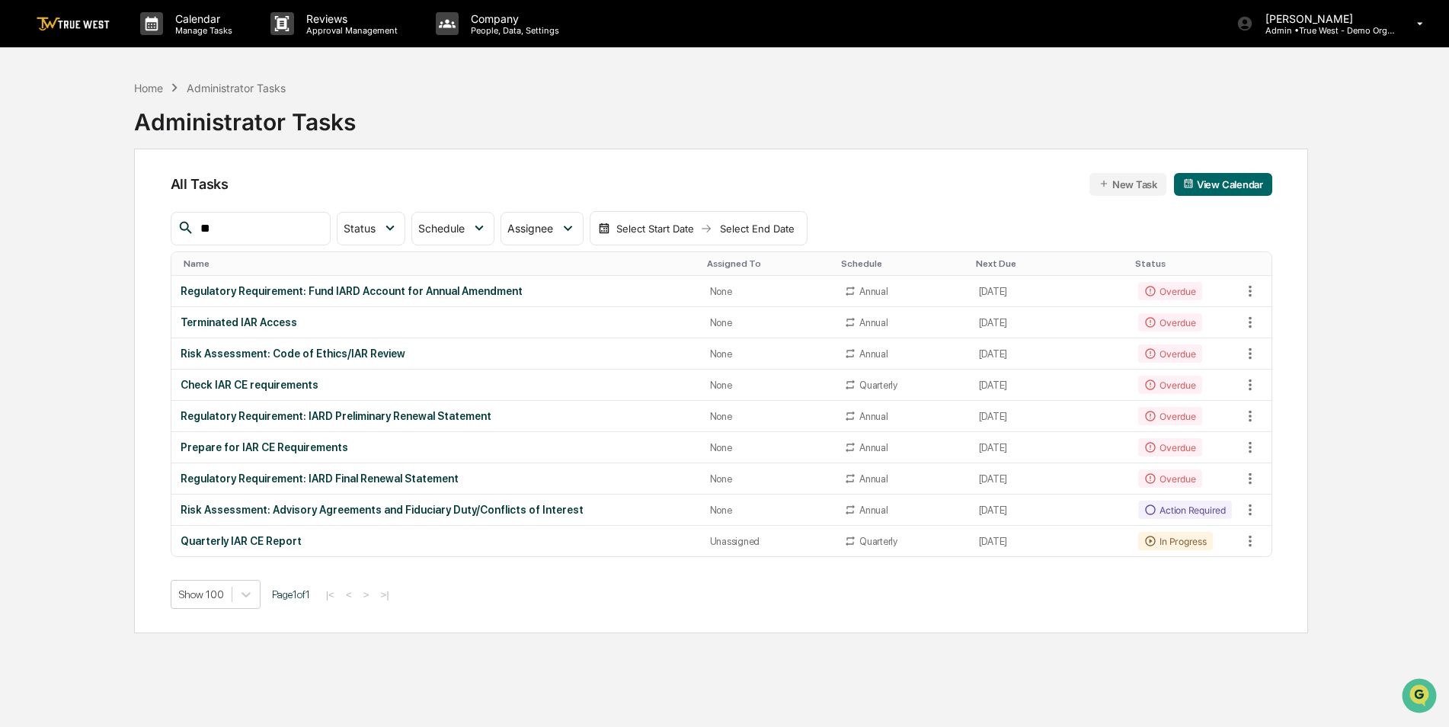
type input "*"
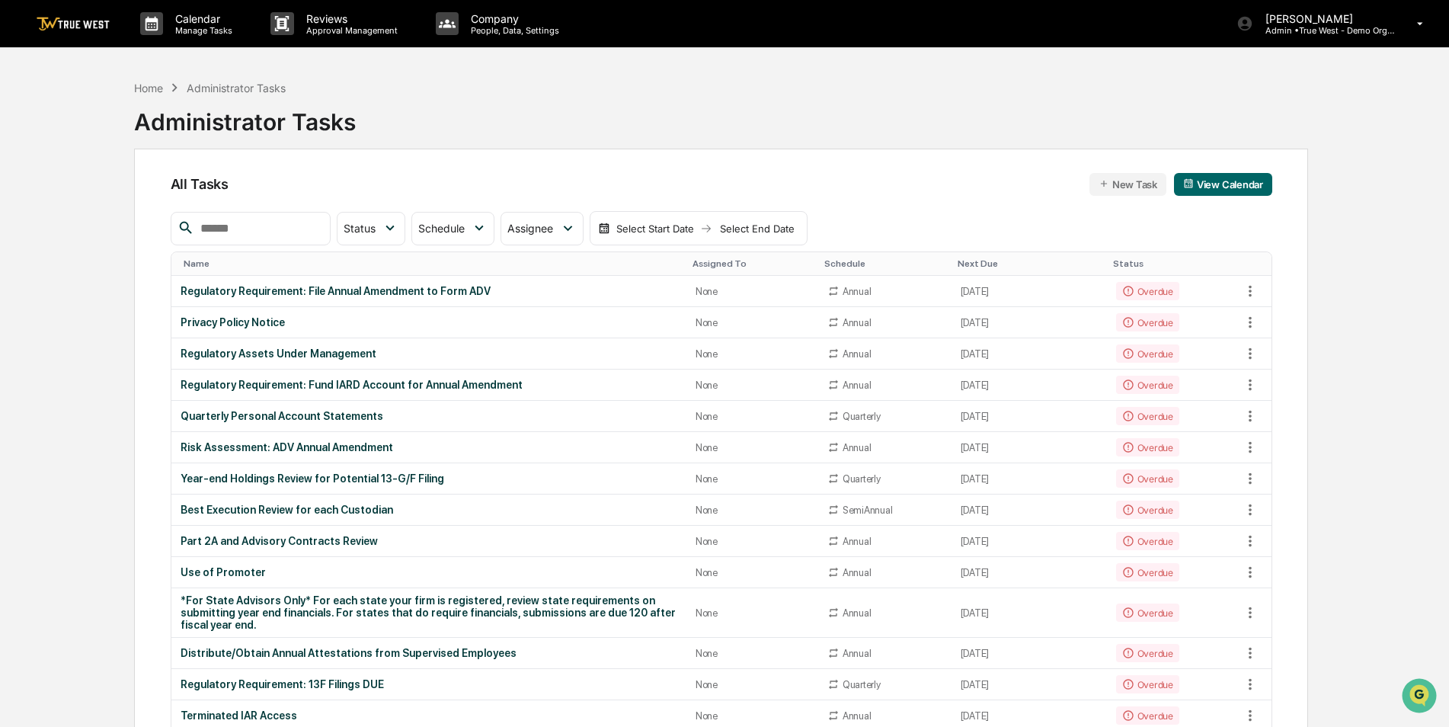
click at [408, 101] on div "Home Administrator Tasks Administrator Tasks" at bounding box center [721, 110] width 1174 height 76
click at [146, 88] on div "Home" at bounding box center [148, 88] width 29 height 13
